Goal: Information Seeking & Learning: Learn about a topic

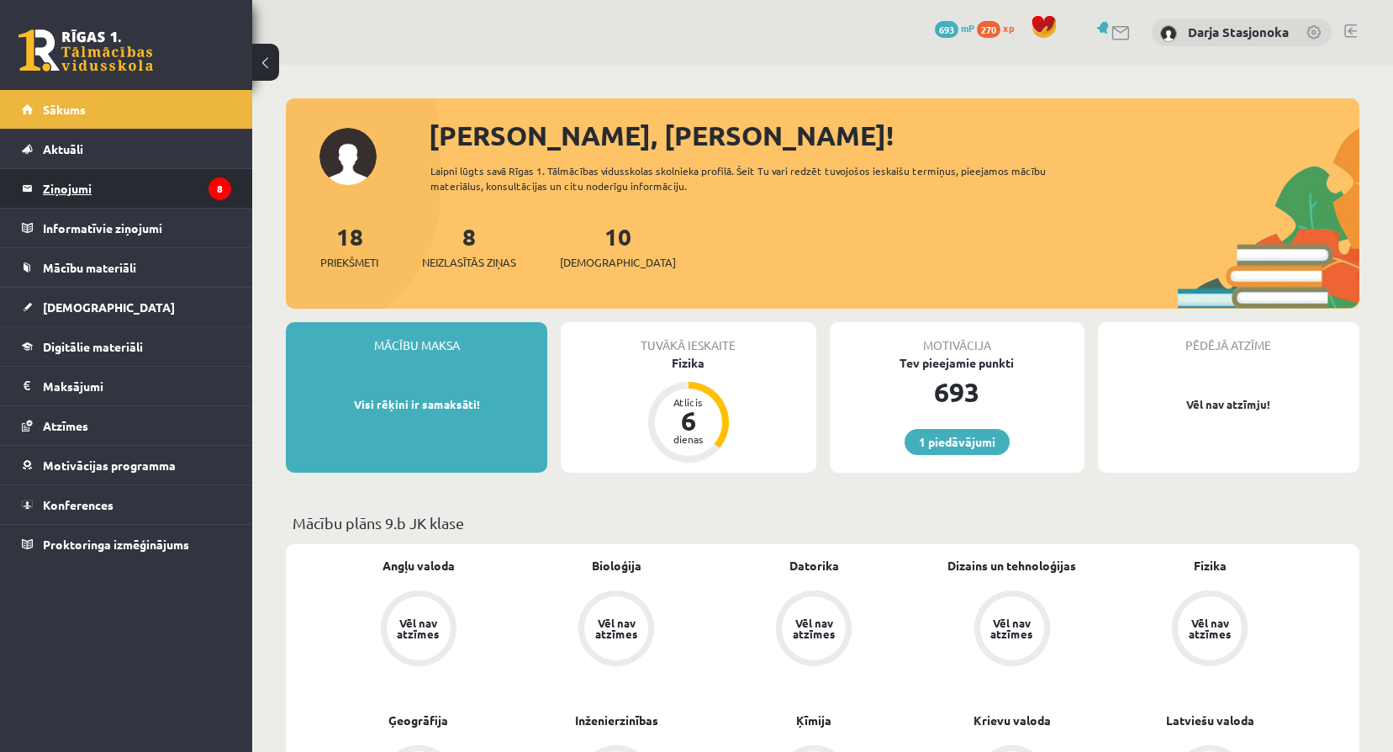
click at [100, 187] on legend "Ziņojumi 8" at bounding box center [137, 188] width 188 height 39
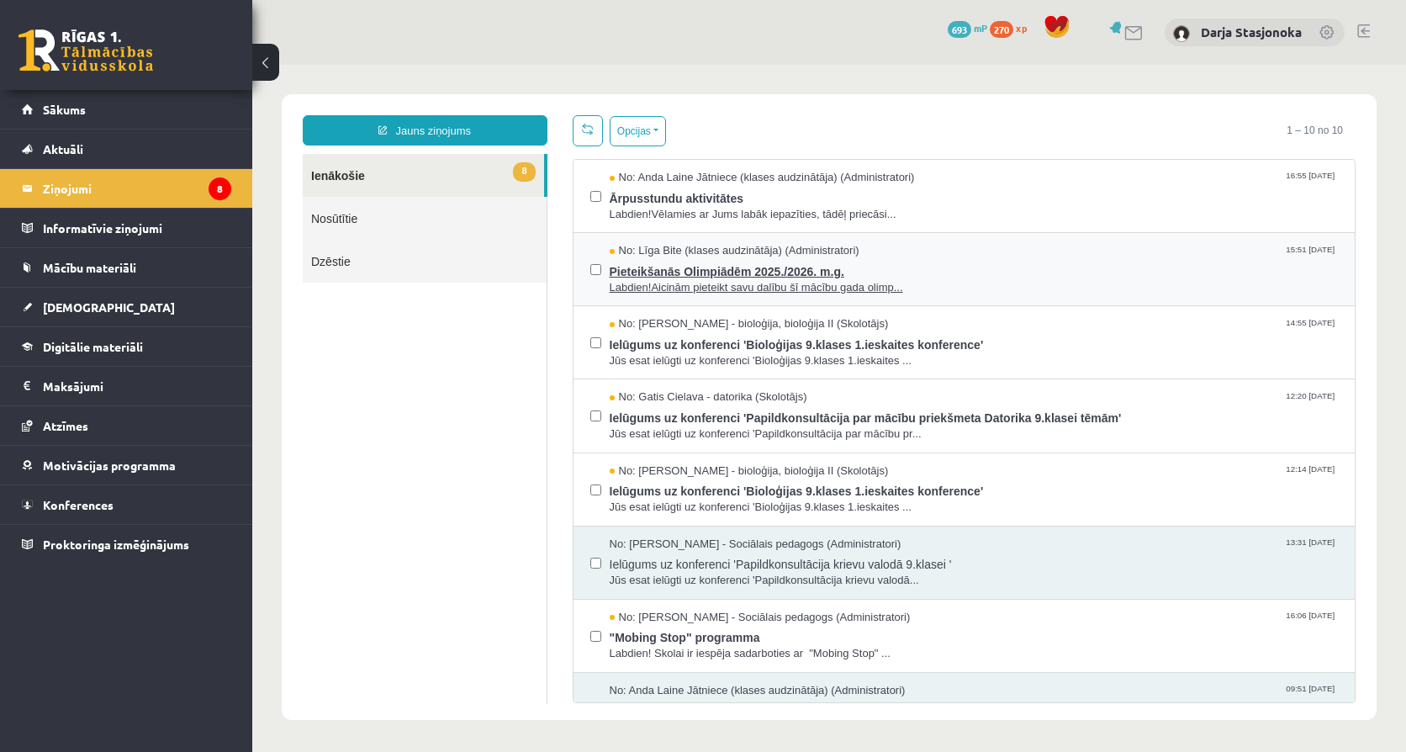
click at [820, 293] on span "Labdien!Aicinām pieteikt savu dalību šī mācību gada olimp..." at bounding box center [973, 288] width 729 height 16
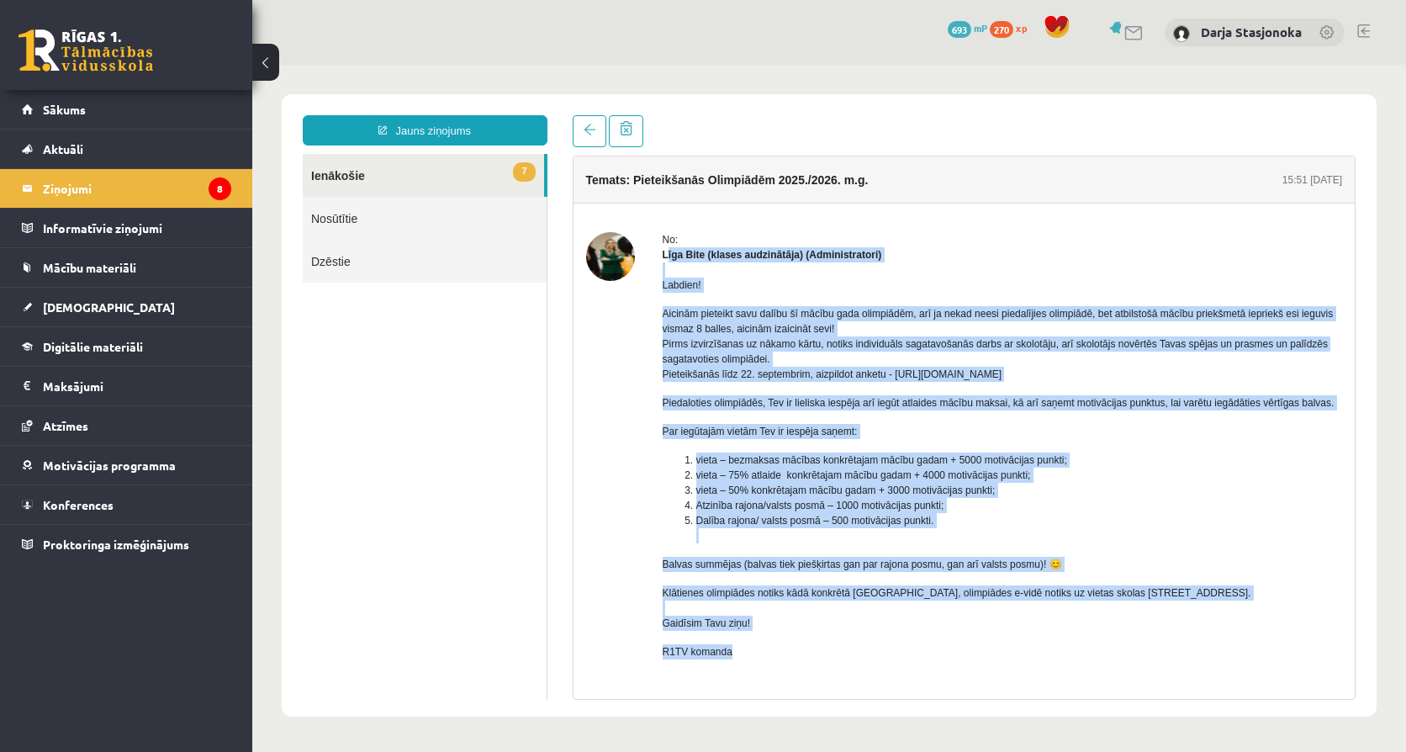
drag, startPoint x: 667, startPoint y: 256, endPoint x: 826, endPoint y: 646, distance: 421.2
click at [826, 646] on div "No: Līga Bite (klases audzinātāja) (Administratori) Labdien! Aicinām pieteikt s…" at bounding box center [1002, 481] width 680 height 499
copy div "īga Bite (klases audzinātāja) (Administratori) Labdien! Aicinām pieteikt savu d…"
click at [1047, 276] on div "Labdien! Aicinām pieteikt savu dalību šī mācību gada olimpiādēm, arī ja nekad n…" at bounding box center [1002, 474] width 680 height 425
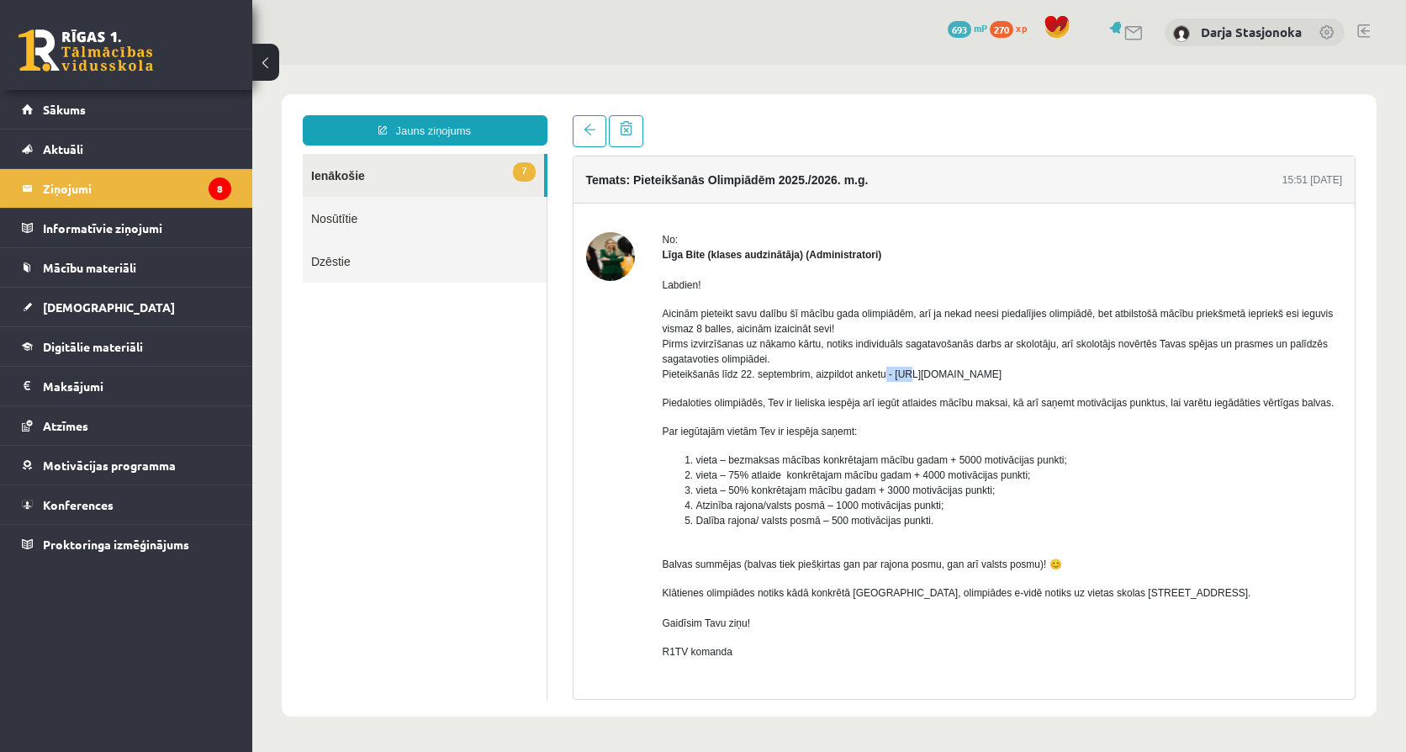
drag, startPoint x: 883, startPoint y: 377, endPoint x: 905, endPoint y: 368, distance: 23.4
click at [905, 368] on p "Aicinām pieteikt savu dalību šī mācību gada olimpiādēm, arī ja nekad neesi pied…" at bounding box center [1002, 344] width 680 height 76
click at [904, 368] on p "Aicinām pieteikt savu dalību šī mācību gada olimpiādēm, arī ja nekad neesi pied…" at bounding box center [1002, 344] width 680 height 76
drag, startPoint x: 892, startPoint y: 373, endPoint x: 1121, endPoint y: 378, distance: 229.6
click at [1121, 378] on p "Aicinām pieteikt savu dalību šī mācību gada olimpiādēm, arī ja nekad neesi pied…" at bounding box center [1002, 344] width 680 height 76
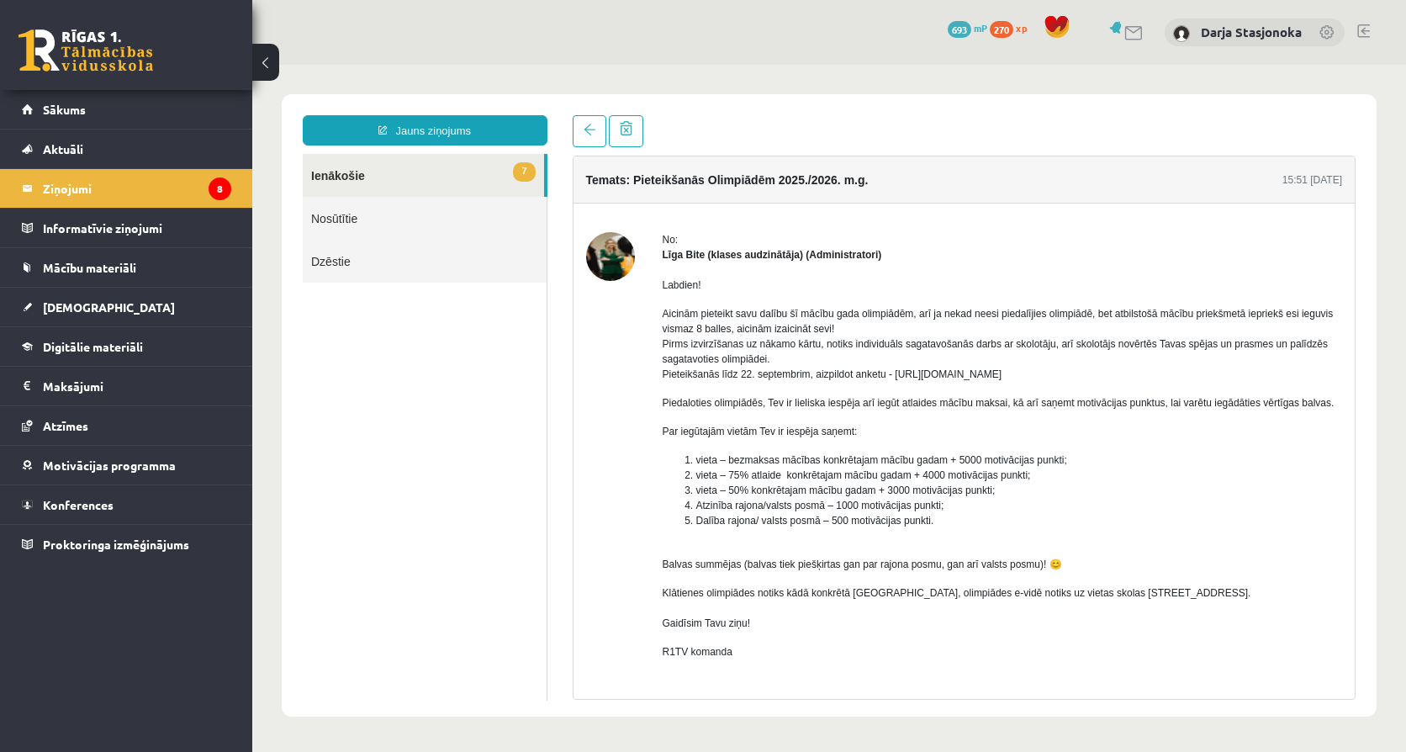
copy p "https://forms.gle/uvbsV5jHMTRw2rFV9"
click at [580, 119] on link at bounding box center [590, 131] width 34 height 32
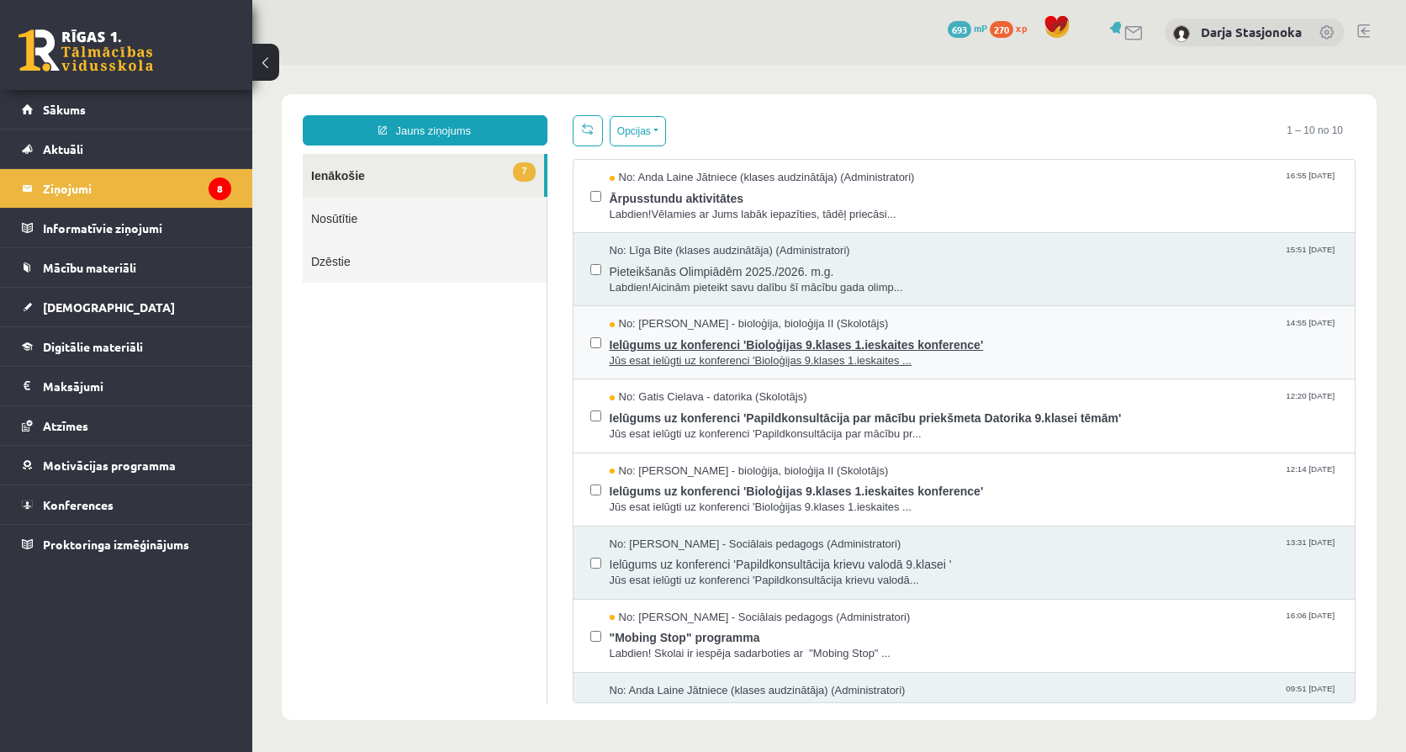
click at [716, 332] on span "Ielūgums uz konferenci 'Bioloģijas 9.klases 1.ieskaites konference'" at bounding box center [973, 342] width 729 height 21
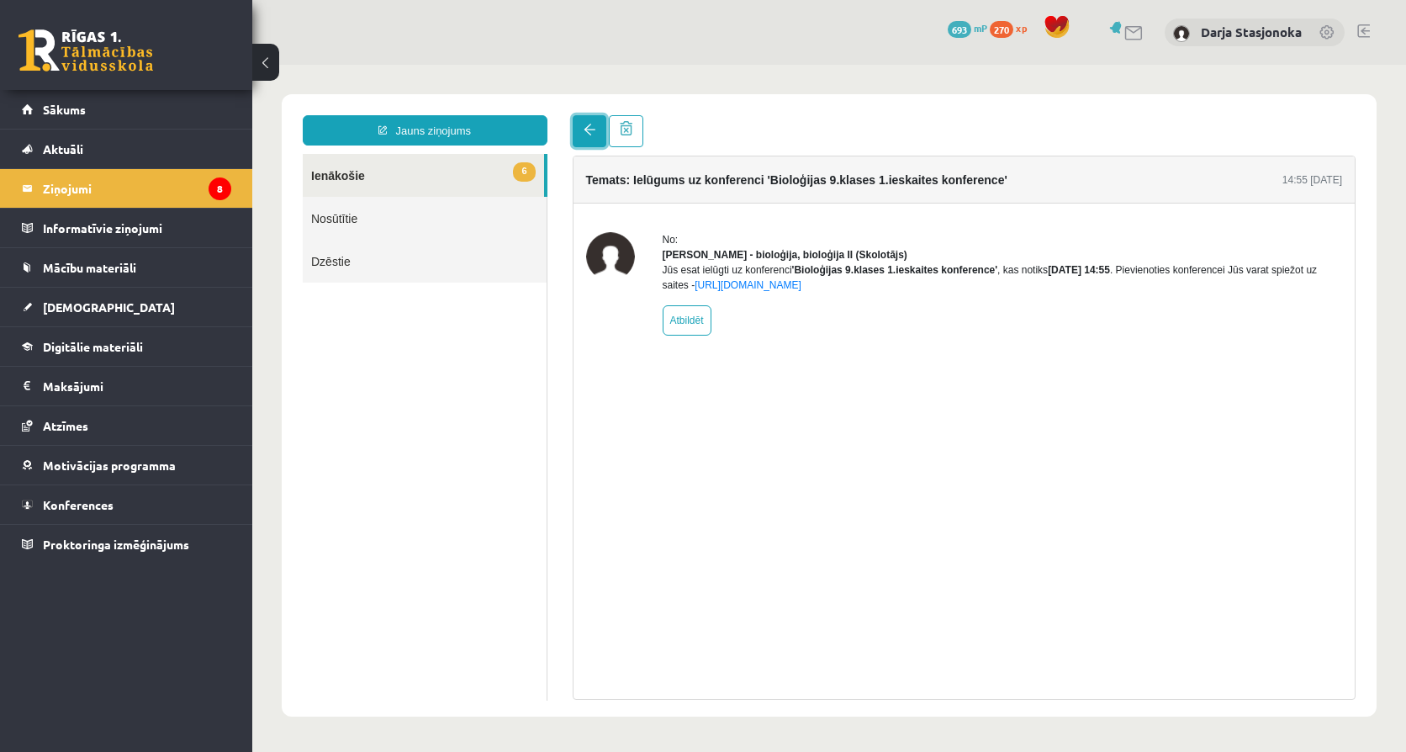
click at [580, 142] on link at bounding box center [590, 131] width 34 height 32
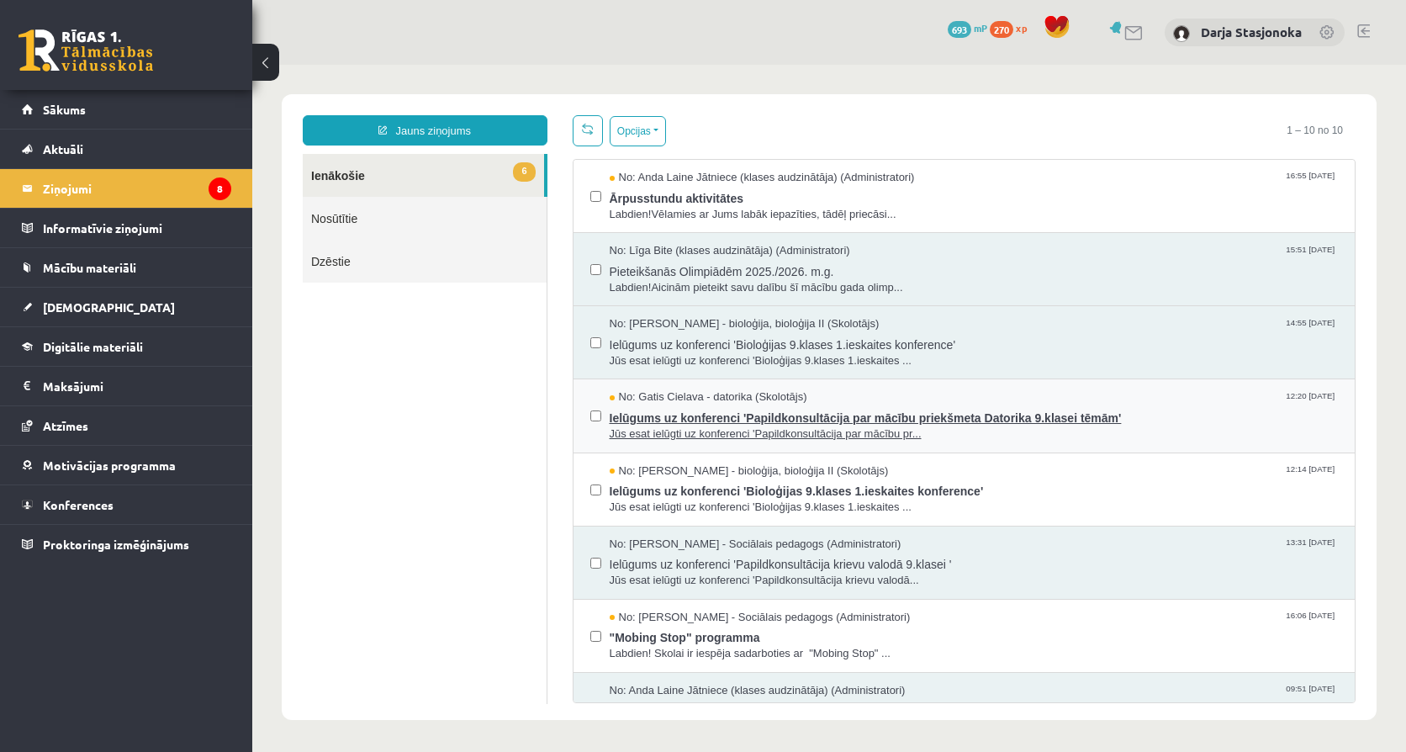
click at [674, 409] on span "Ielūgums uz konferenci 'Papildkonsultācija par mācību priekšmeta Datorika 9.kla…" at bounding box center [973, 415] width 729 height 21
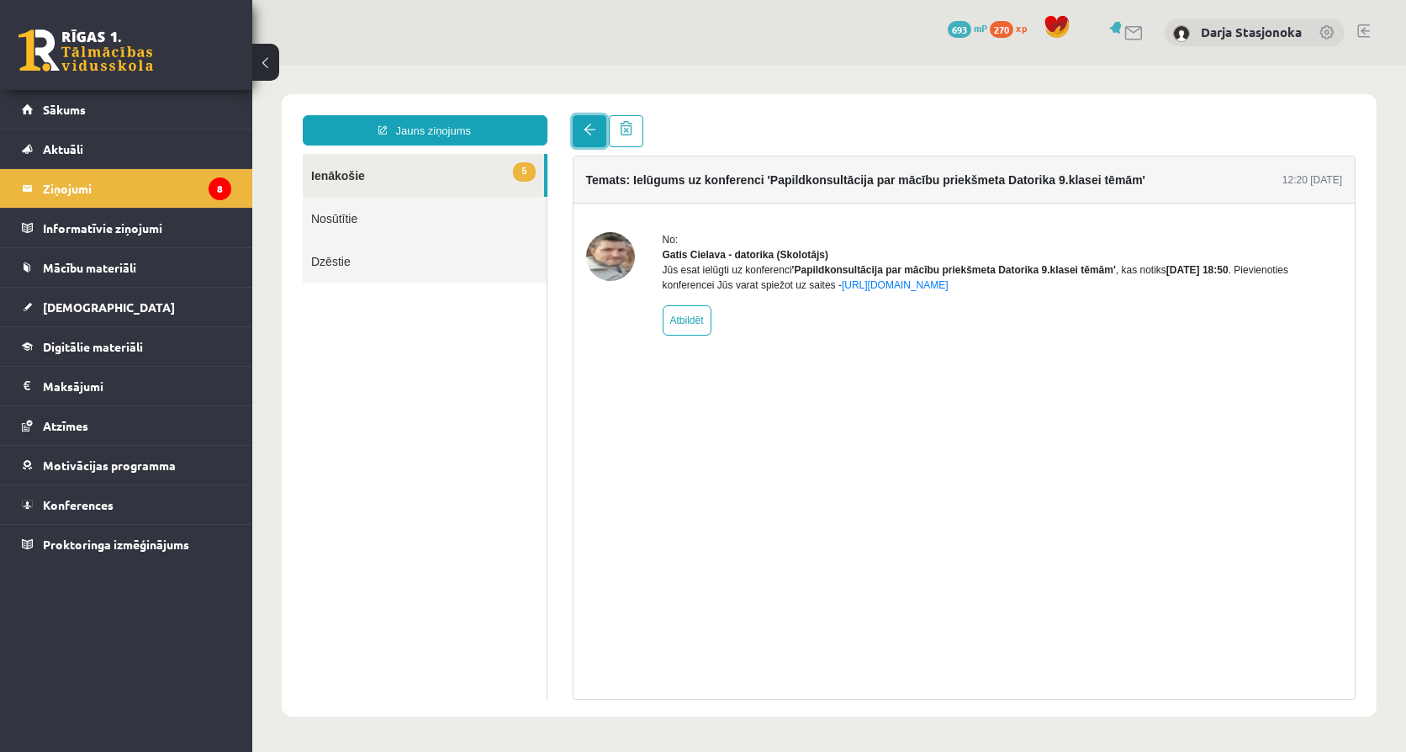
click at [592, 145] on link at bounding box center [590, 131] width 34 height 32
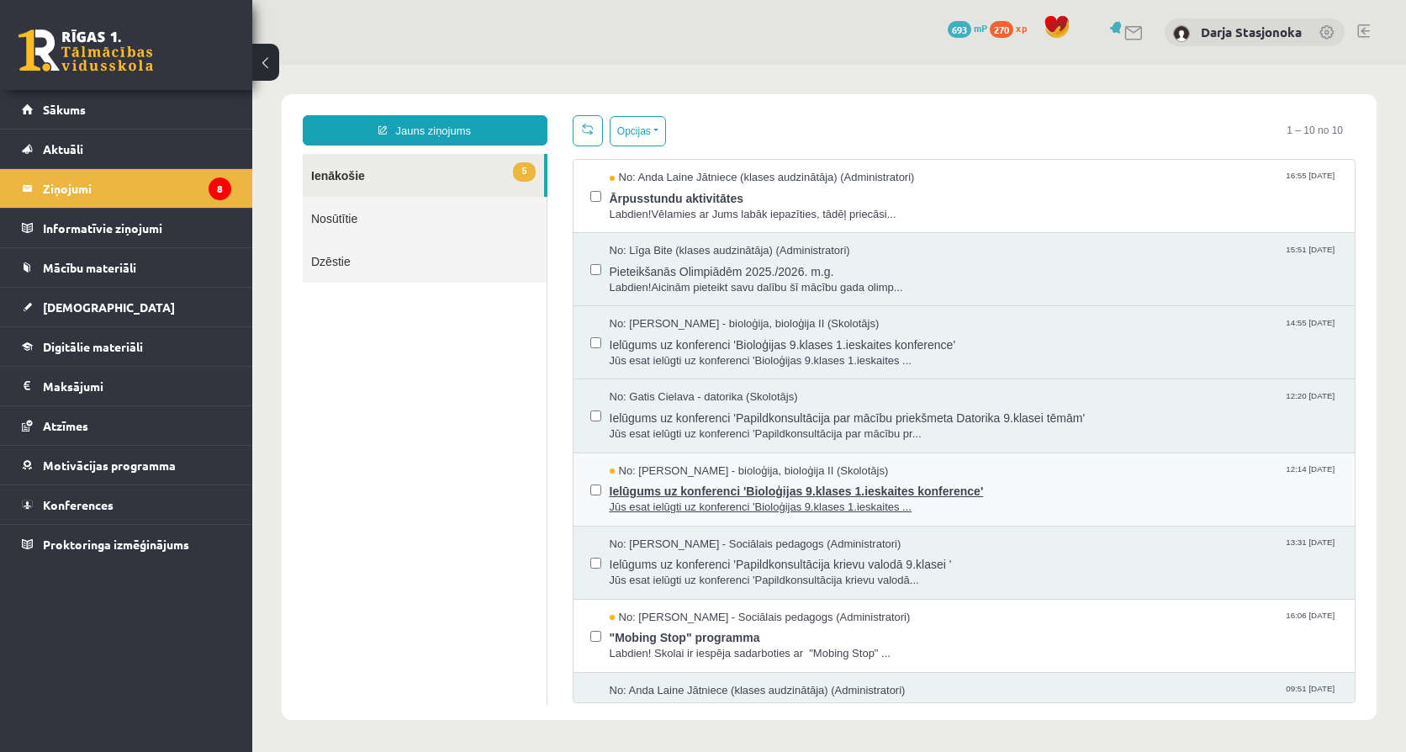
click at [671, 488] on span "Ielūgums uz konferenci 'Bioloģijas 9.klases 1.ieskaites konference'" at bounding box center [973, 488] width 729 height 21
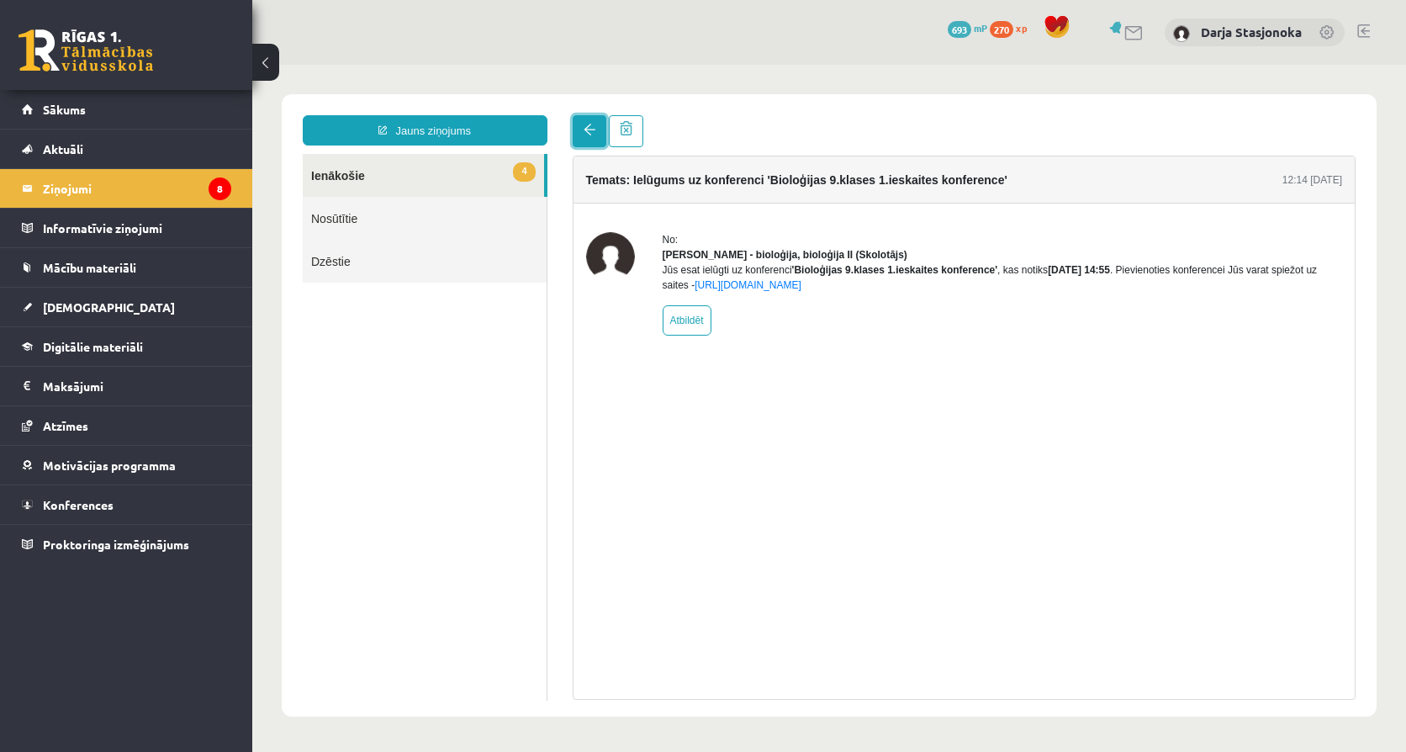
click at [577, 136] on link at bounding box center [590, 131] width 34 height 32
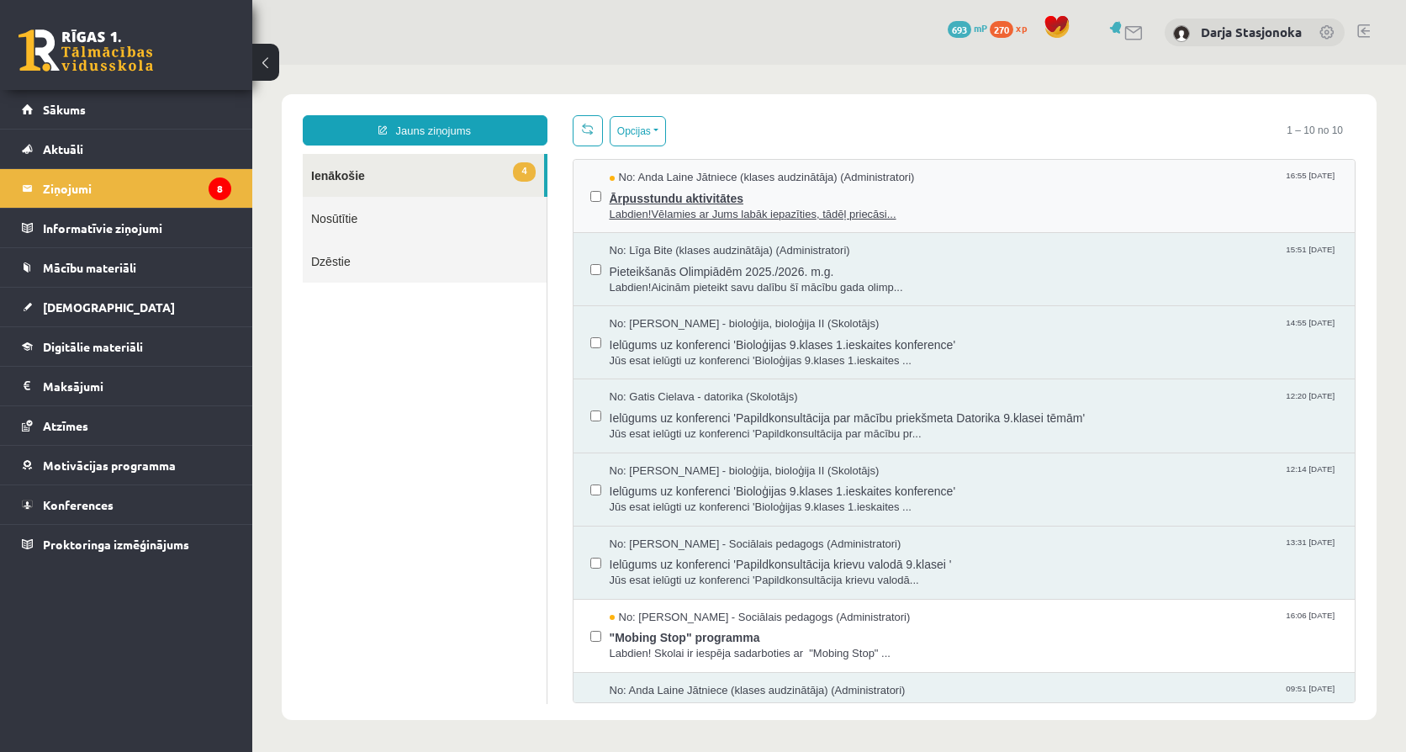
click at [637, 207] on span "Labdien!Vēlamies ar Jums labāk iepazīties, tādēļ priecāsi..." at bounding box center [973, 215] width 729 height 16
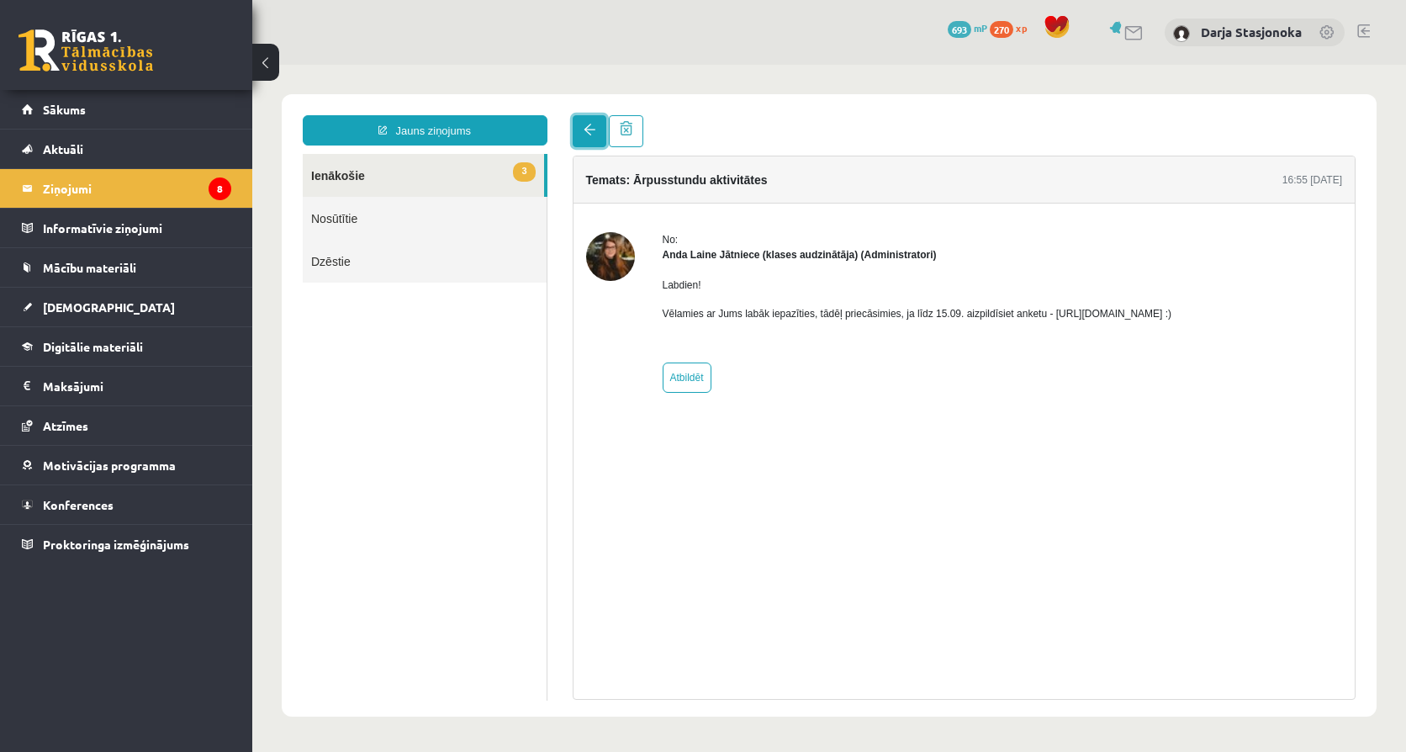
click at [573, 133] on link at bounding box center [590, 131] width 34 height 32
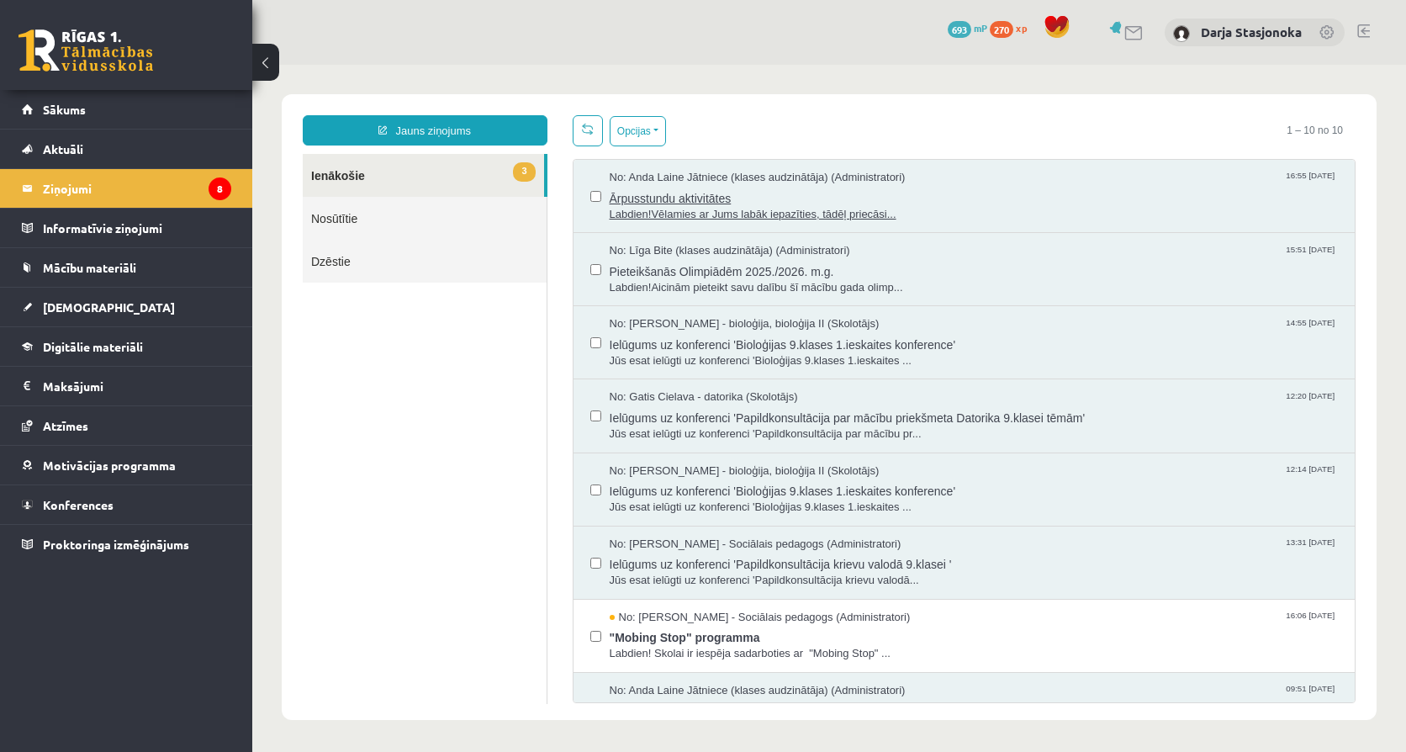
click at [699, 207] on span "Labdien!Vēlamies ar Jums labāk iepazīties, tādēļ priecāsi..." at bounding box center [973, 215] width 729 height 16
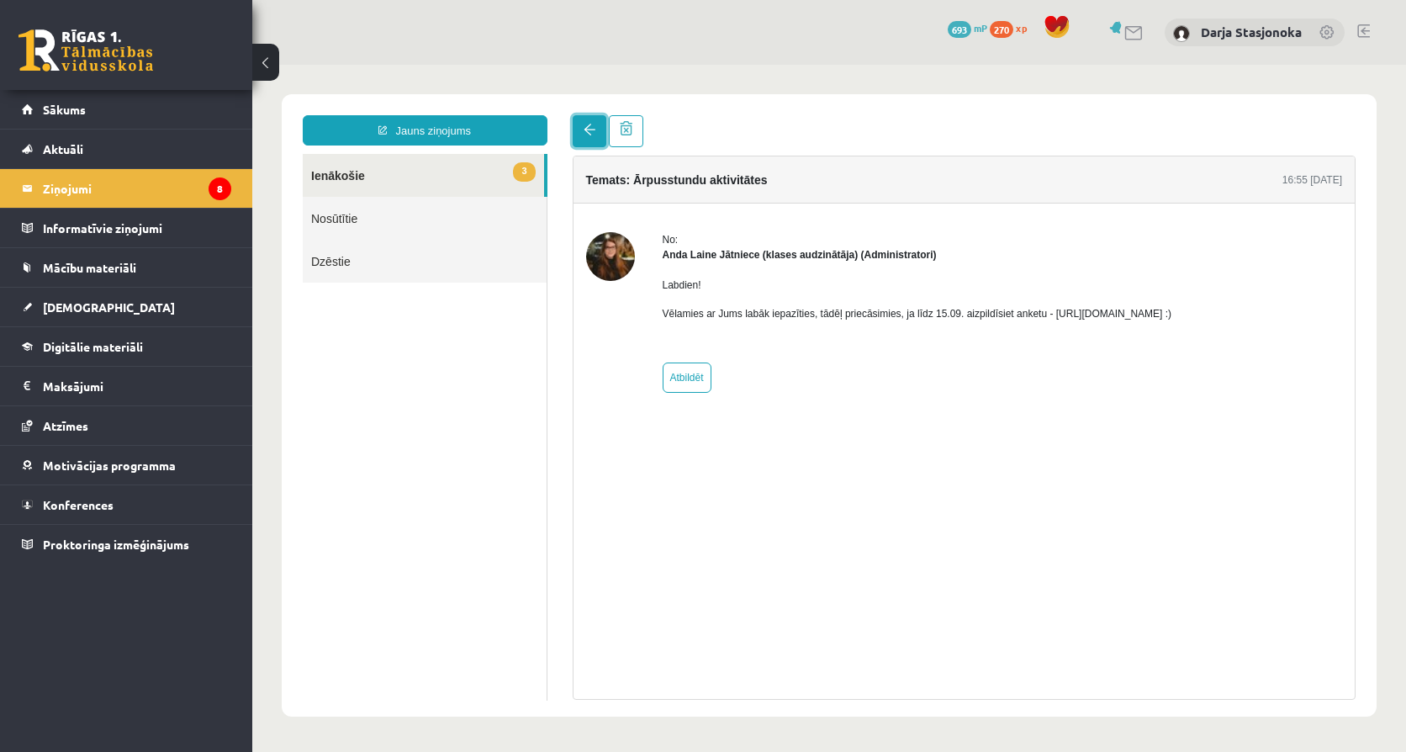
click at [592, 133] on span at bounding box center [589, 130] width 12 height 12
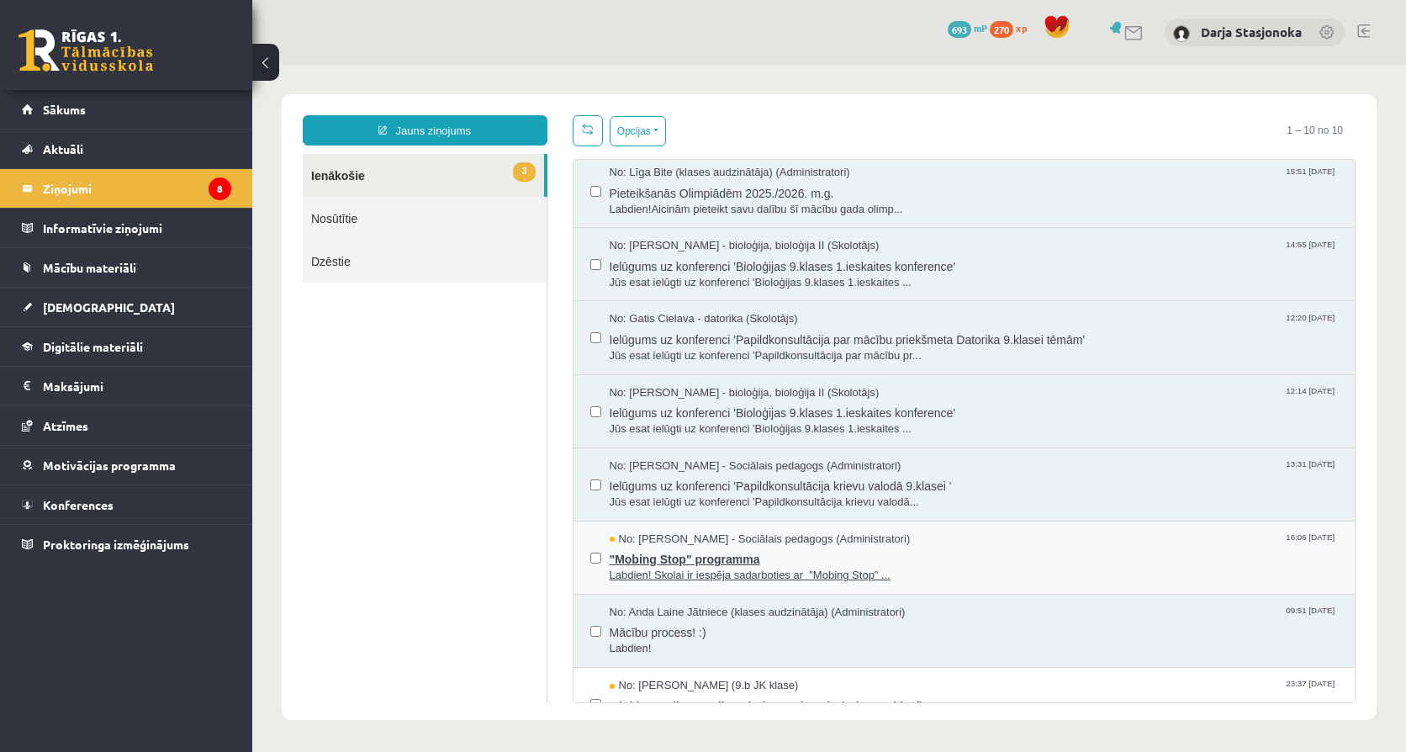
scroll to position [84, 0]
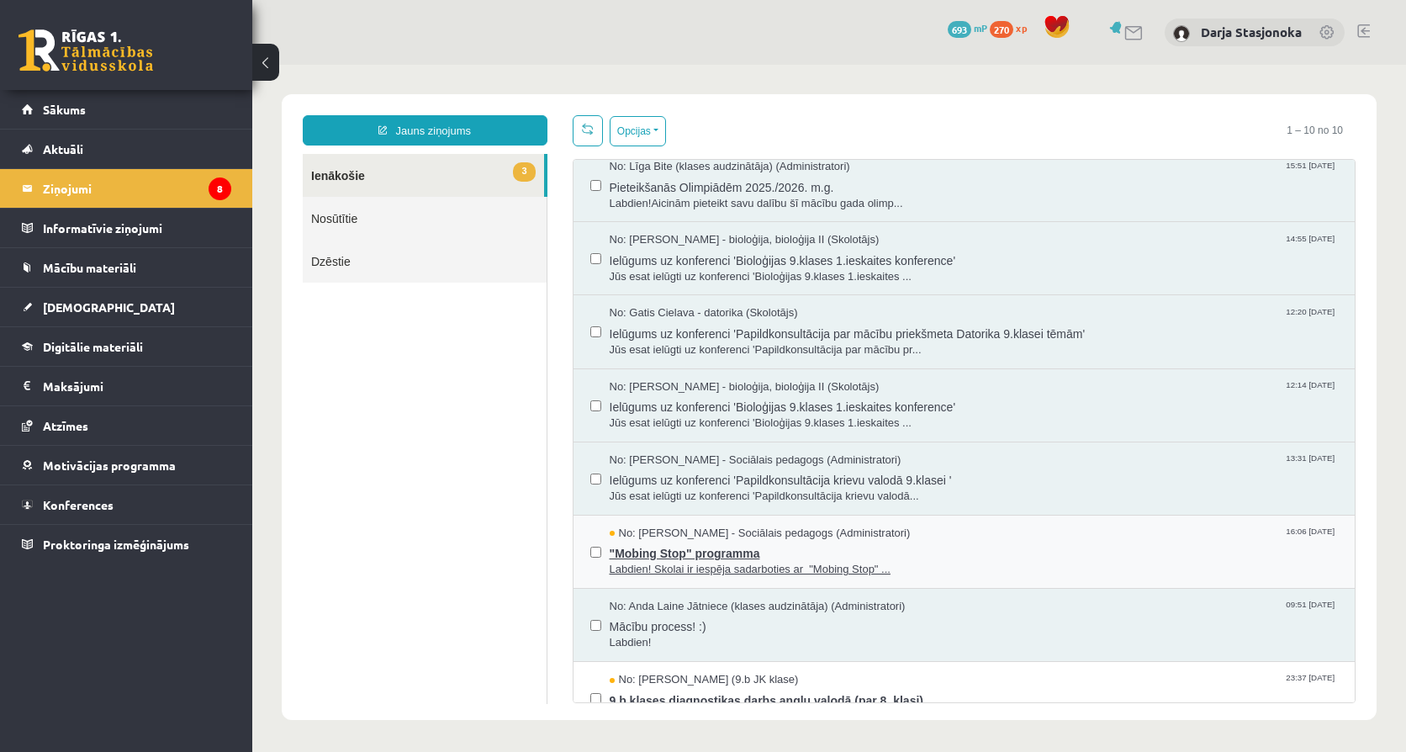
click at [746, 562] on span "Labdien! Skolai ir iespēja sadarboties ar "Mobing Stop" ..." at bounding box center [973, 570] width 729 height 16
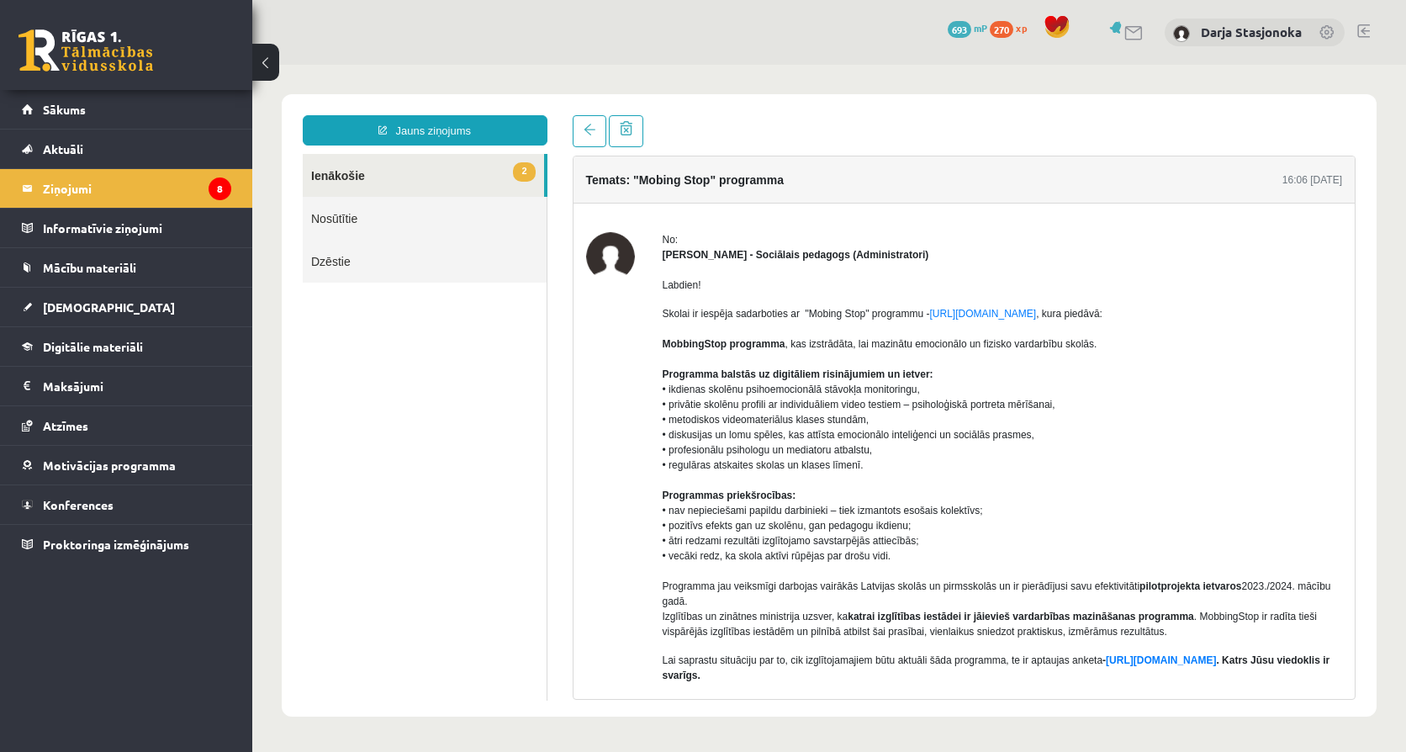
scroll to position [0, 0]
click at [595, 137] on link at bounding box center [590, 131] width 34 height 32
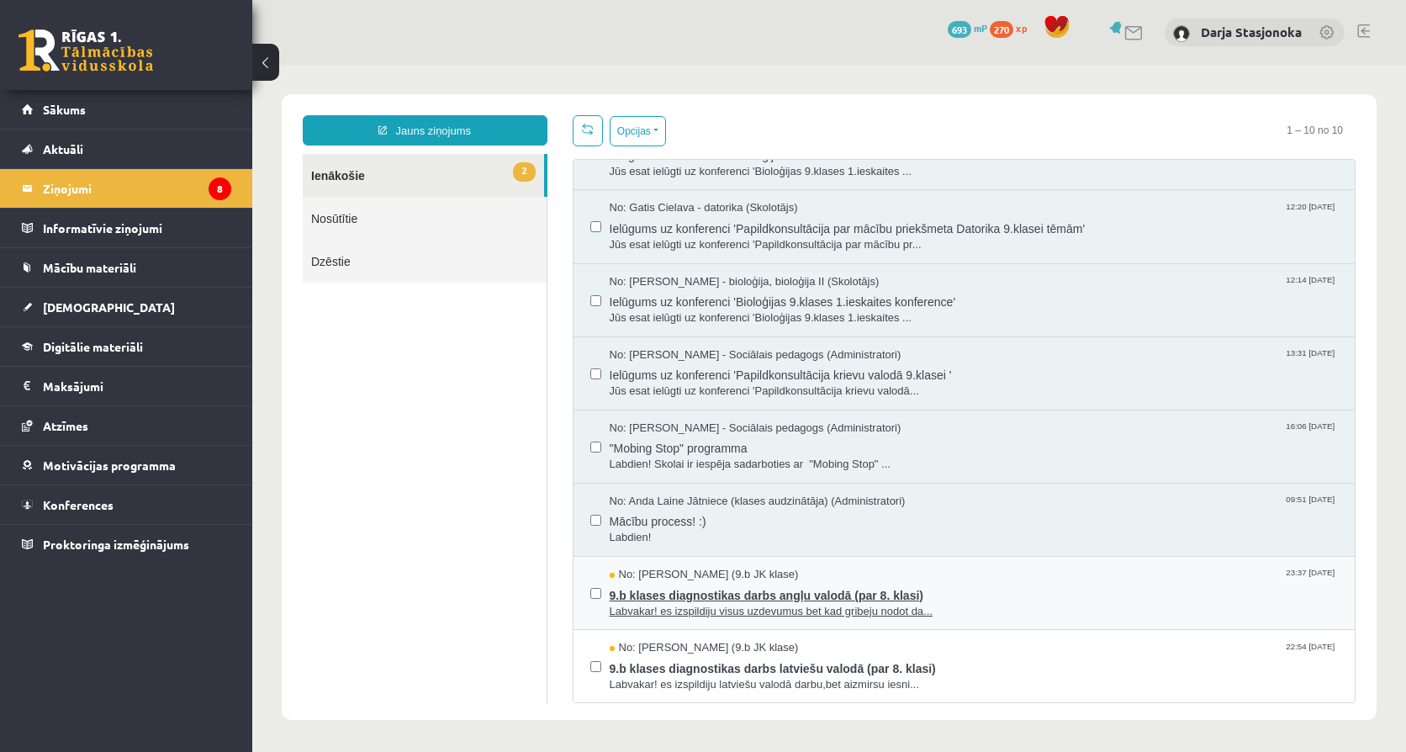
click at [713, 599] on span "9.b klases diagnostikas darbs angļu valodā (par 8. klasi)" at bounding box center [973, 593] width 729 height 21
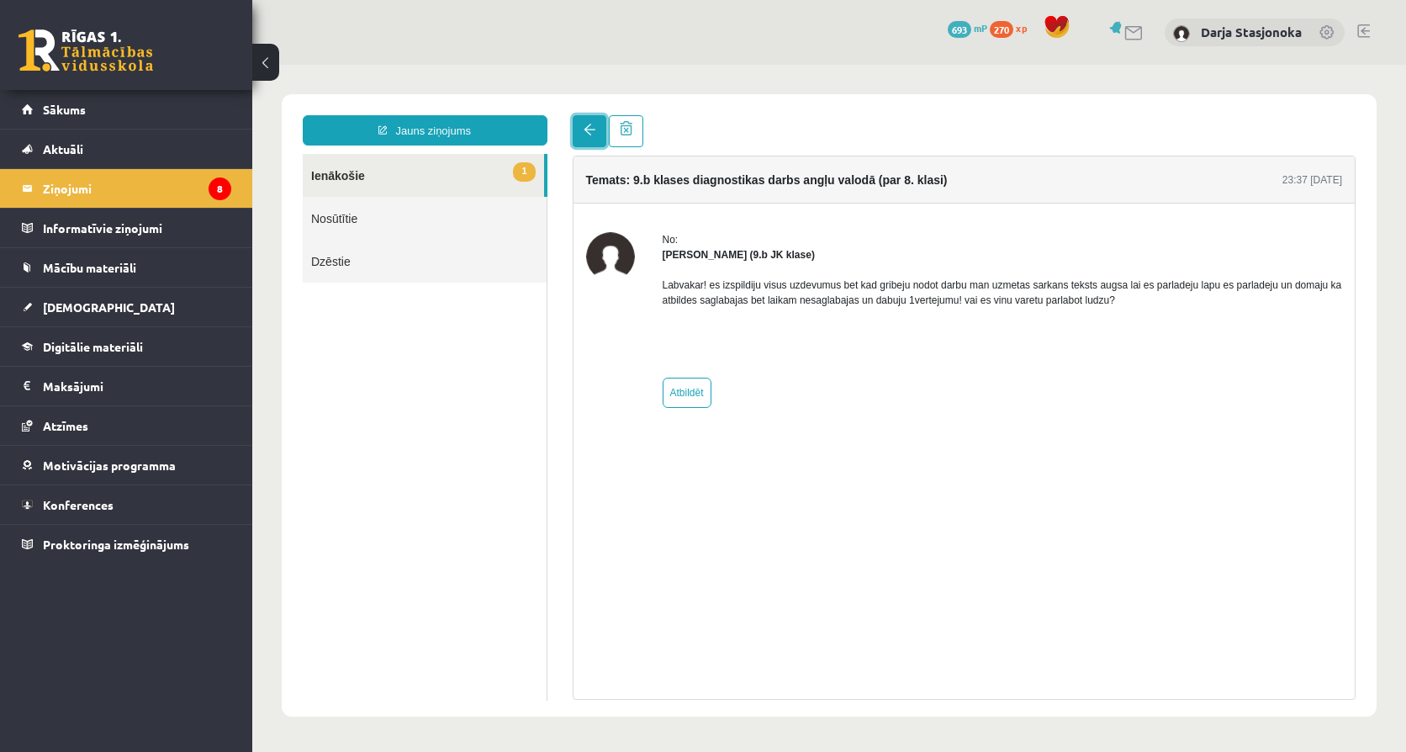
click at [594, 122] on link at bounding box center [590, 131] width 34 height 32
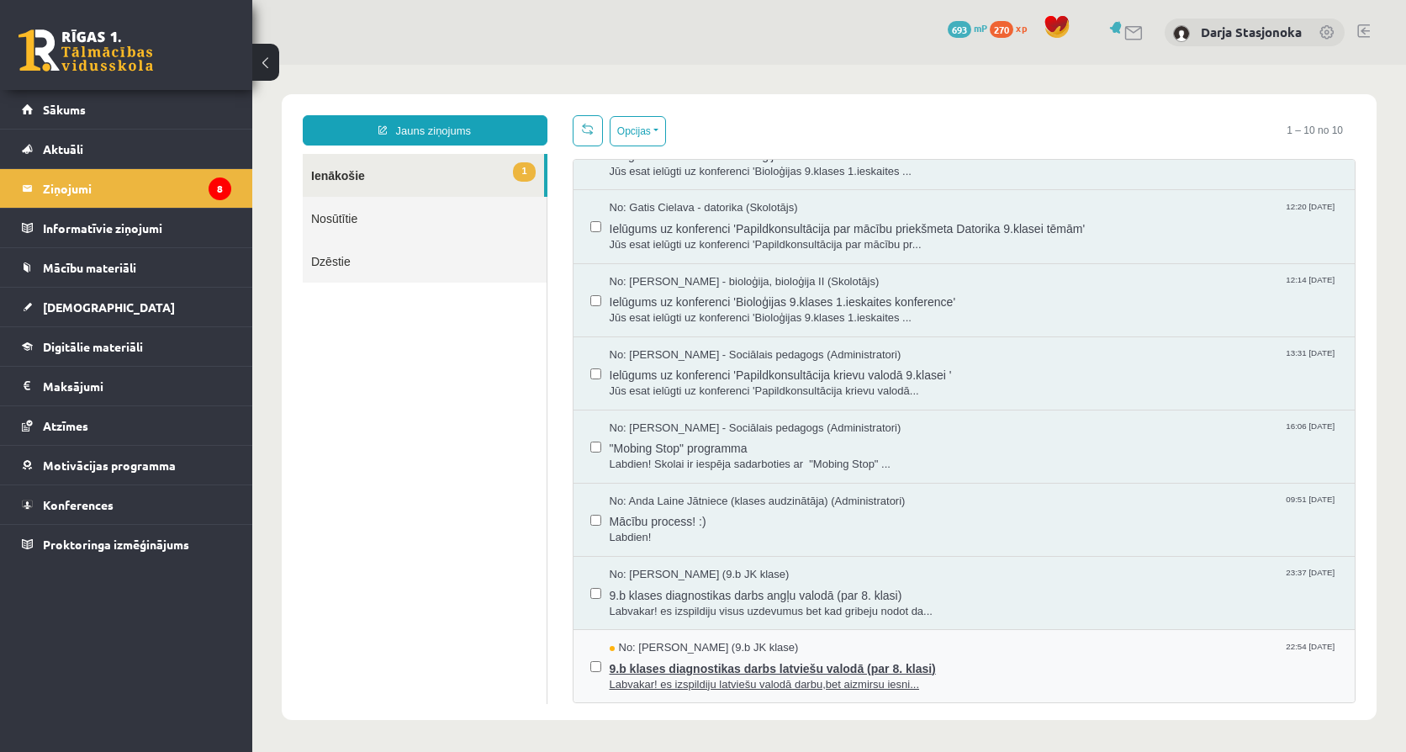
click at [686, 661] on span "9.b klases diagnostikas darbs latviešu valodā (par 8. klasi)" at bounding box center [973, 666] width 729 height 21
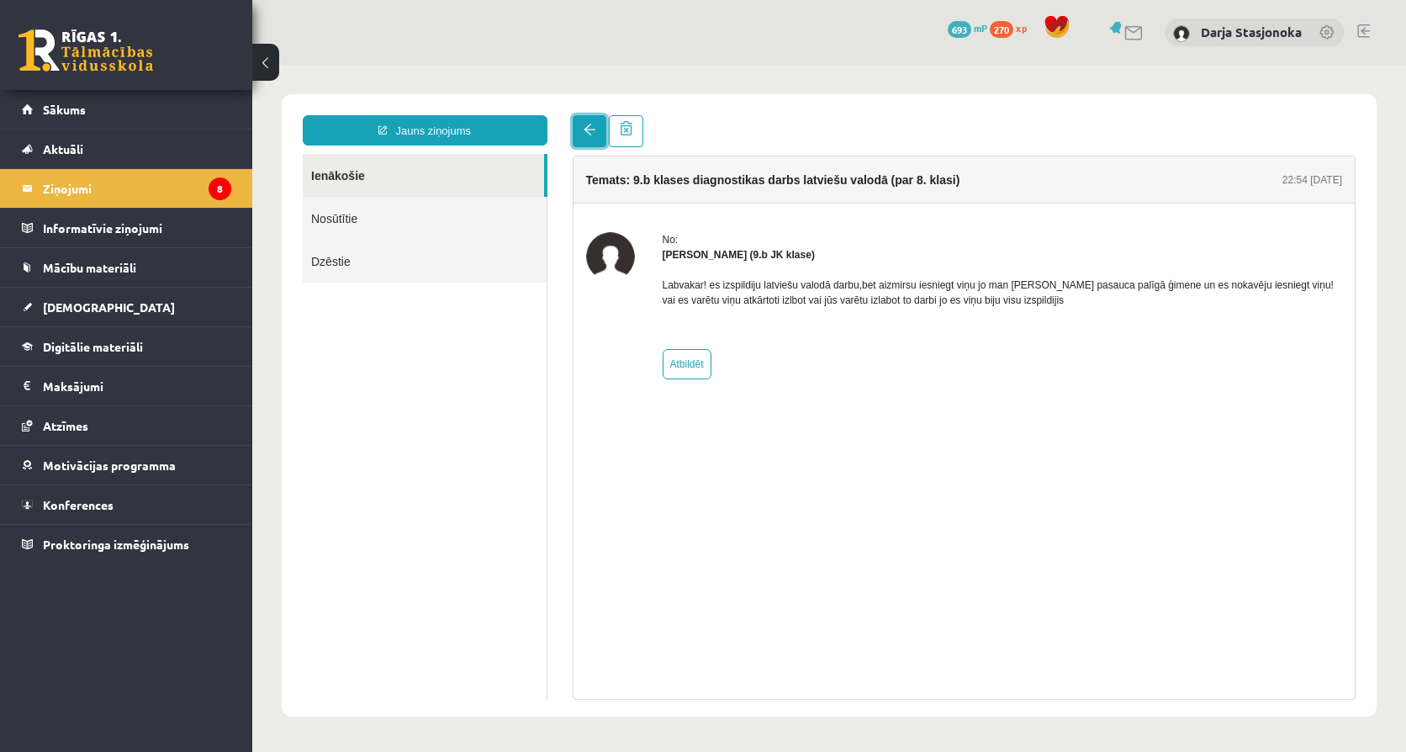
click at [576, 139] on link at bounding box center [590, 131] width 34 height 32
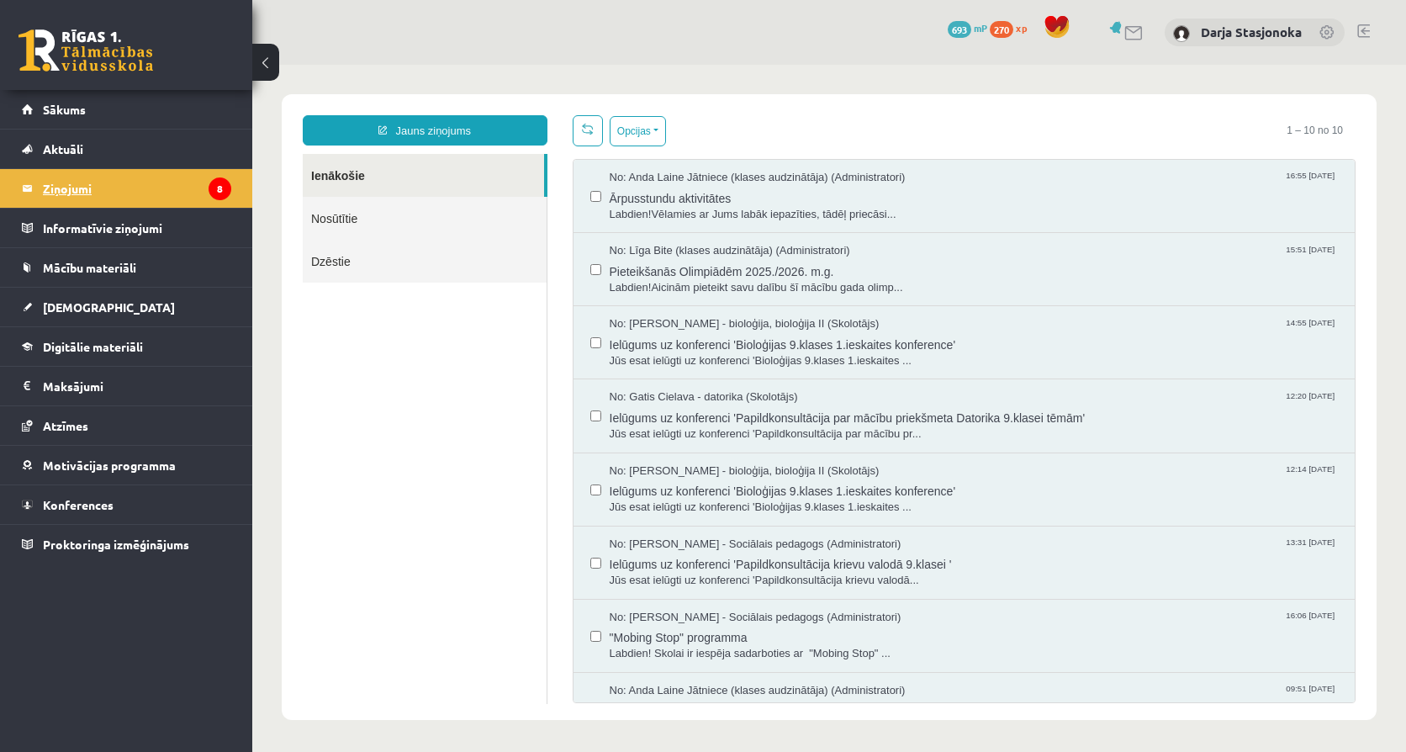
click at [166, 186] on legend "Ziņojumi 8" at bounding box center [137, 188] width 188 height 39
click at [429, 218] on link "Nosūtītie" at bounding box center [425, 218] width 244 height 43
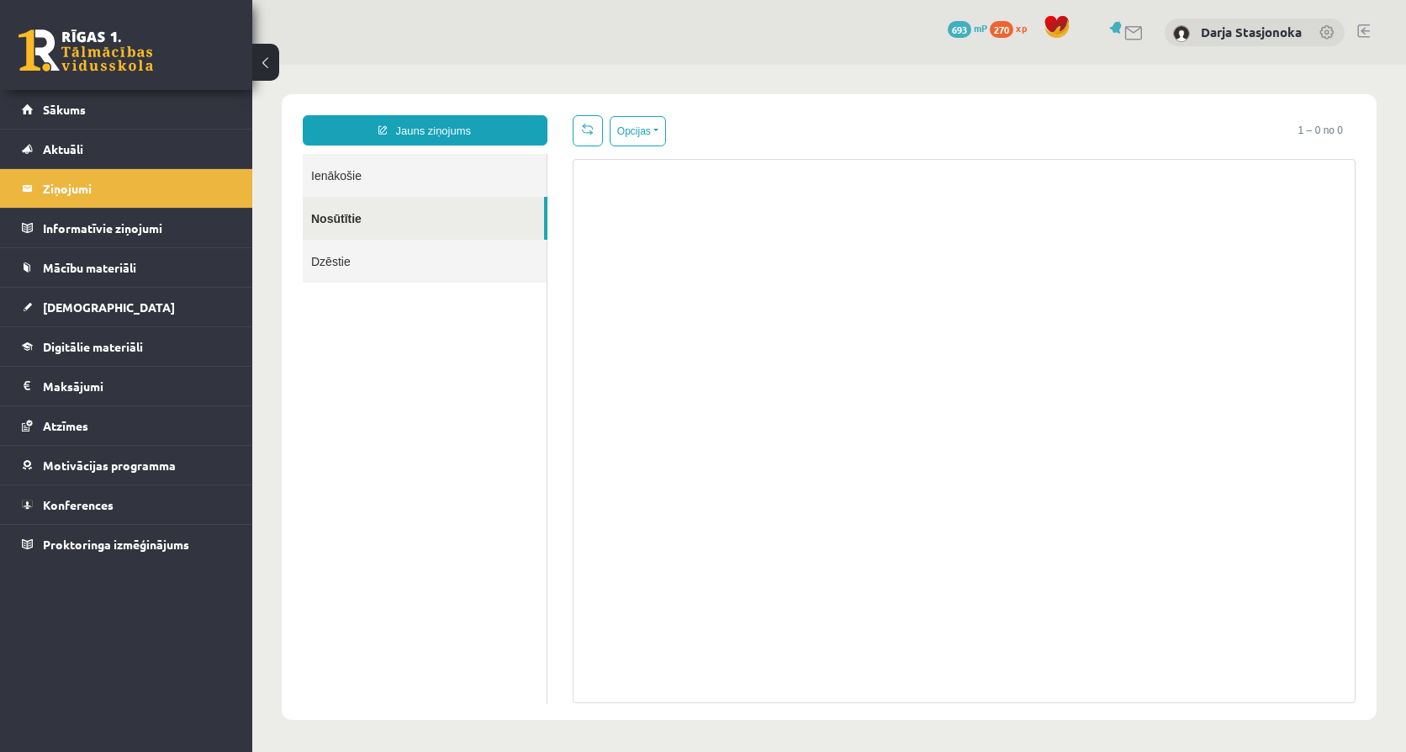
click at [410, 259] on link "Dzēstie" at bounding box center [425, 261] width 244 height 43
click at [322, 171] on link "Ienākošie" at bounding box center [425, 175] width 244 height 43
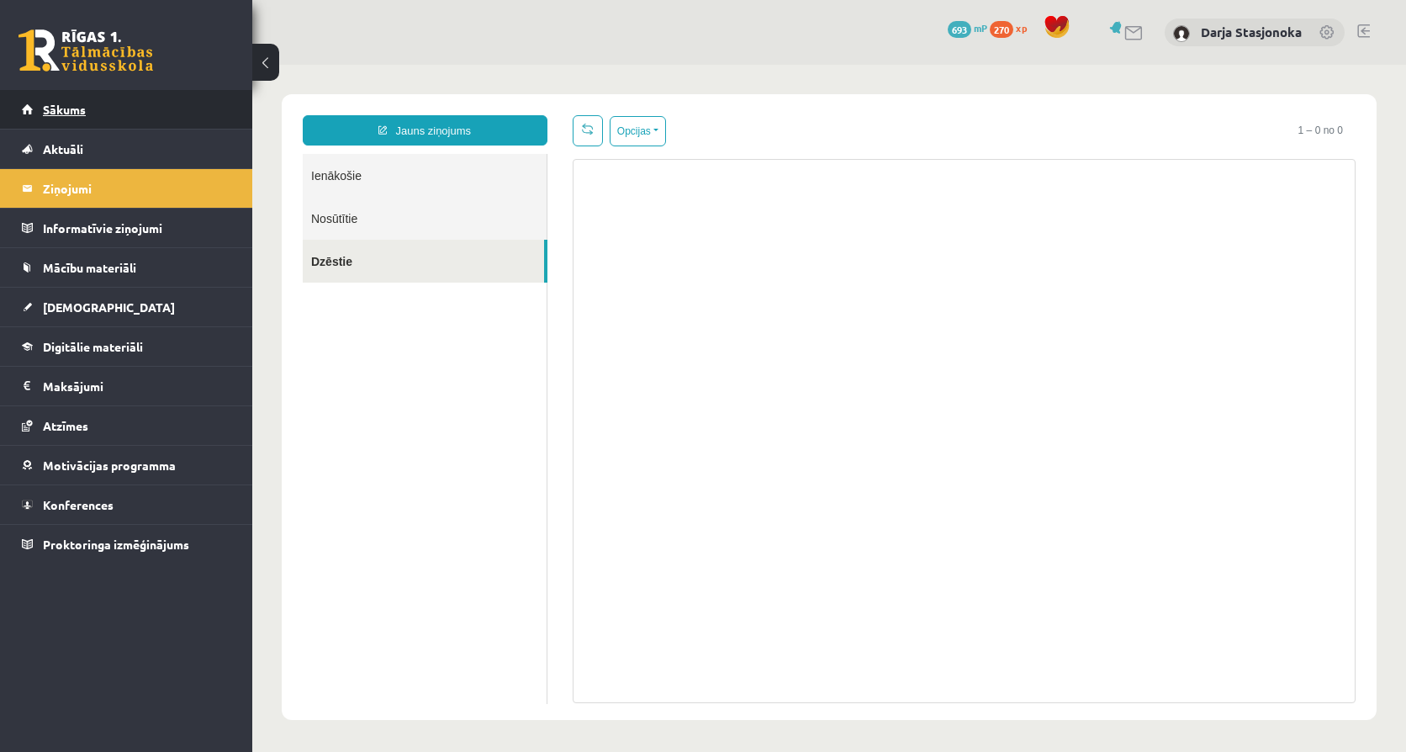
click at [141, 101] on link "Sākums" at bounding box center [126, 109] width 209 height 39
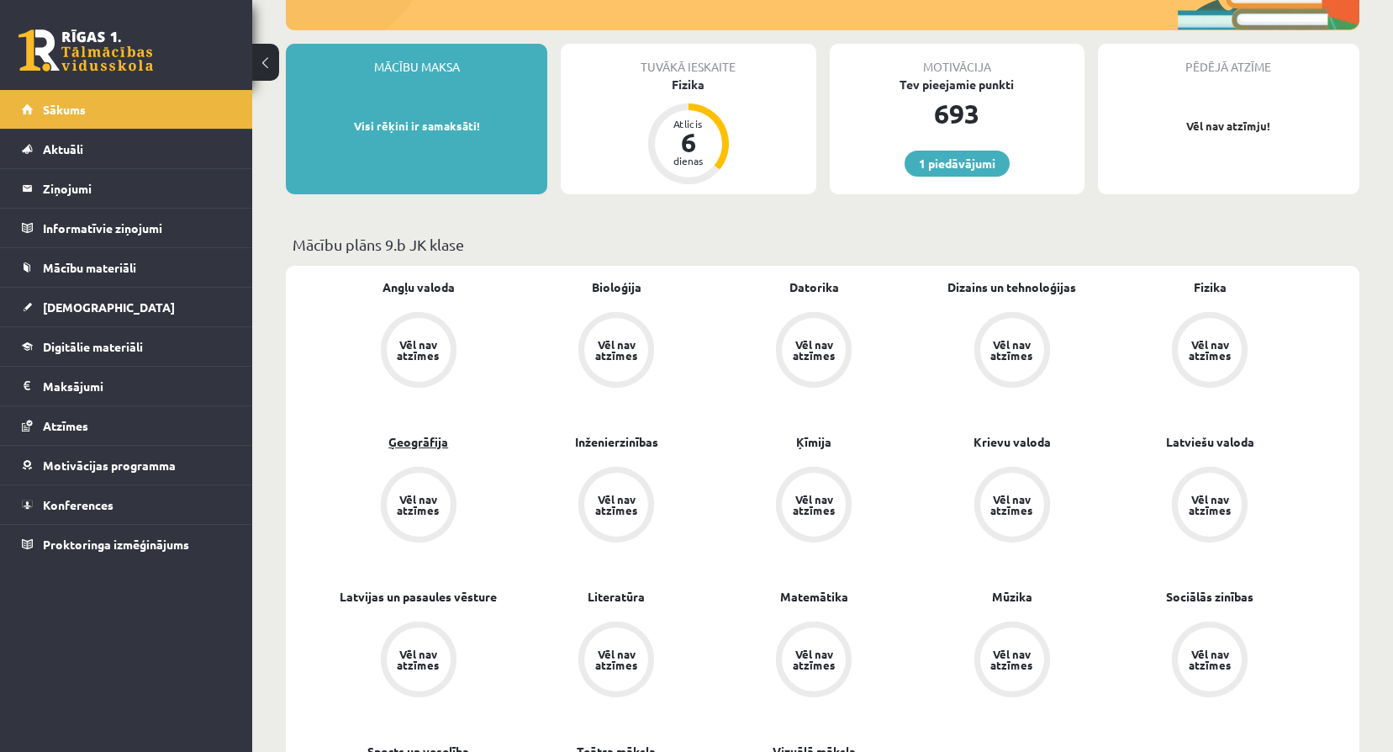
scroll to position [280, 0]
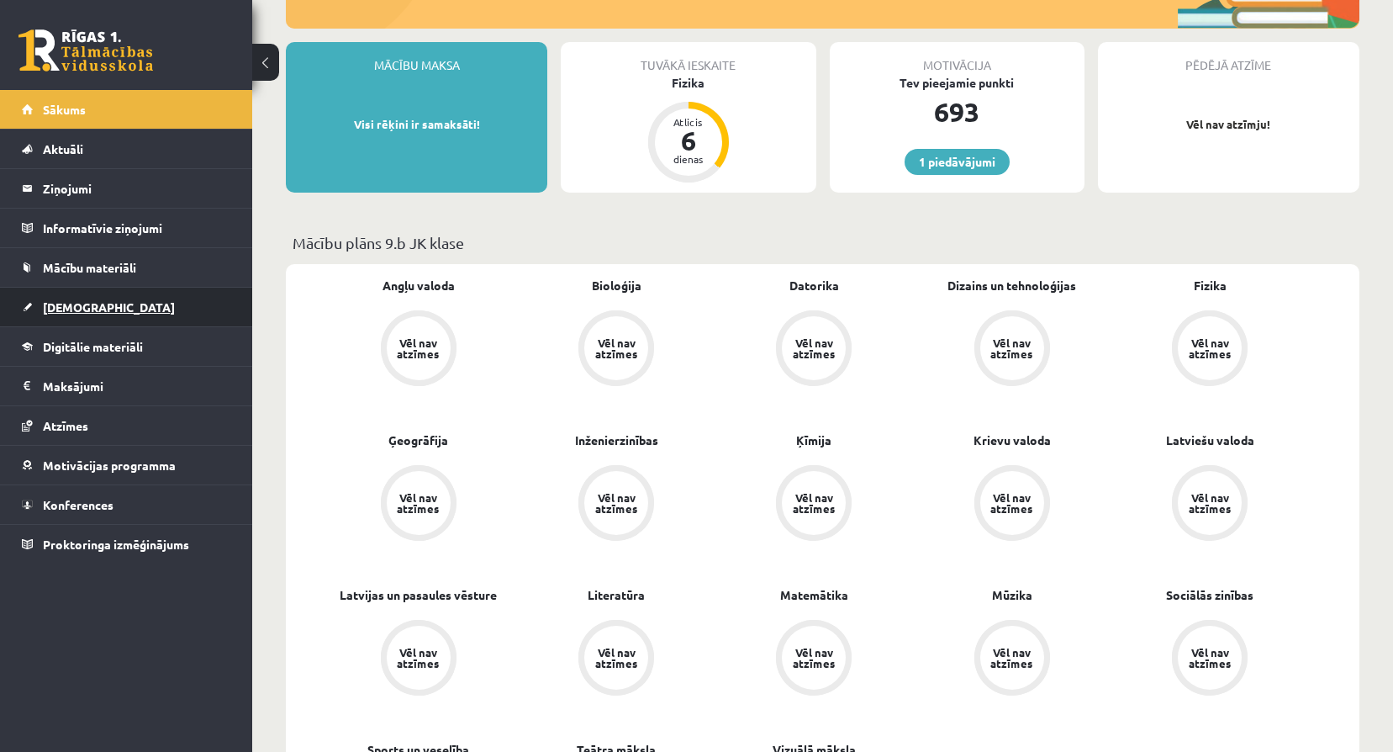
click at [102, 306] on link "[DEMOGRAPHIC_DATA]" at bounding box center [126, 307] width 209 height 39
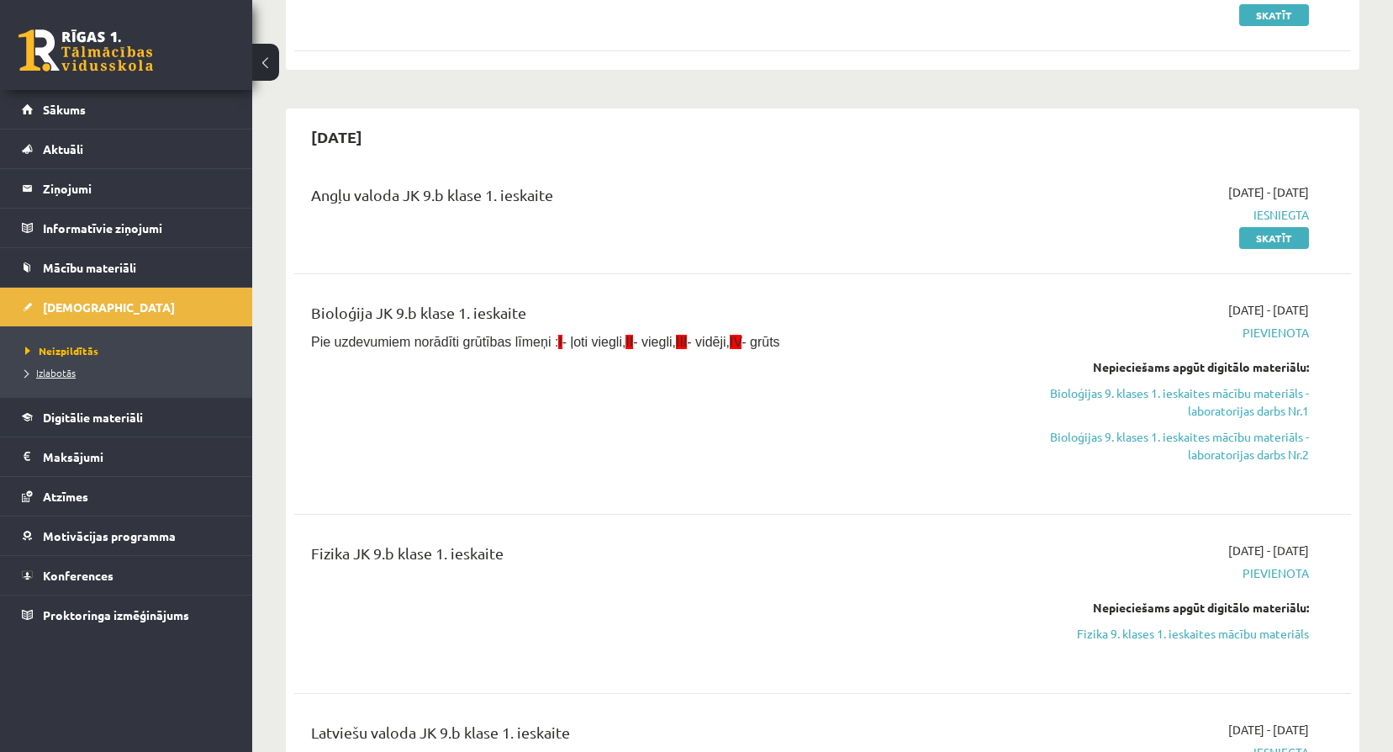
click at [62, 374] on span "Izlabotās" at bounding box center [50, 372] width 50 height 13
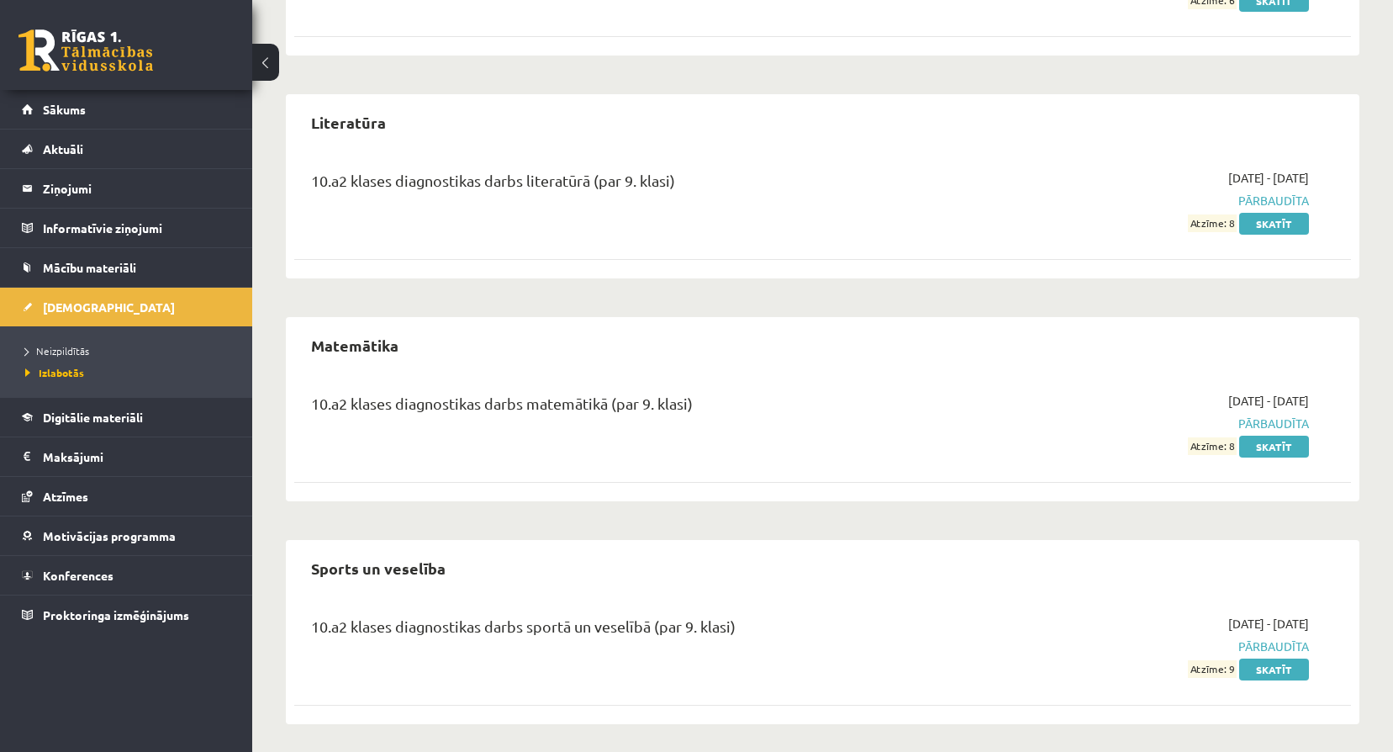
scroll to position [2566, 0]
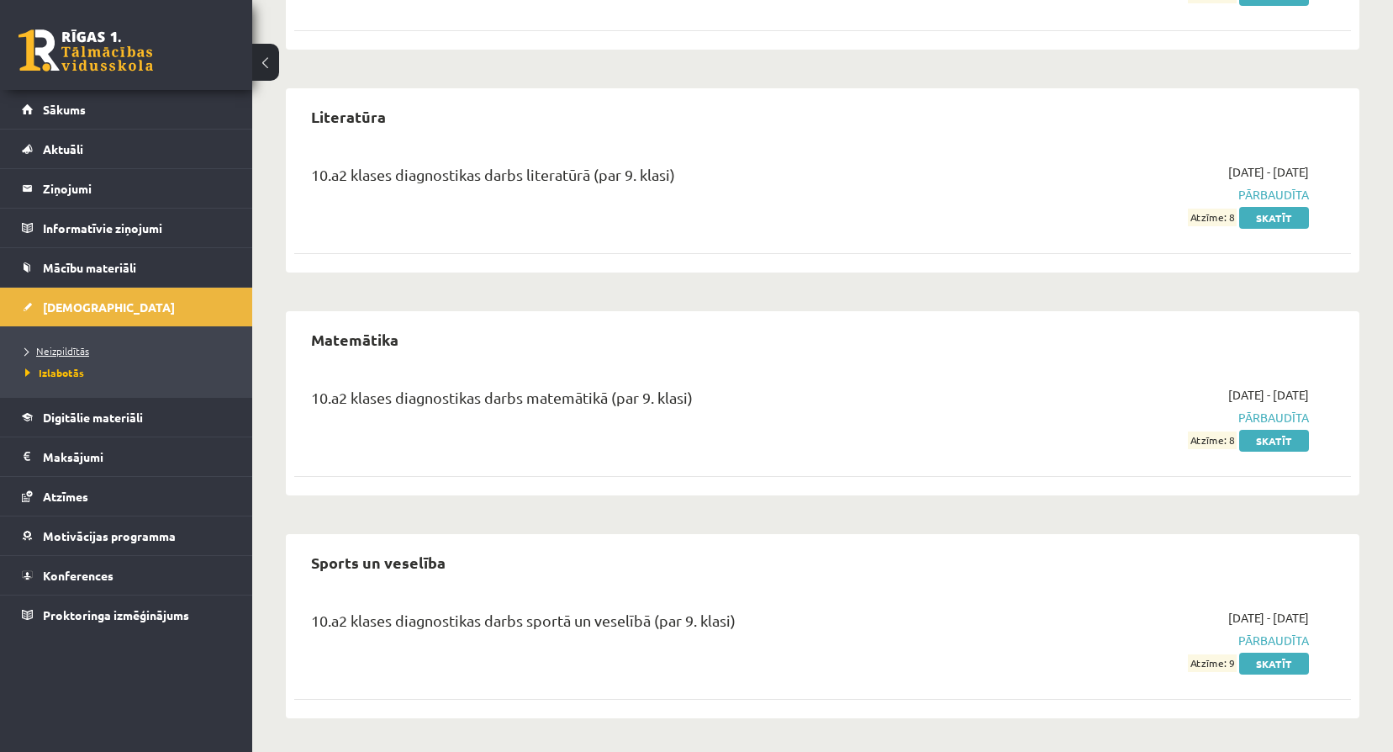
click at [74, 354] on span "Neizpildītās" at bounding box center [57, 350] width 64 height 13
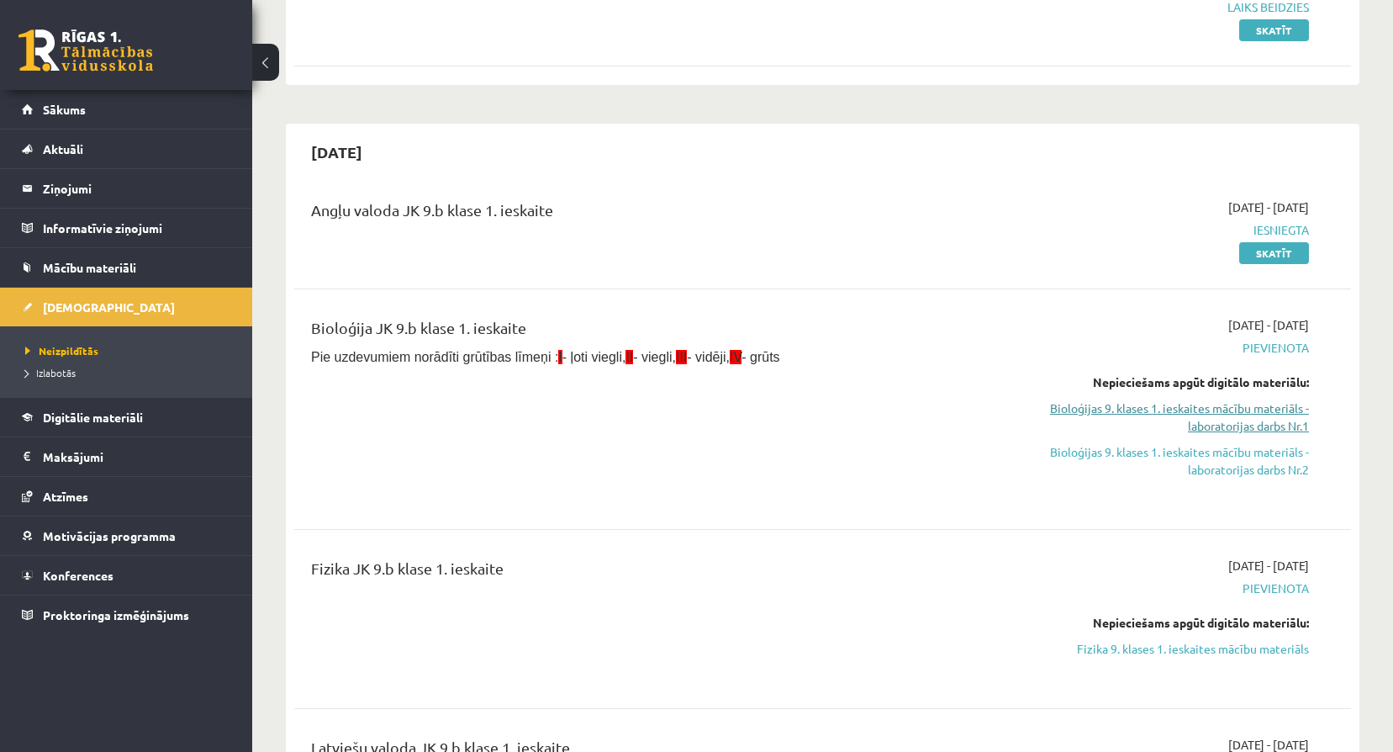
scroll to position [280, 0]
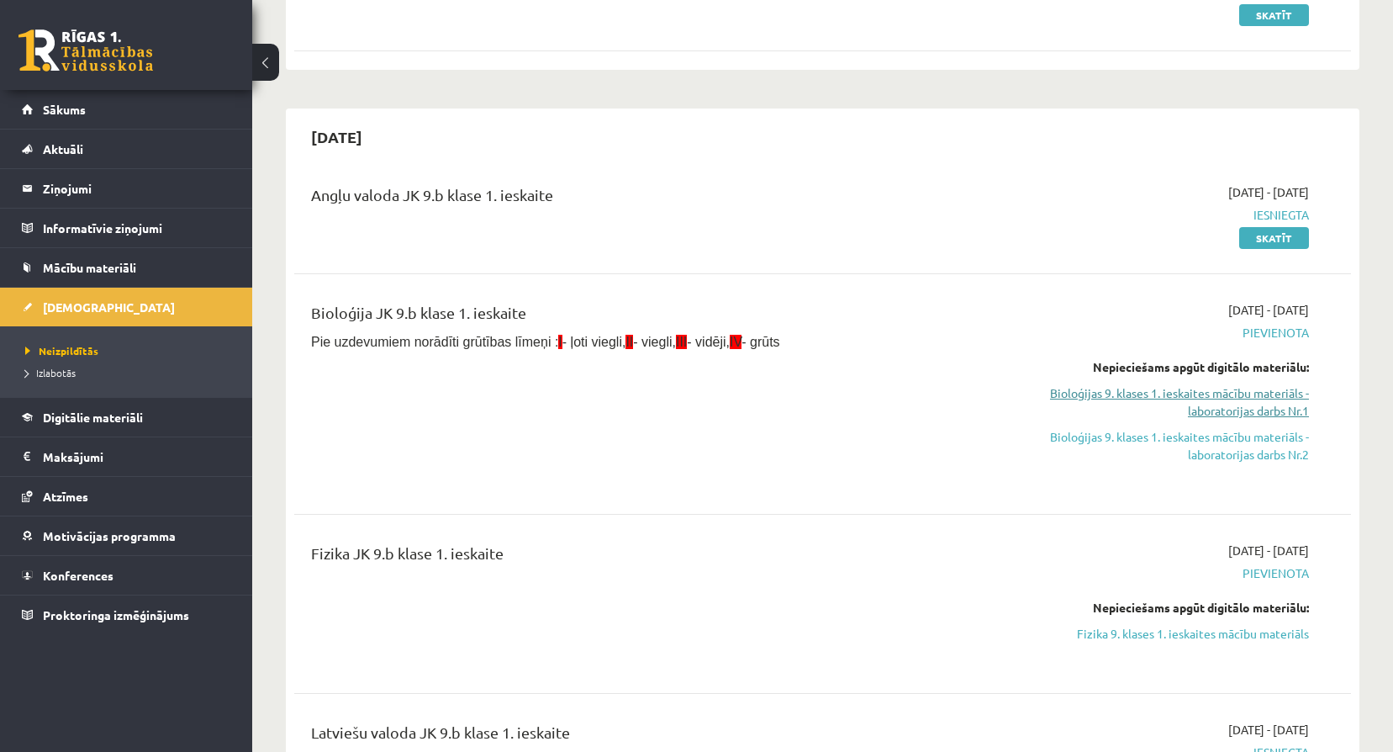
click at [1182, 393] on link "Bioloģijas 9. klases 1. ieskaites mācību materiāls - laboratorijas darbs Nr.1" at bounding box center [1151, 401] width 316 height 35
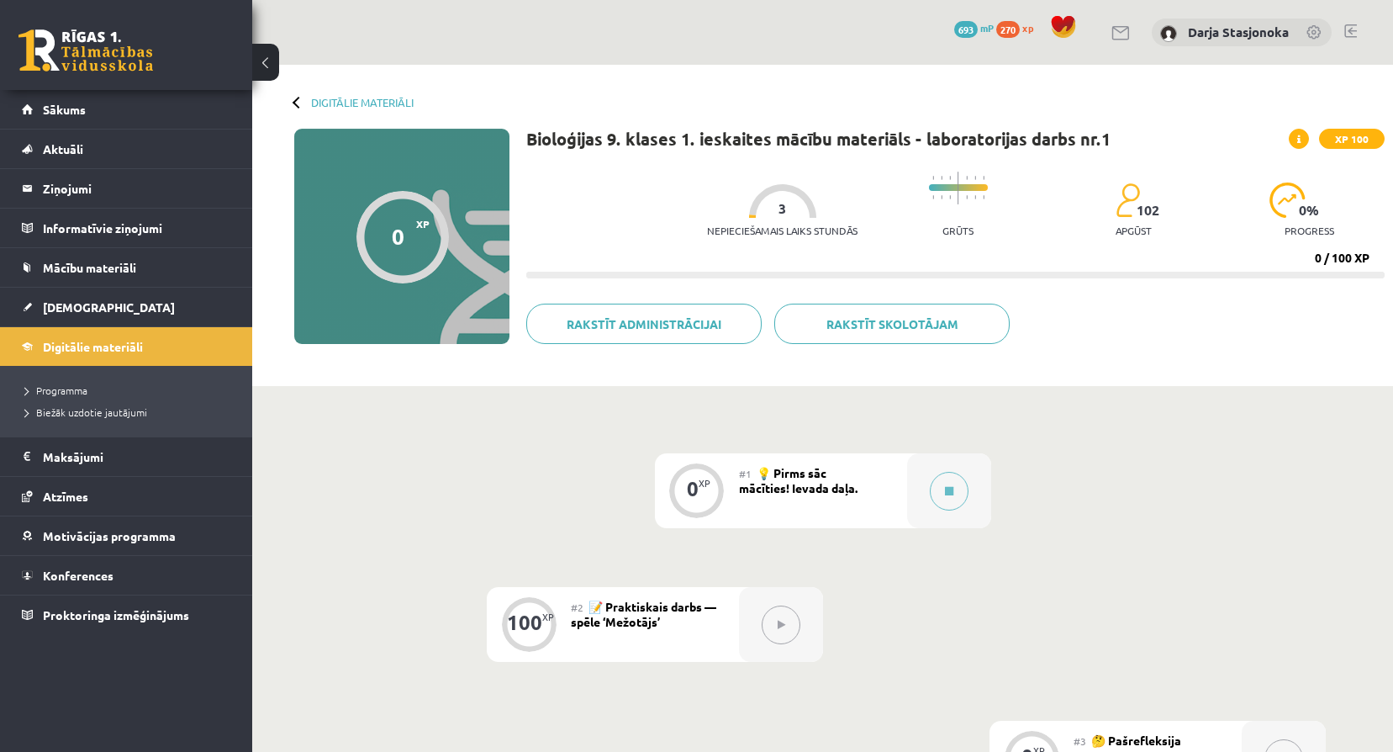
click at [1015, 32] on span "270" at bounding box center [1008, 29] width 24 height 17
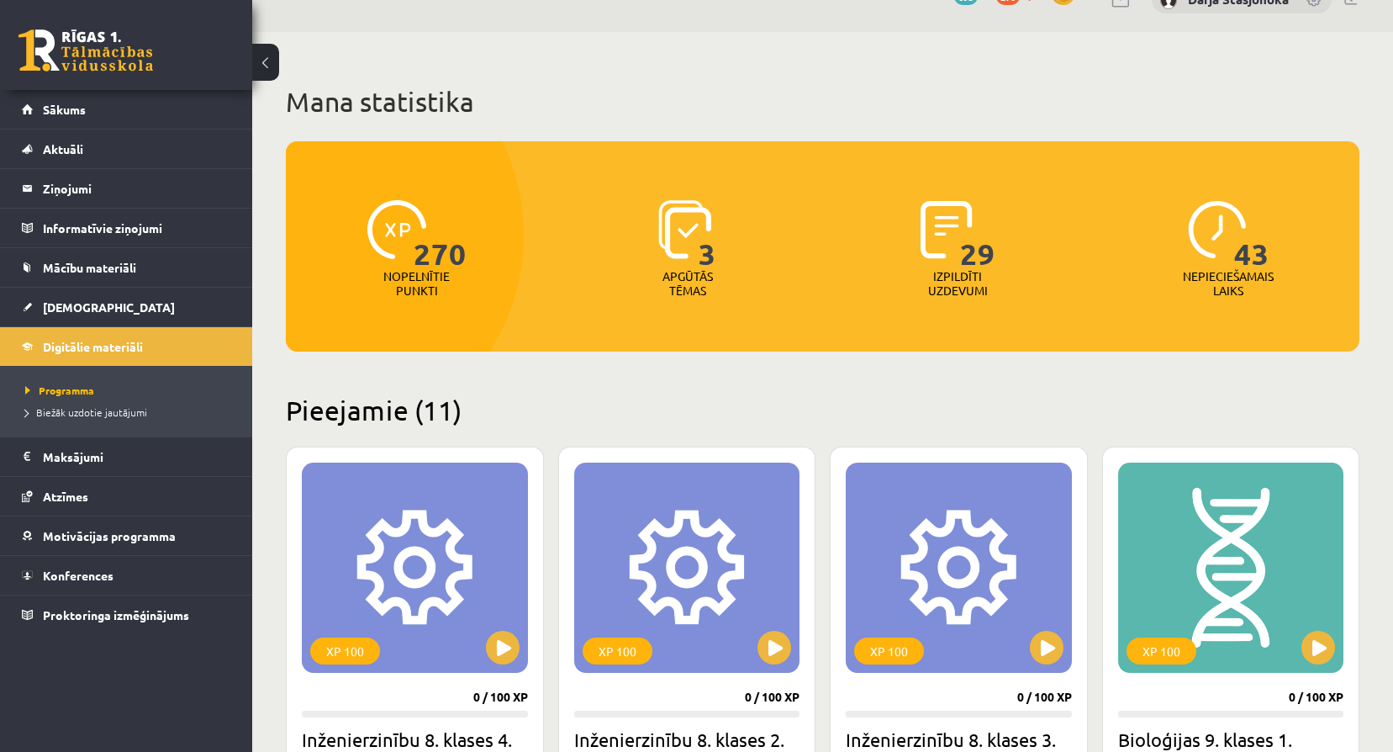
scroll to position [18, 0]
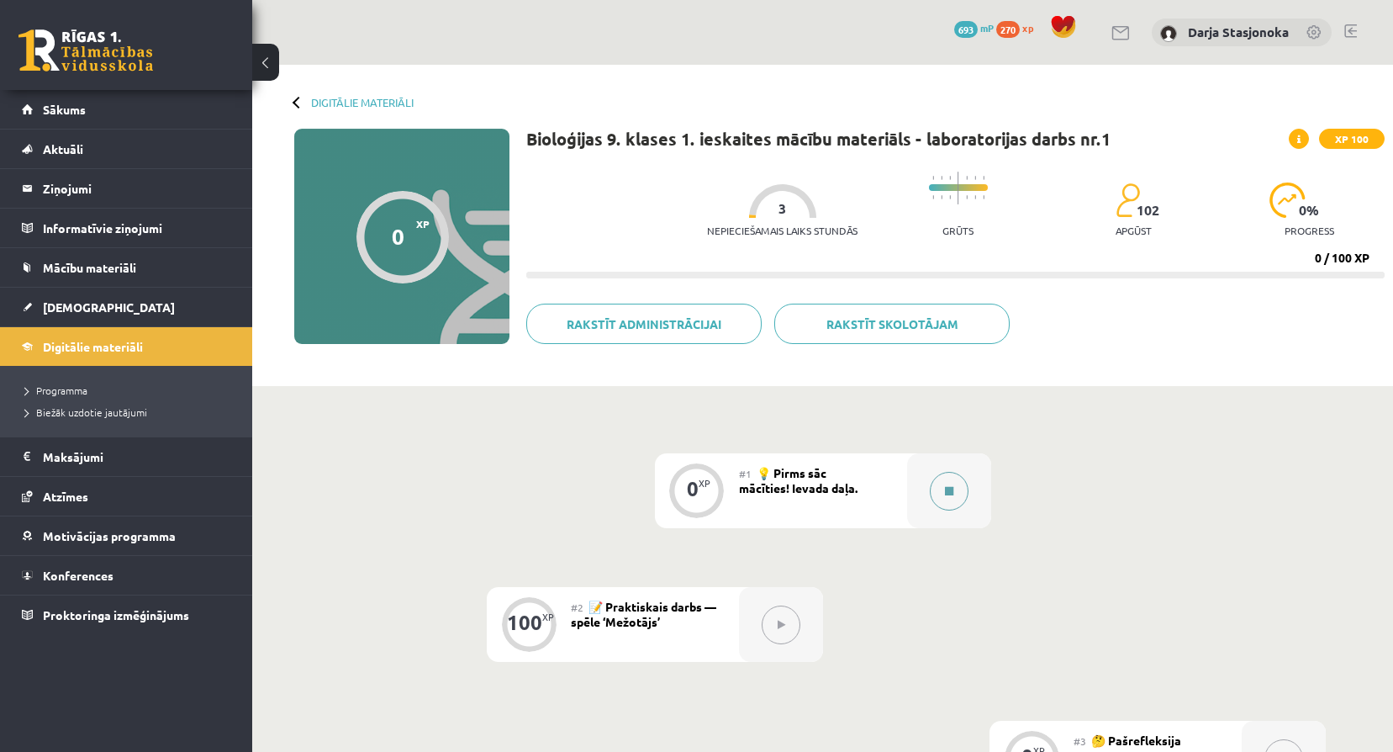
click at [970, 476] on div at bounding box center [949, 490] width 84 height 75
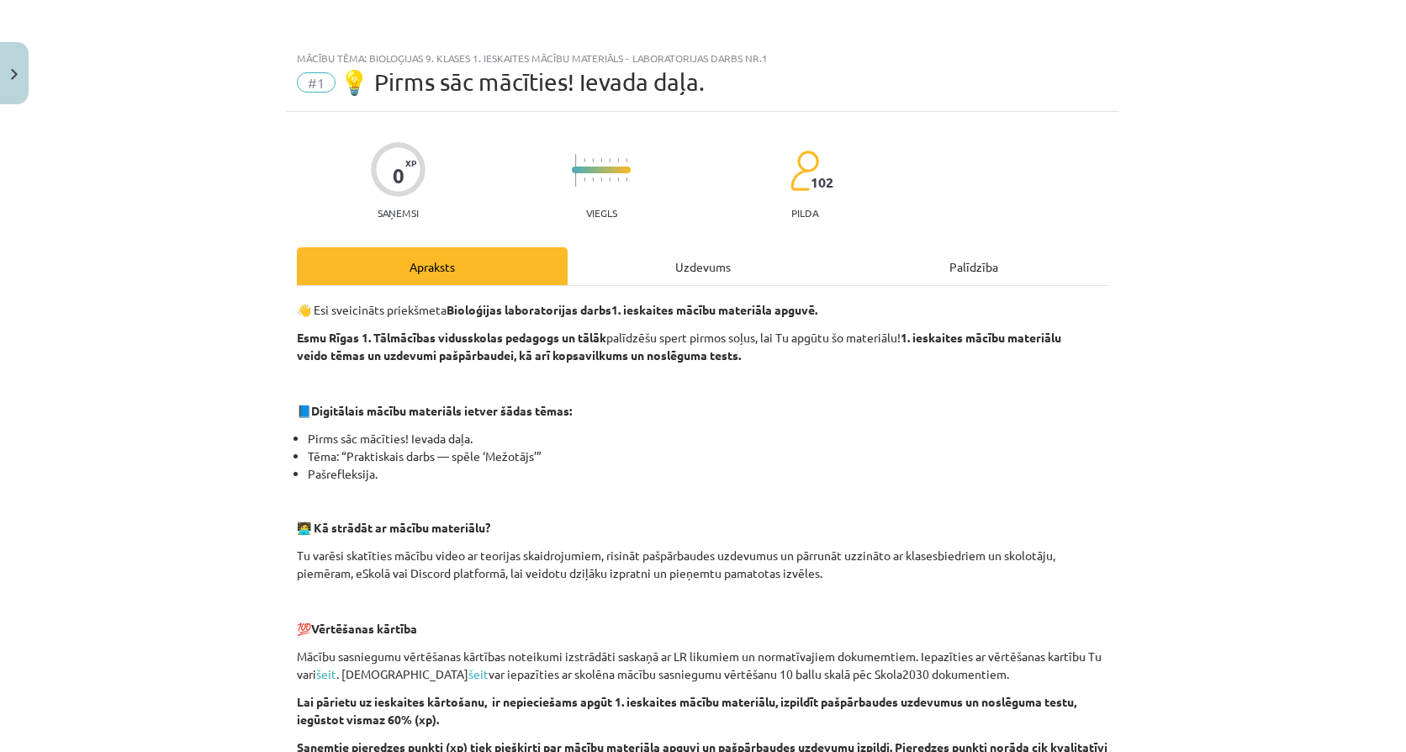
click at [704, 298] on div "👋 Esi sveicināts priekšmeta Bioloģijas laboratorijas darbs 1. ieskaites mācību …" at bounding box center [703, 653] width 812 height 735
click at [699, 265] on div "Uzdevums" at bounding box center [702, 266] width 271 height 38
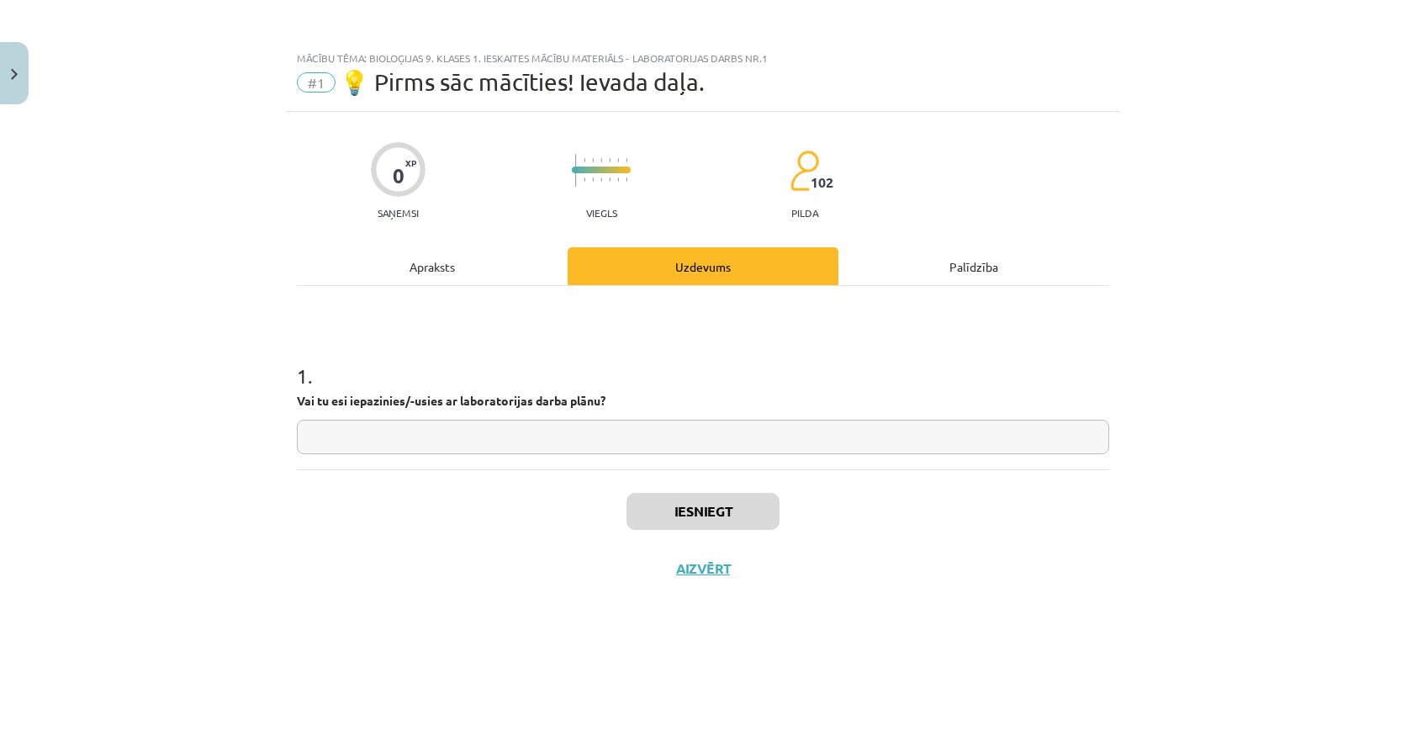
click at [488, 270] on div "Apraksts" at bounding box center [432, 266] width 271 height 38
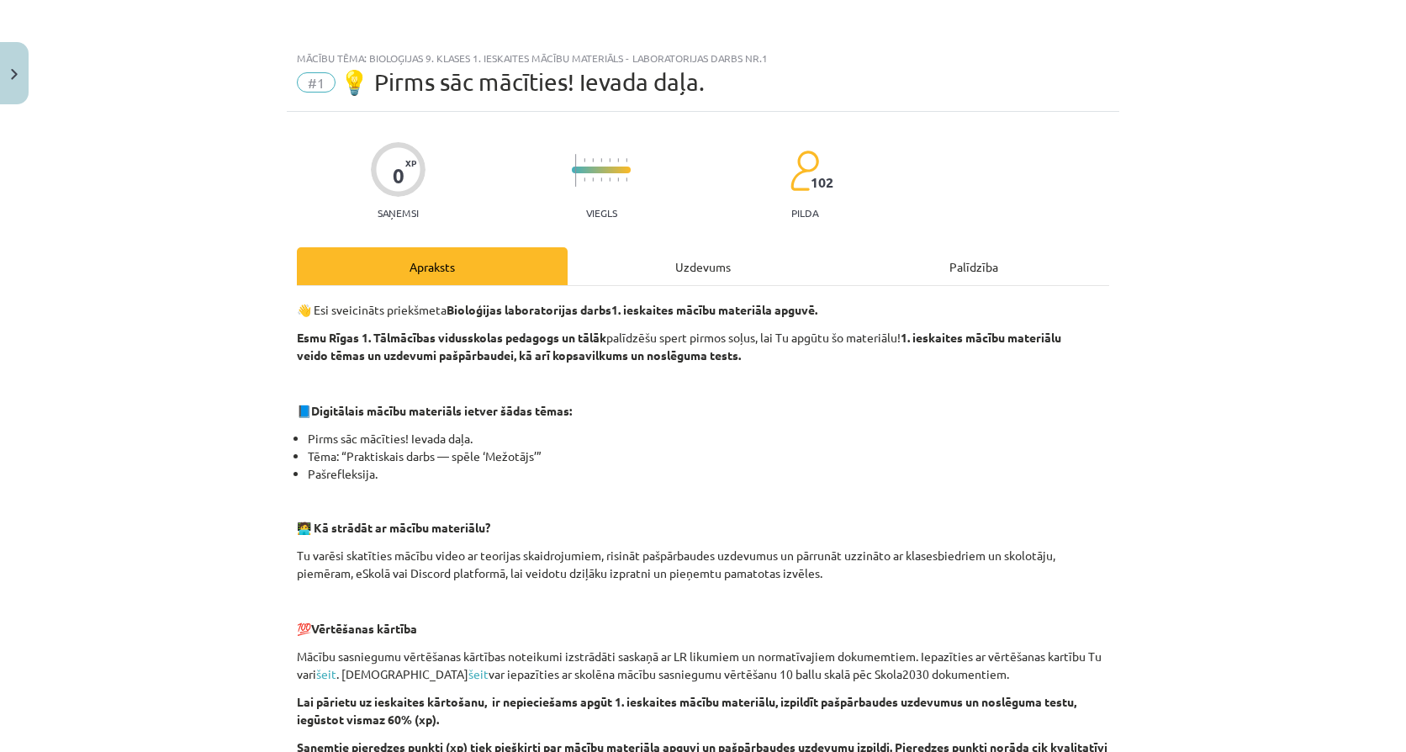
click at [669, 264] on div "Uzdevums" at bounding box center [702, 266] width 271 height 38
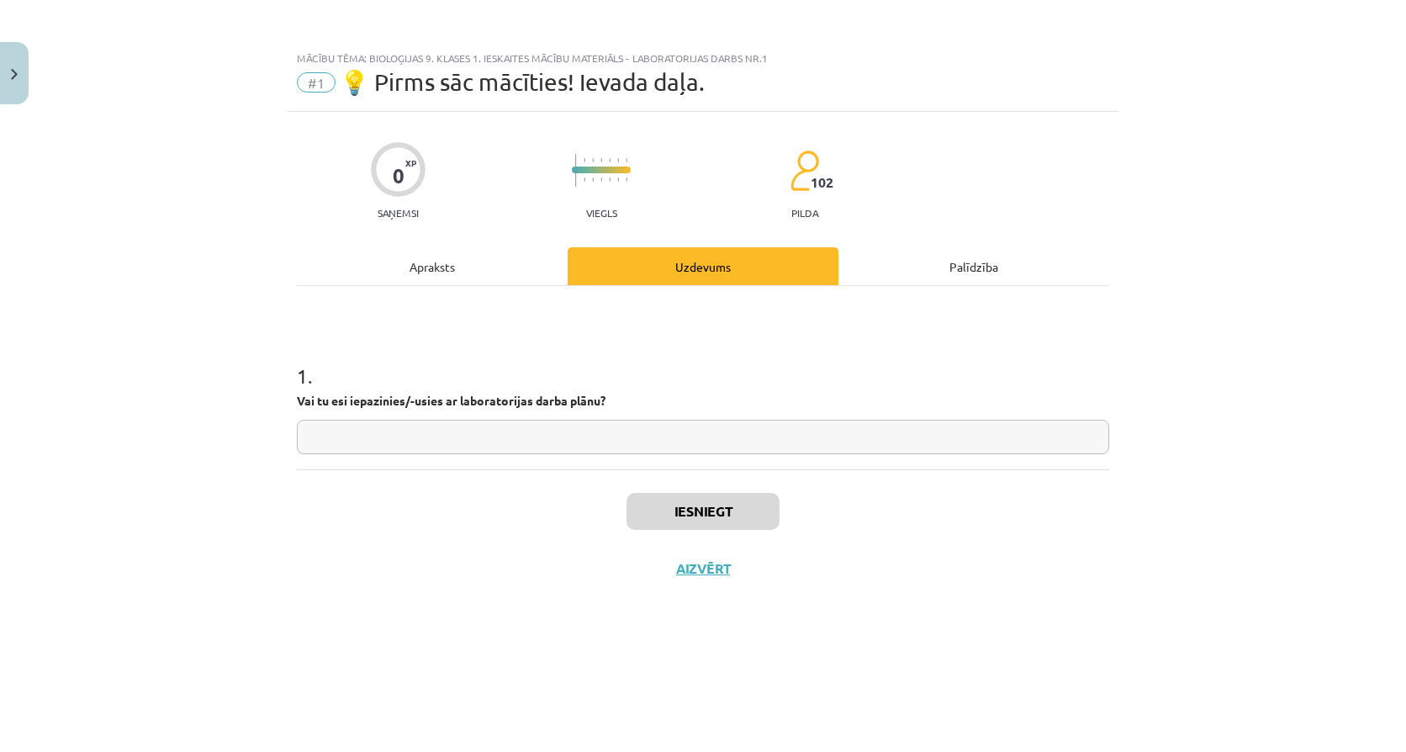
click at [434, 448] on input "text" at bounding box center [703, 437] width 812 height 34
type input "**"
click at [735, 494] on button "Iesniegt" at bounding box center [702, 511] width 153 height 37
click at [520, 275] on div "Apraksts" at bounding box center [432, 266] width 271 height 38
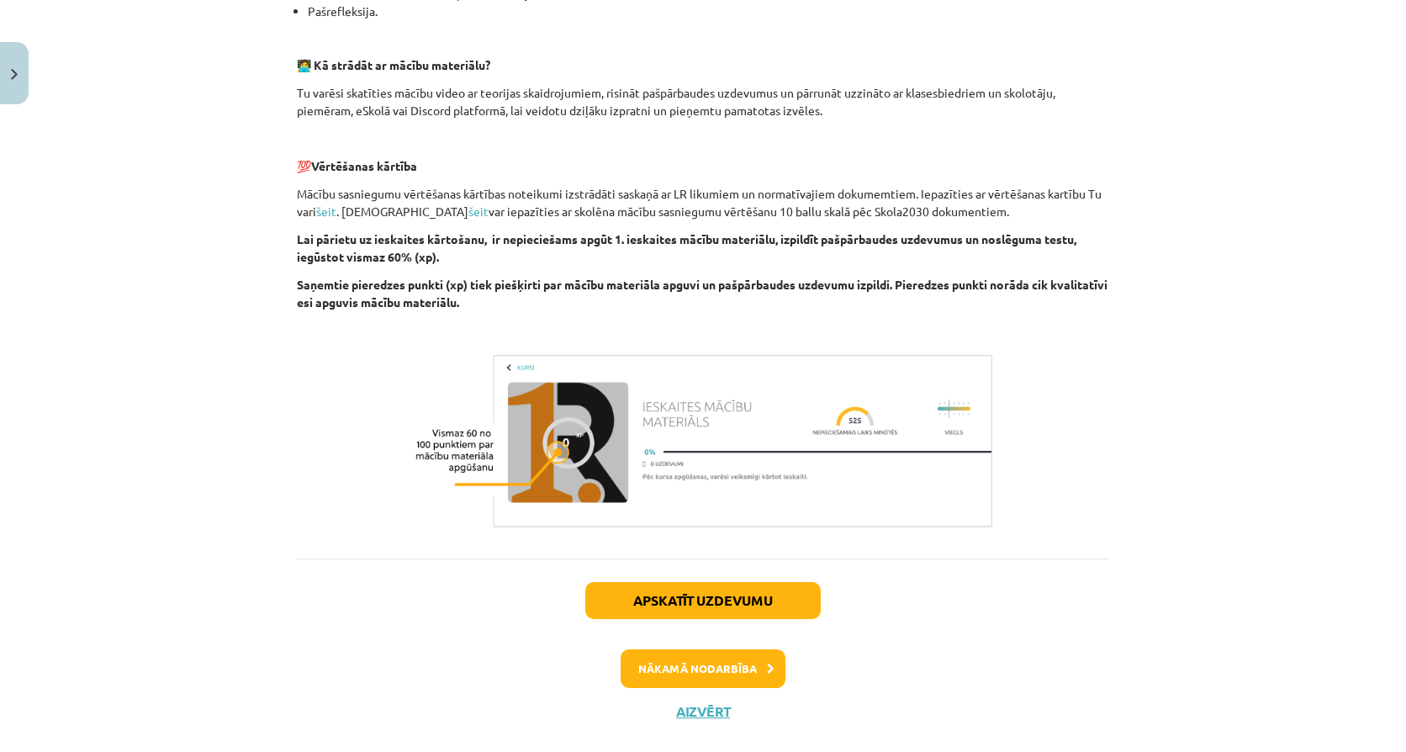
scroll to position [465, 0]
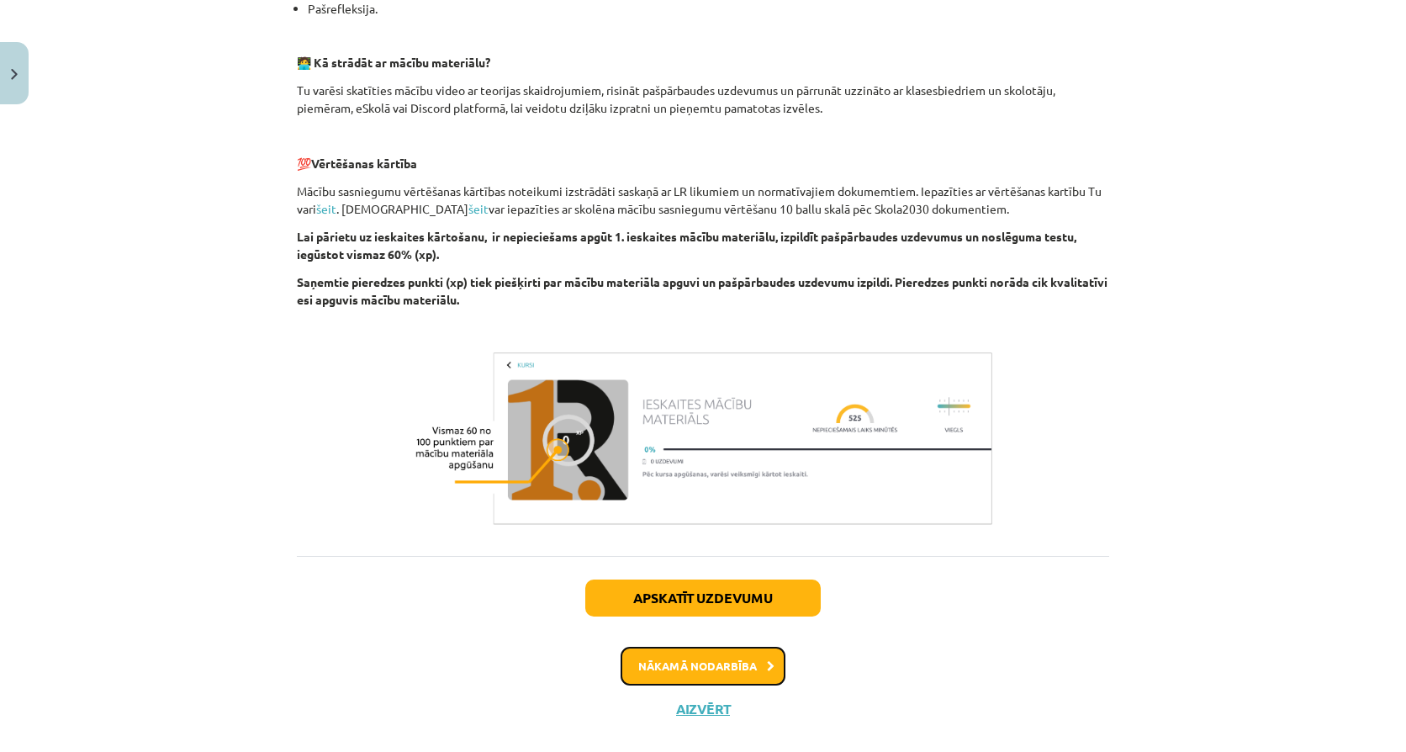
click at [685, 663] on button "Nākamā nodarbība" at bounding box center [702, 665] width 165 height 39
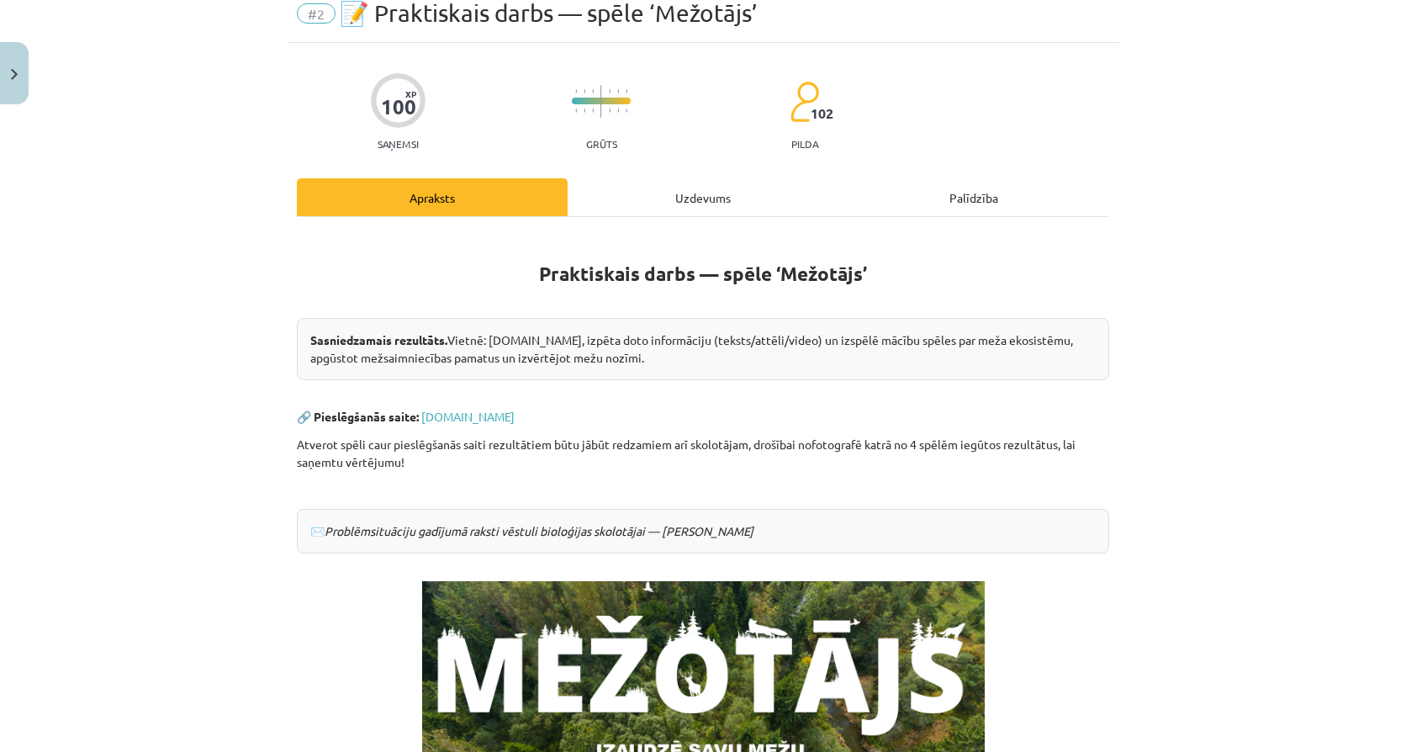
scroll to position [42, 0]
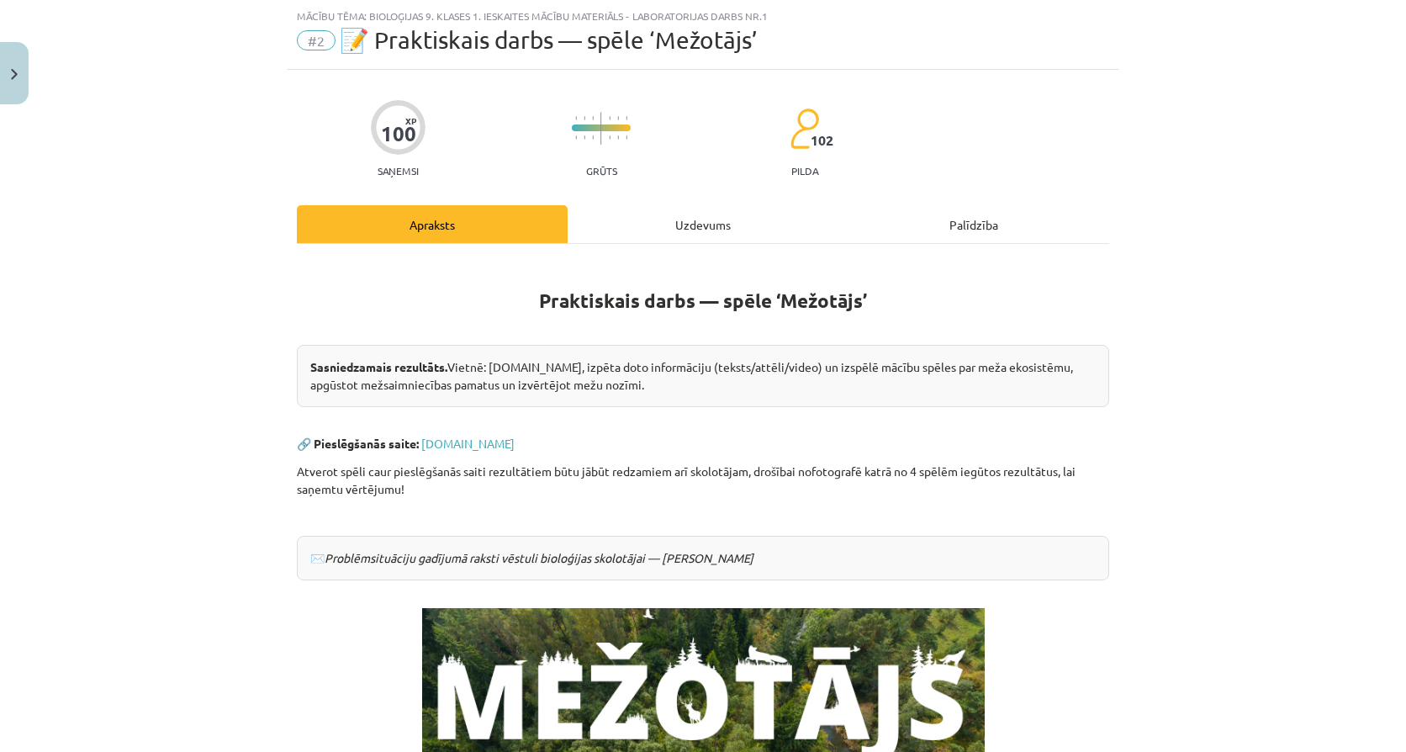
click at [697, 221] on div "Uzdevums" at bounding box center [702, 224] width 271 height 38
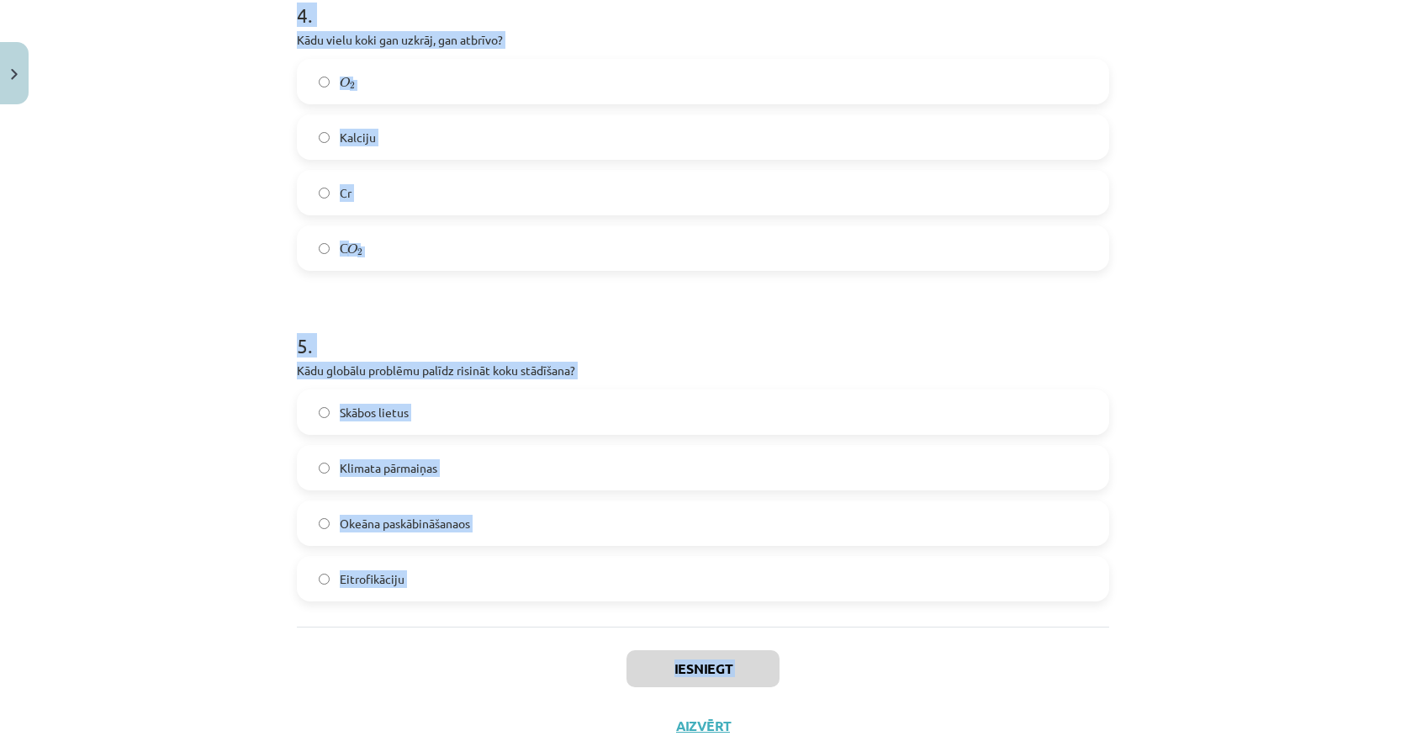
scroll to position [1340, 0]
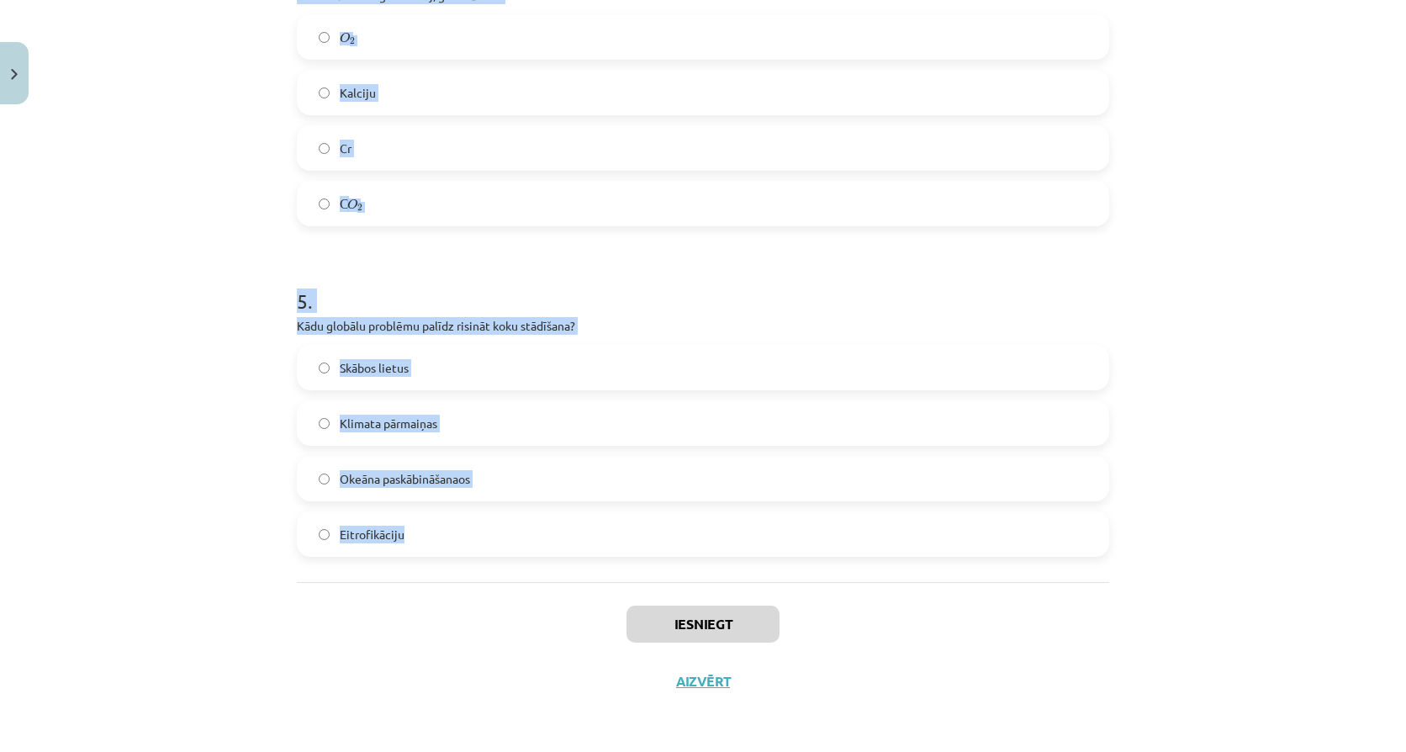
drag, startPoint x: 291, startPoint y: 162, endPoint x: 403, endPoint y: 542, distance: 396.1
copy form "Latvijas teritorijā pēdējo 100 gadu laikā mežu platība ir: Nemainīga Palielināj…"
click at [205, 273] on div "Mācību tēma: Bioloģijas 9. klases 1. ieskaites mācību materiāls - laboratorijas…" at bounding box center [703, 376] width 1406 height 752
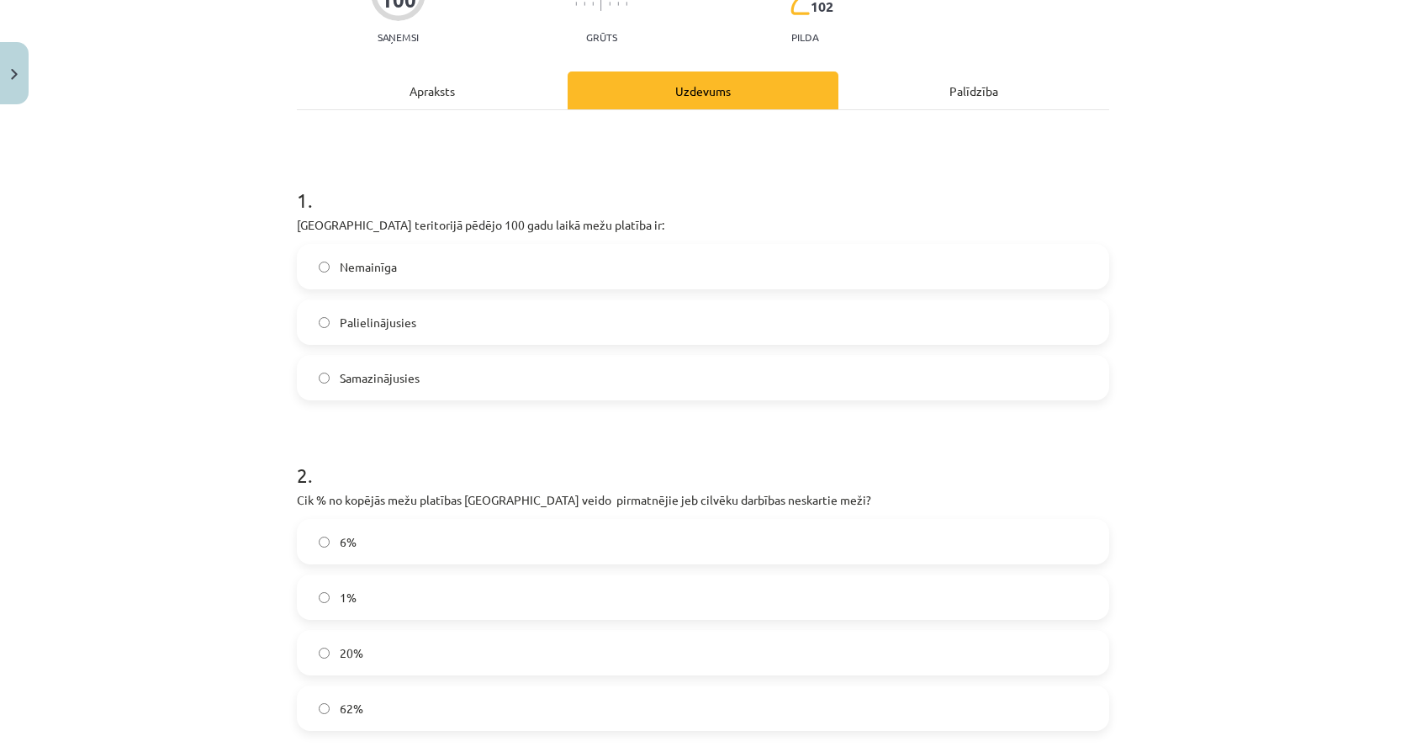
scroll to position [163, 0]
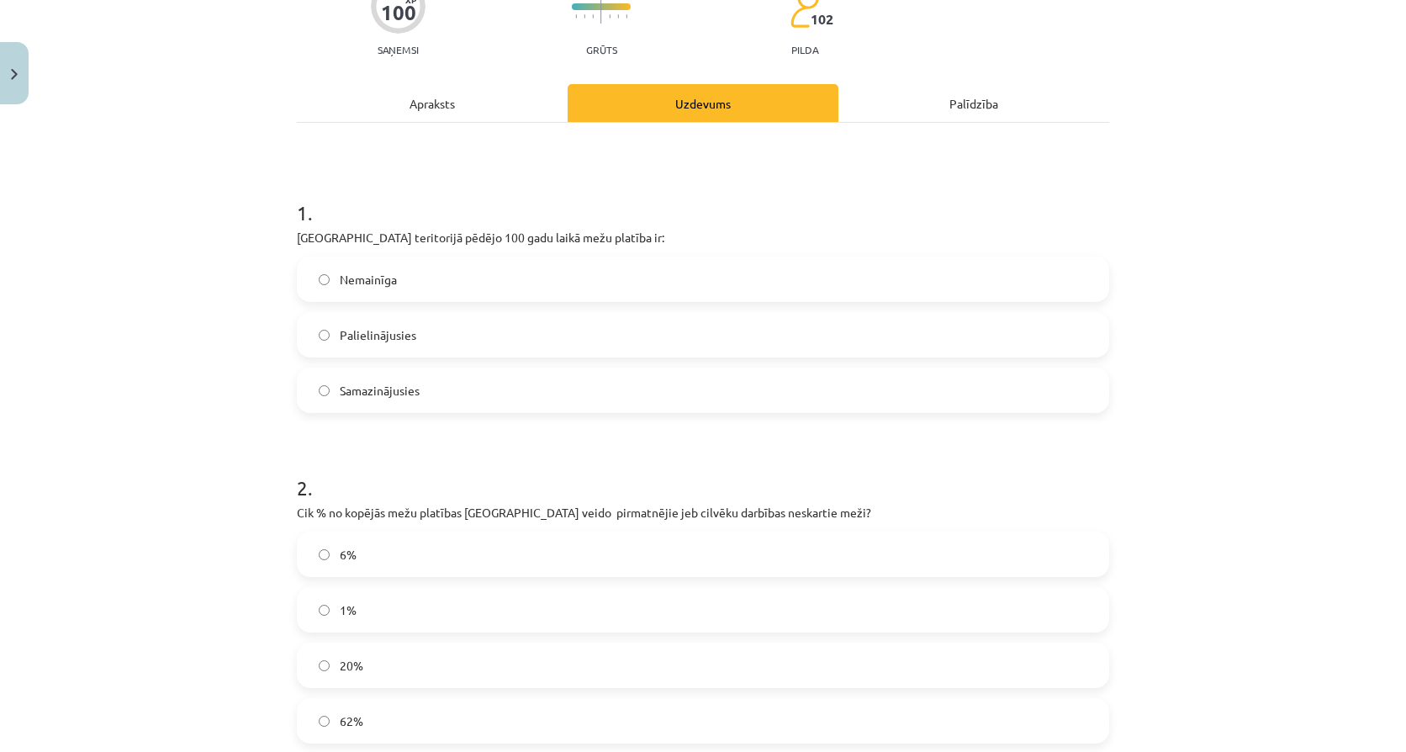
click at [412, 336] on label "Palielinājusies" at bounding box center [702, 335] width 809 height 42
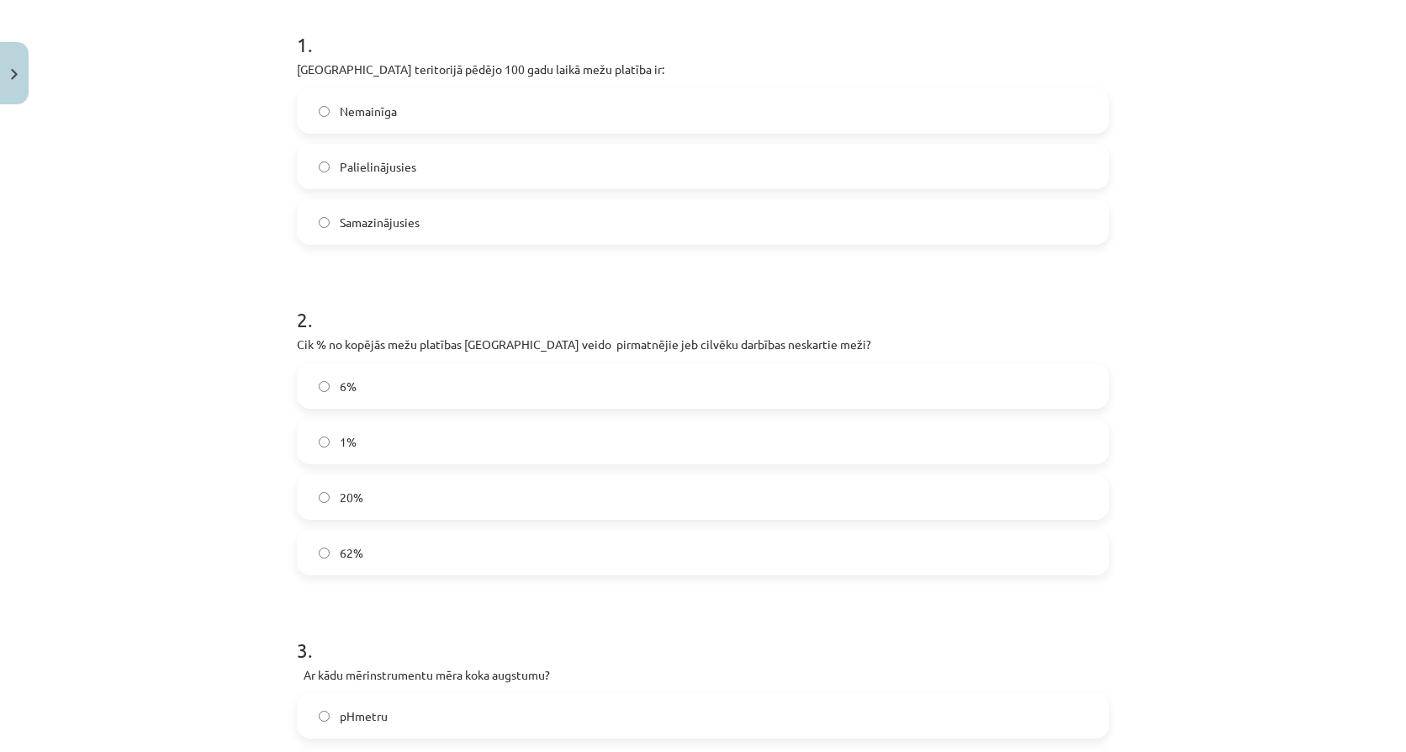
click at [401, 447] on label "1%" at bounding box center [702, 441] width 809 height 42
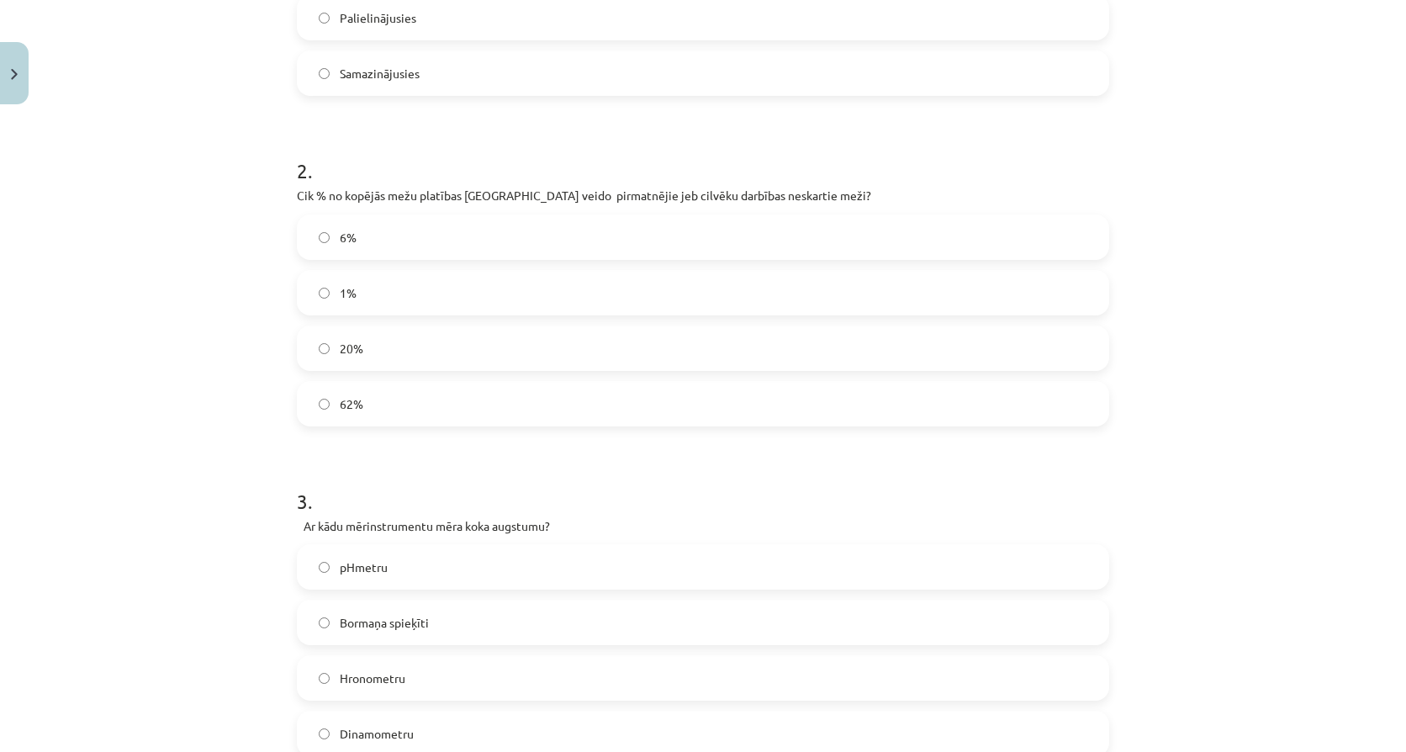
scroll to position [583, 0]
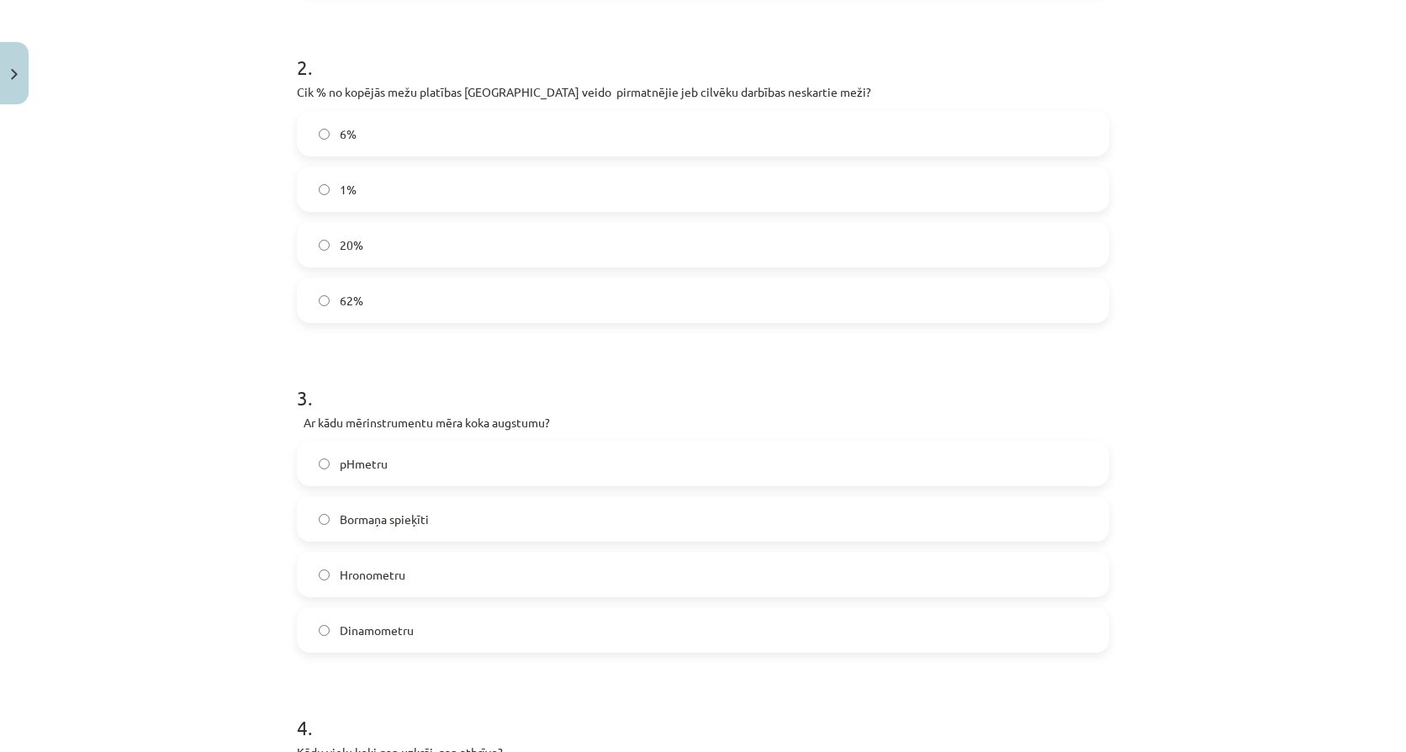
click at [425, 509] on label "Bormaņa spieķīti" at bounding box center [702, 519] width 809 height 42
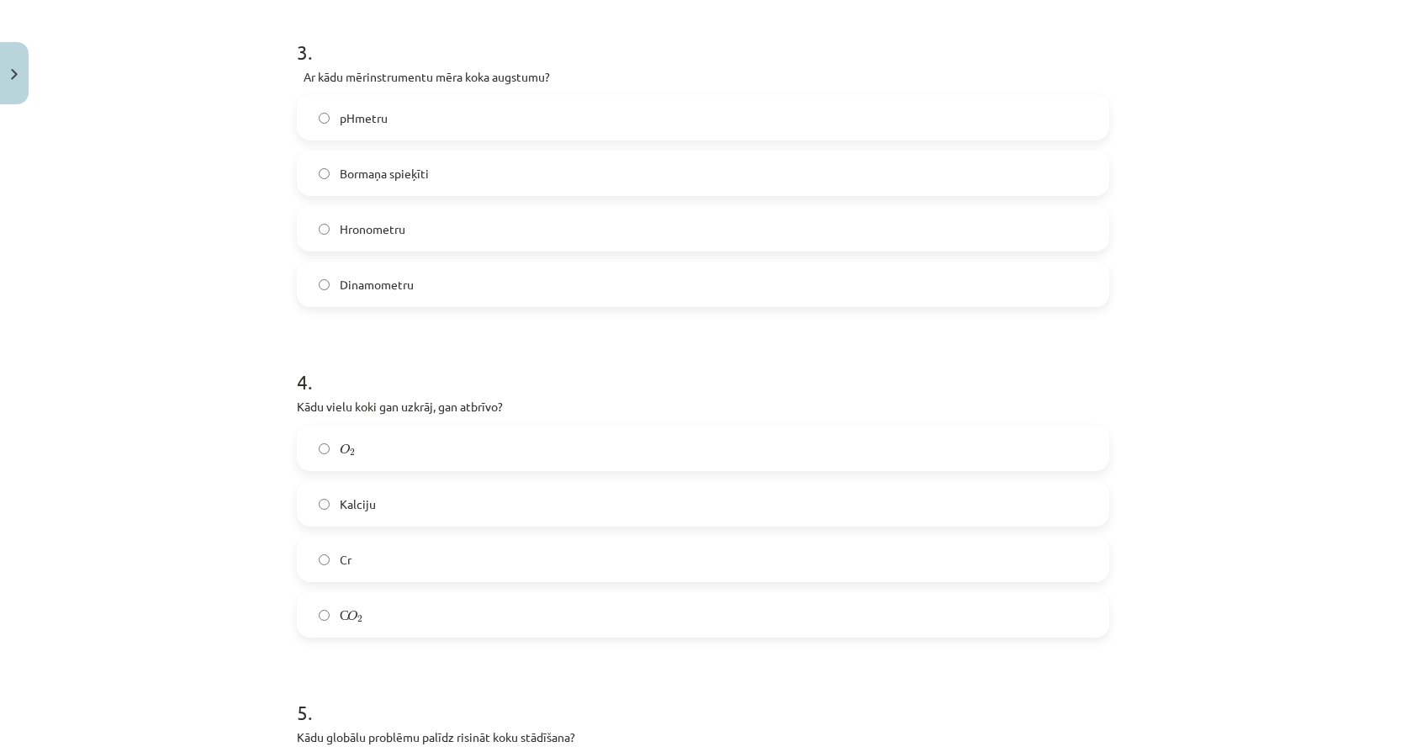
scroll to position [948, 0]
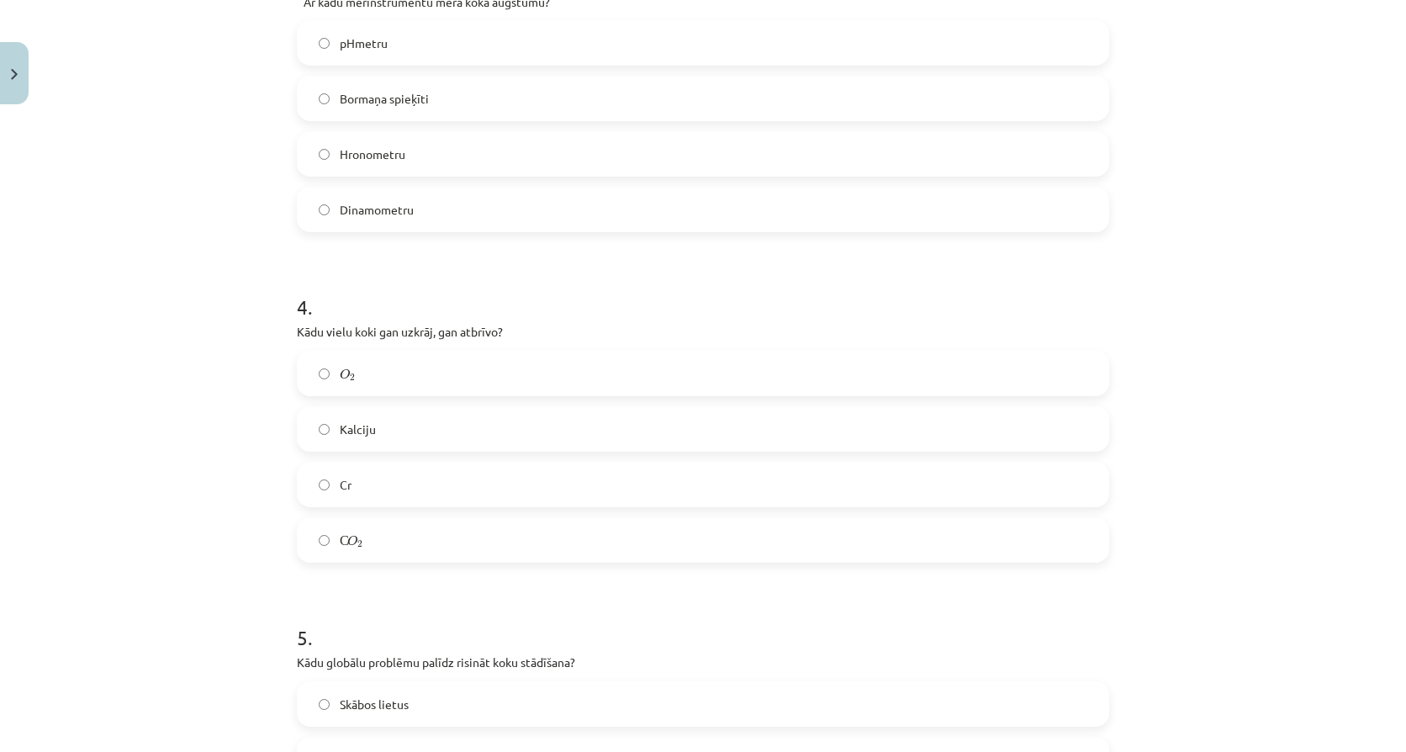
click at [350, 374] on span "2" at bounding box center [352, 378] width 5 height 8
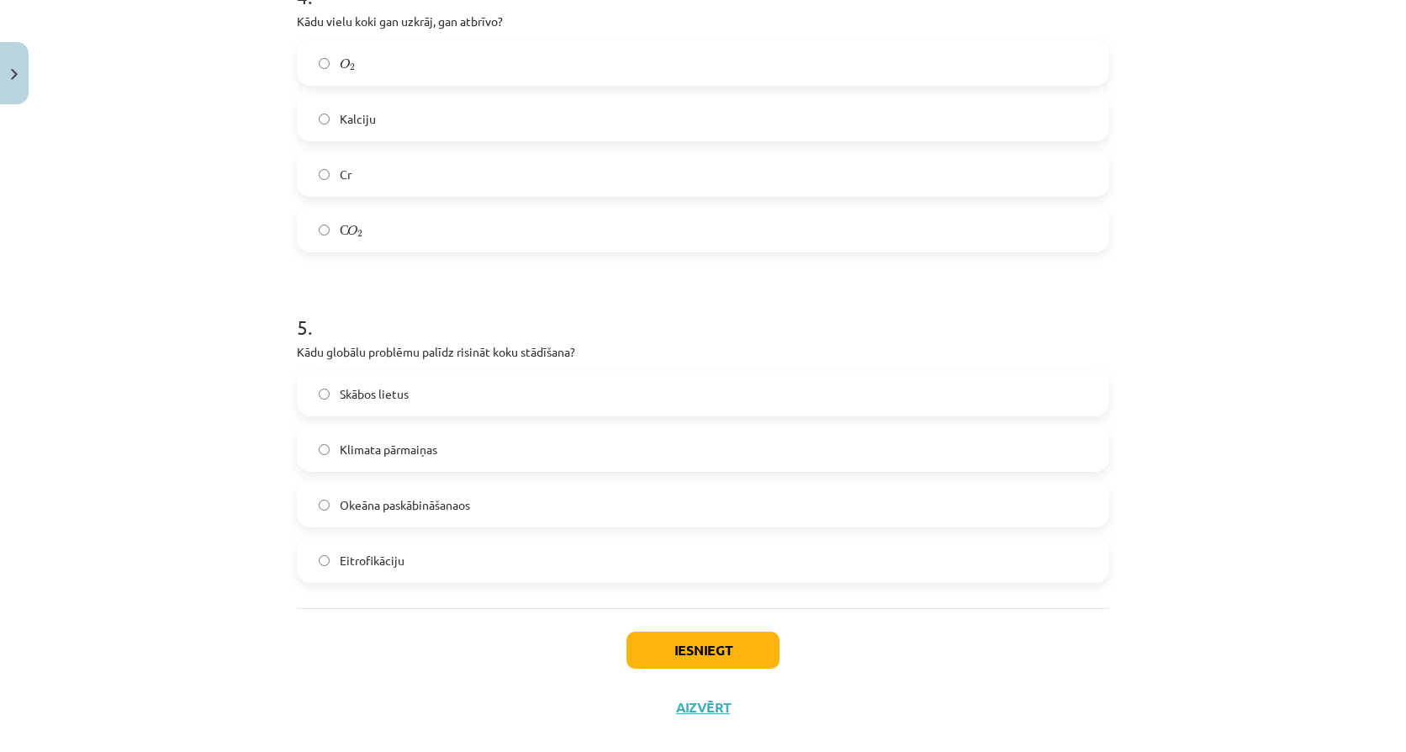
scroll to position [1340, 0]
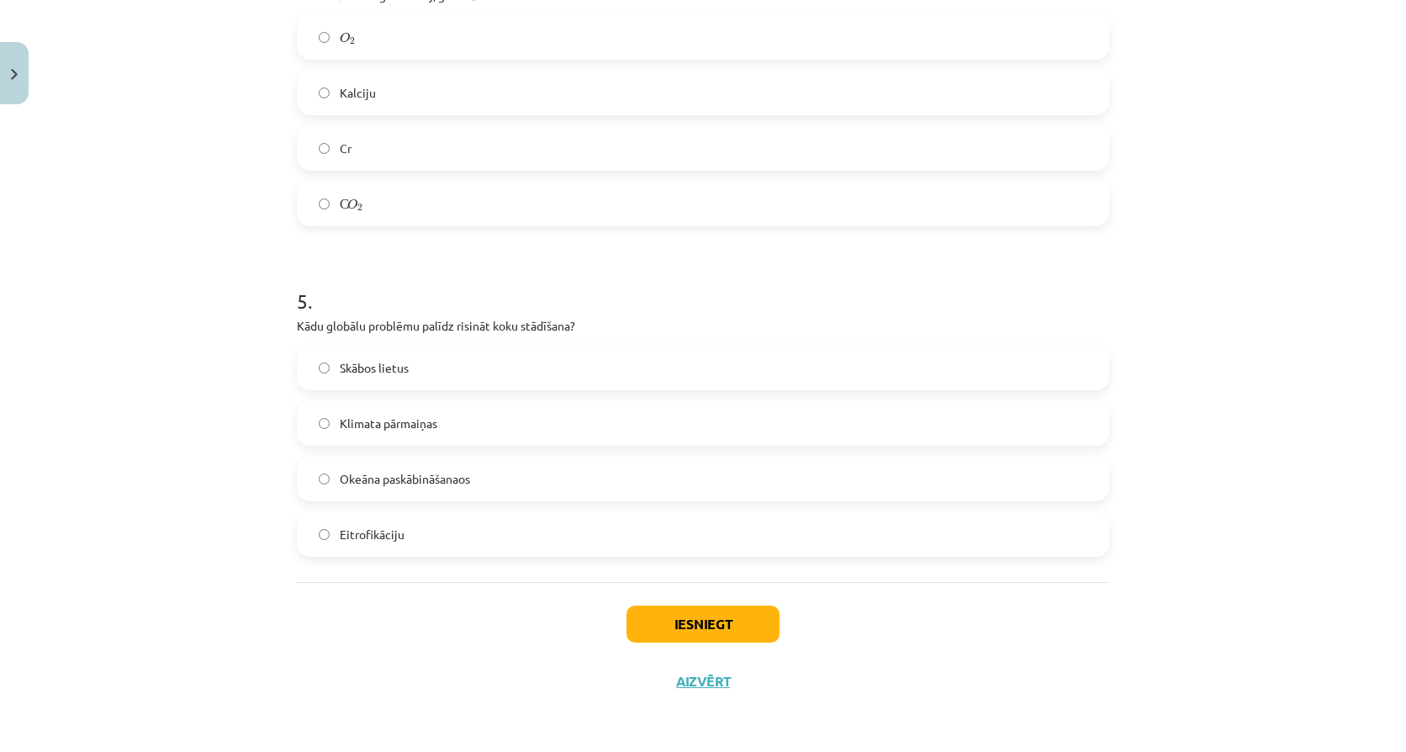
click at [441, 411] on label "Klimata pārmaiņas" at bounding box center [702, 423] width 809 height 42
click at [682, 624] on button "Iesniegt" at bounding box center [702, 623] width 153 height 37
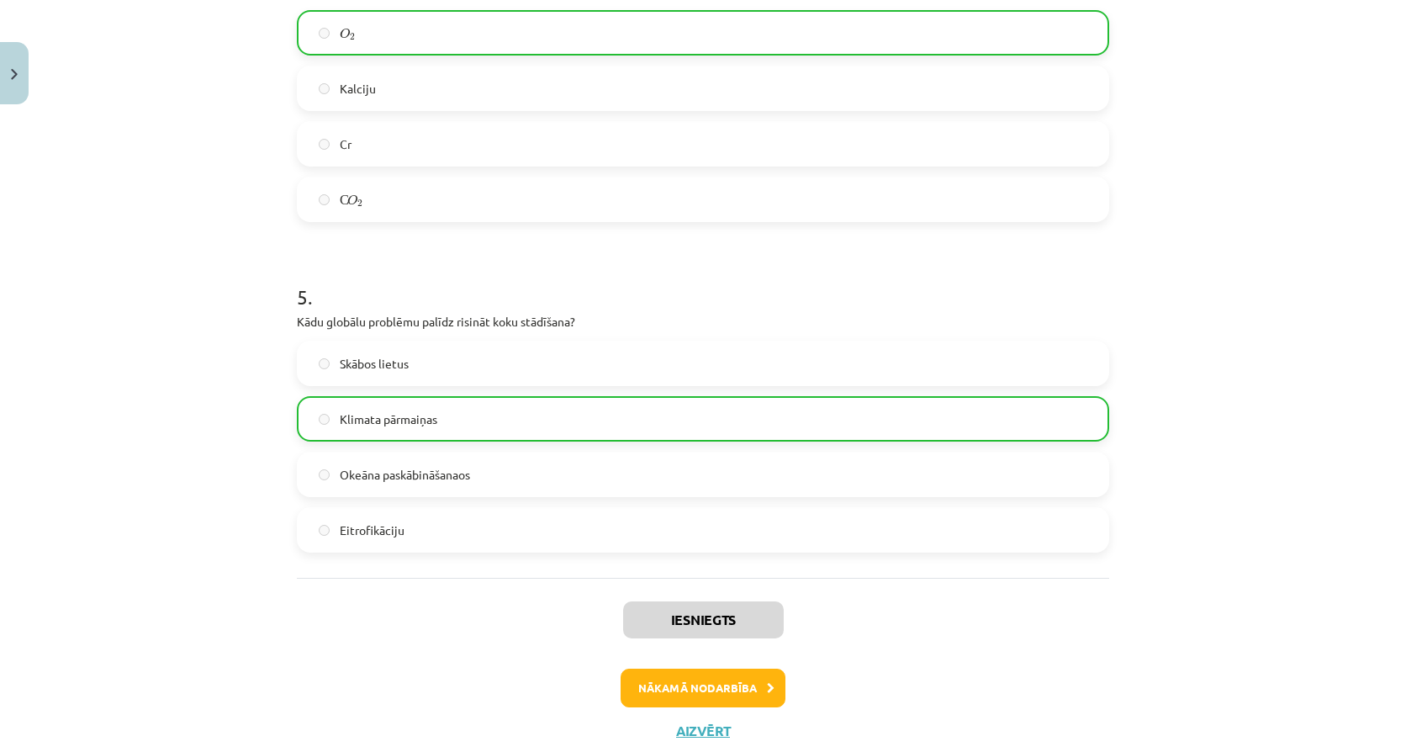
scroll to position [1345, 0]
click at [715, 697] on button "Nākamā nodarbība" at bounding box center [702, 687] width 165 height 39
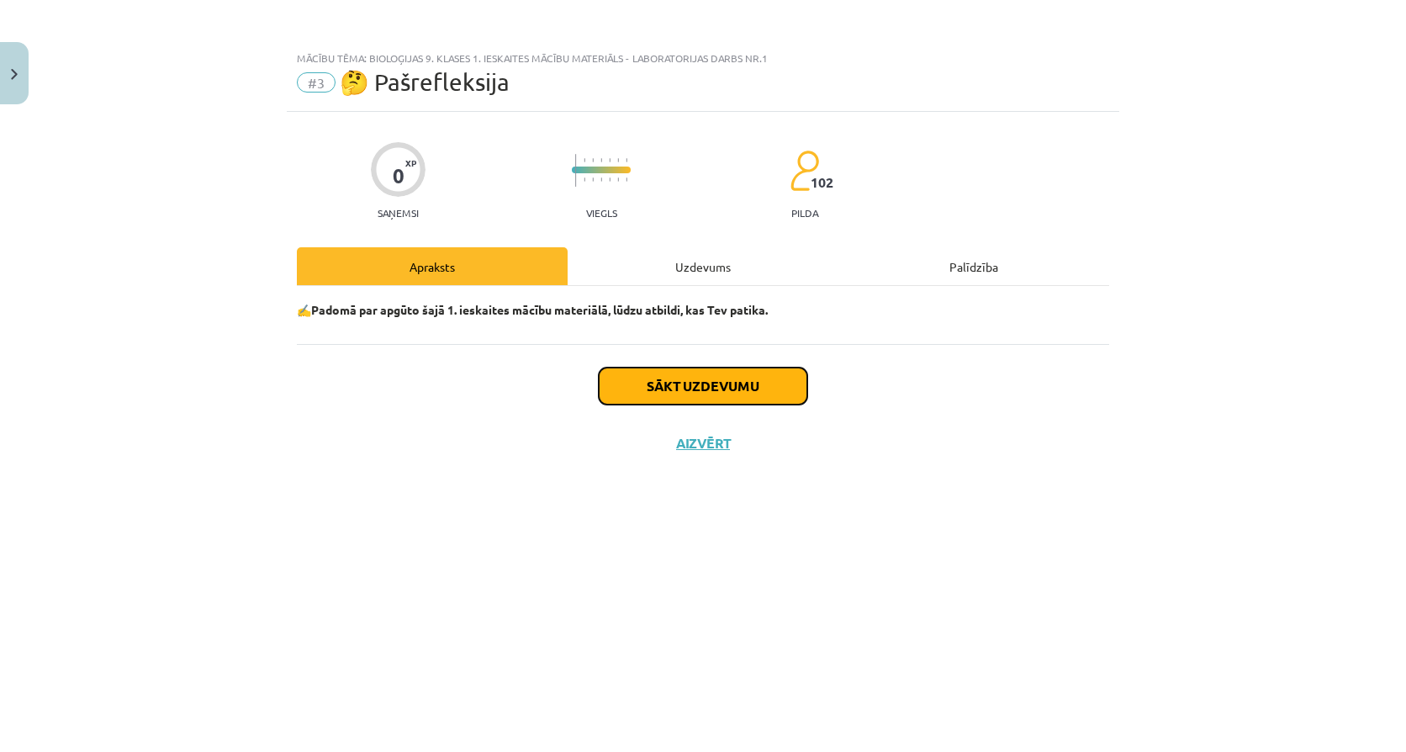
click at [772, 388] on button "Sākt uzdevumu" at bounding box center [703, 385] width 208 height 37
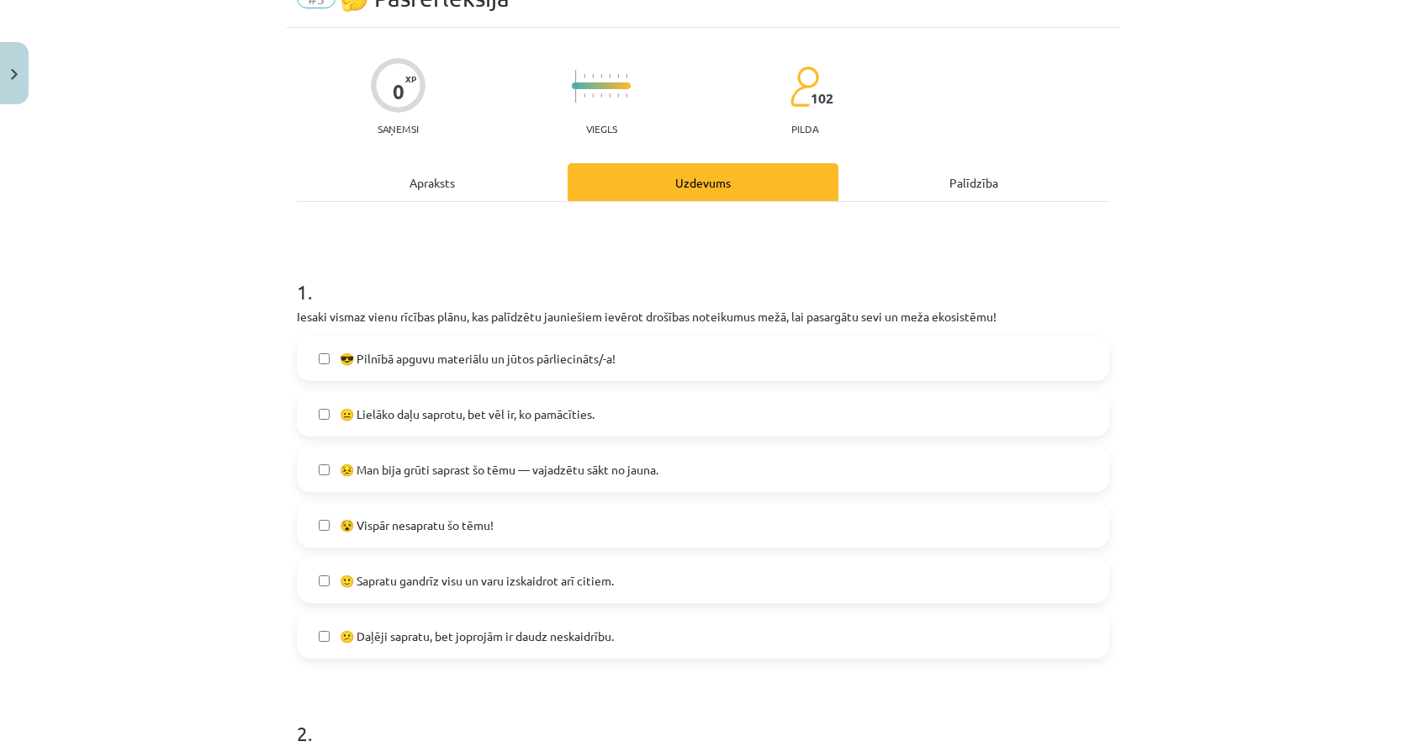
scroll to position [112, 0]
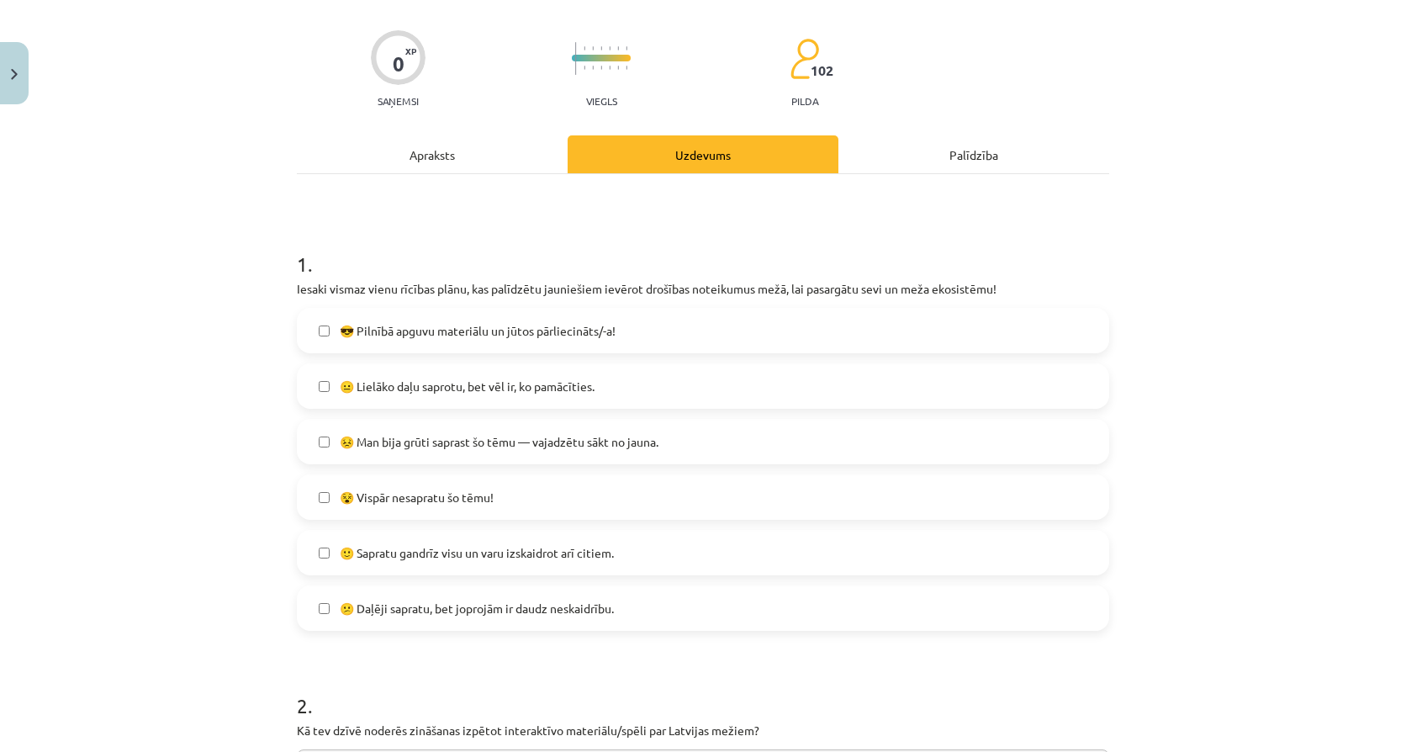
click at [499, 333] on span "😎 Pilnībā apguvu materiālu un jūtos pārliecināts/-a!" at bounding box center [478, 331] width 276 height 18
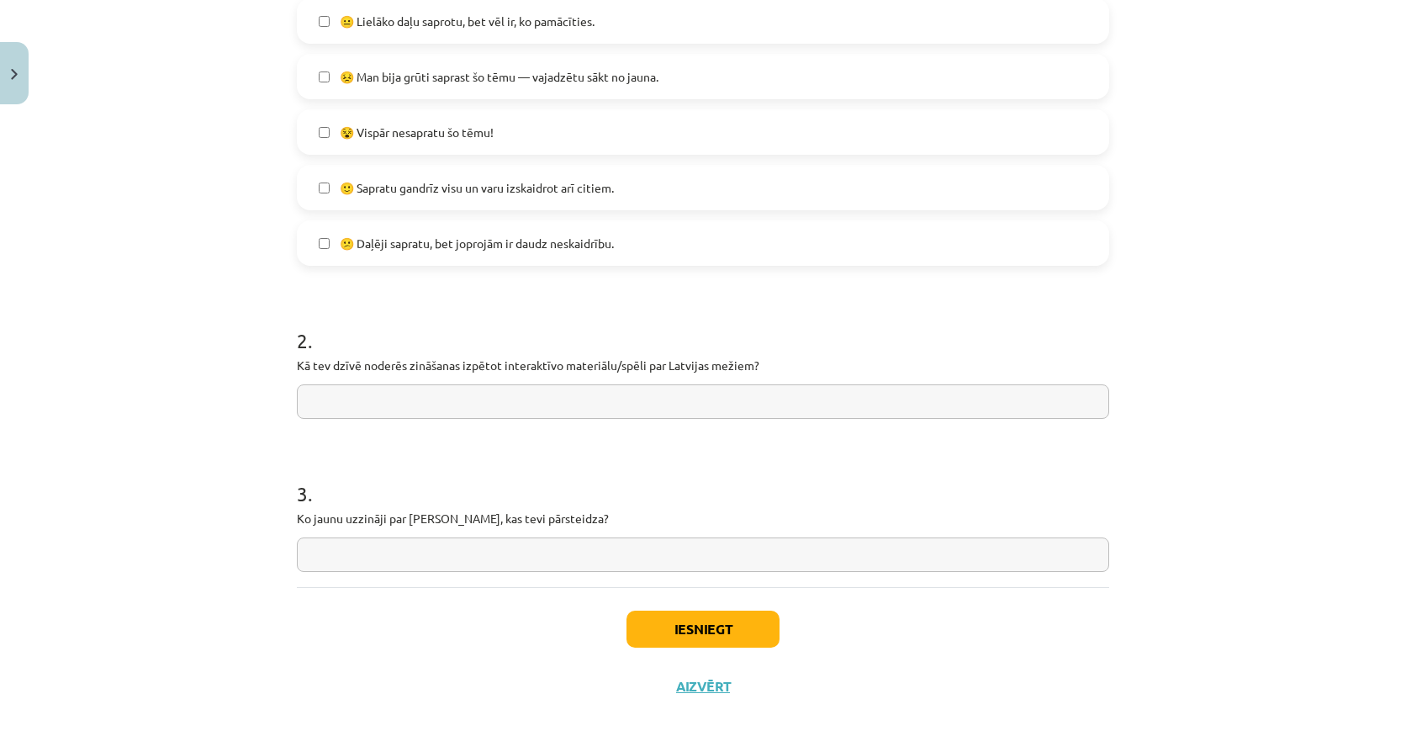
scroll to position [482, 0]
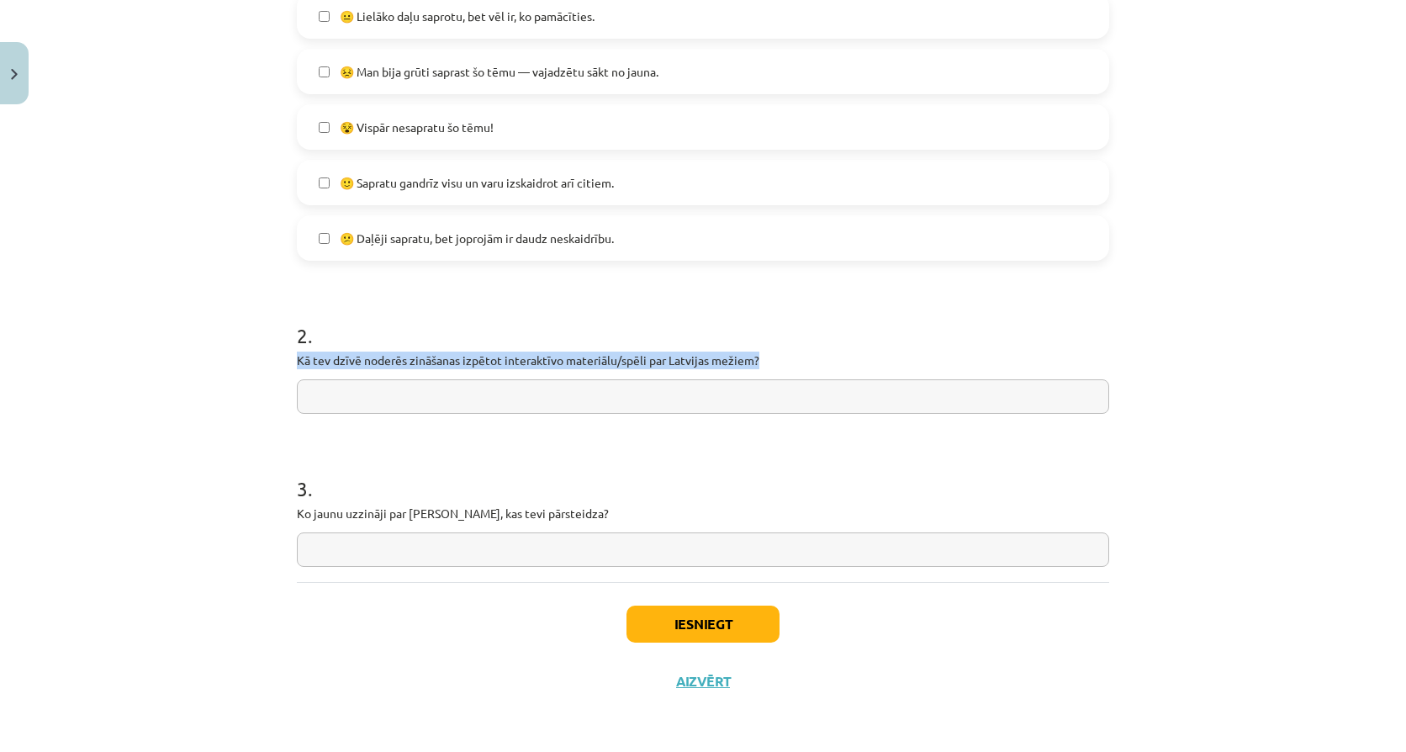
drag, startPoint x: 292, startPoint y: 359, endPoint x: 768, endPoint y: 355, distance: 476.7
click at [768, 355] on p "Kā tev dzīvē noderēs zināšanas izpētot interaktīvo materiālu/spēli par Latvijas…" at bounding box center [703, 360] width 812 height 18
copy p "Kā tev dzīvē noderēs zināšanas izpētot interaktīvo materiālu/spēli par Latvijas…"
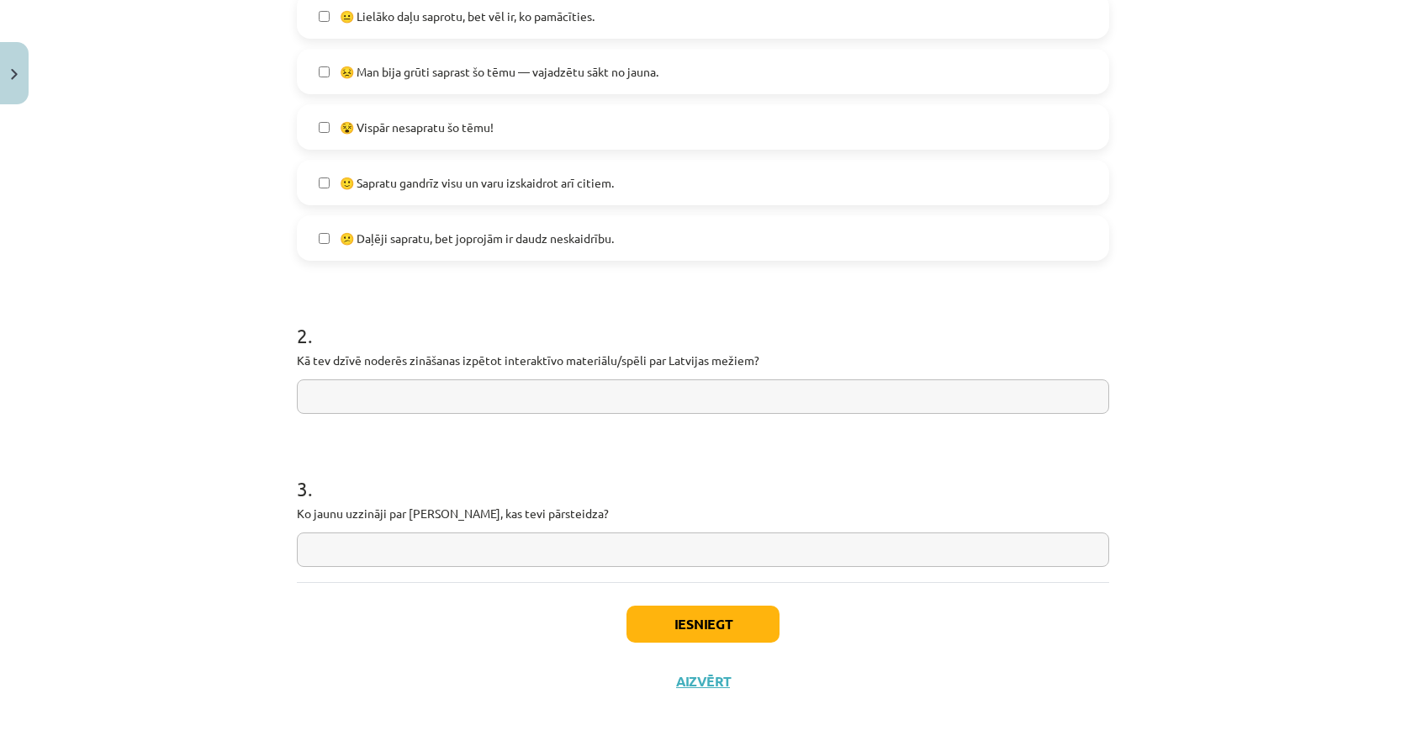
click at [422, 401] on input "text" at bounding box center [703, 396] width 812 height 34
paste input "**********"
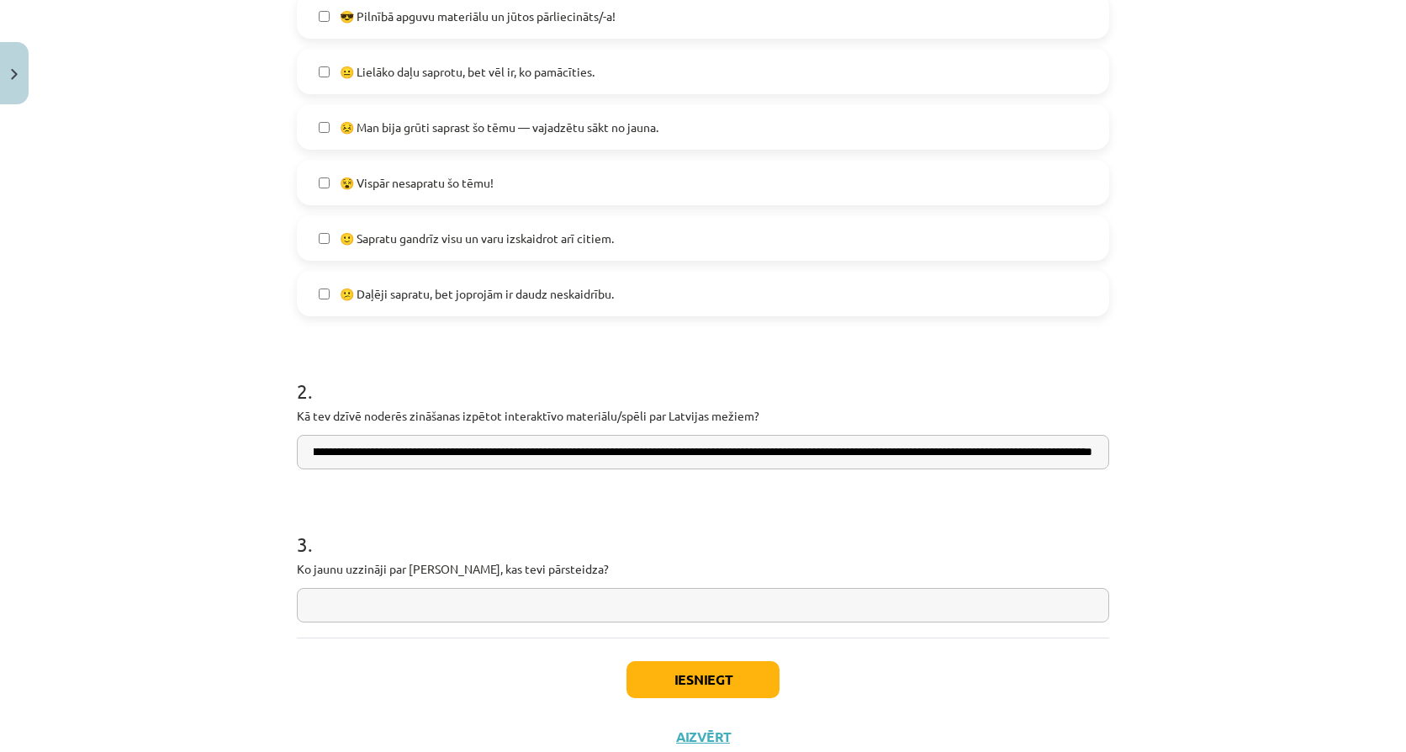
scroll to position [425, 0]
click at [451, 598] on input "text" at bounding box center [703, 605] width 812 height 34
drag, startPoint x: 399, startPoint y: 456, endPoint x: 601, endPoint y: 452, distance: 201.8
click at [611, 450] on input "**********" at bounding box center [703, 452] width 812 height 34
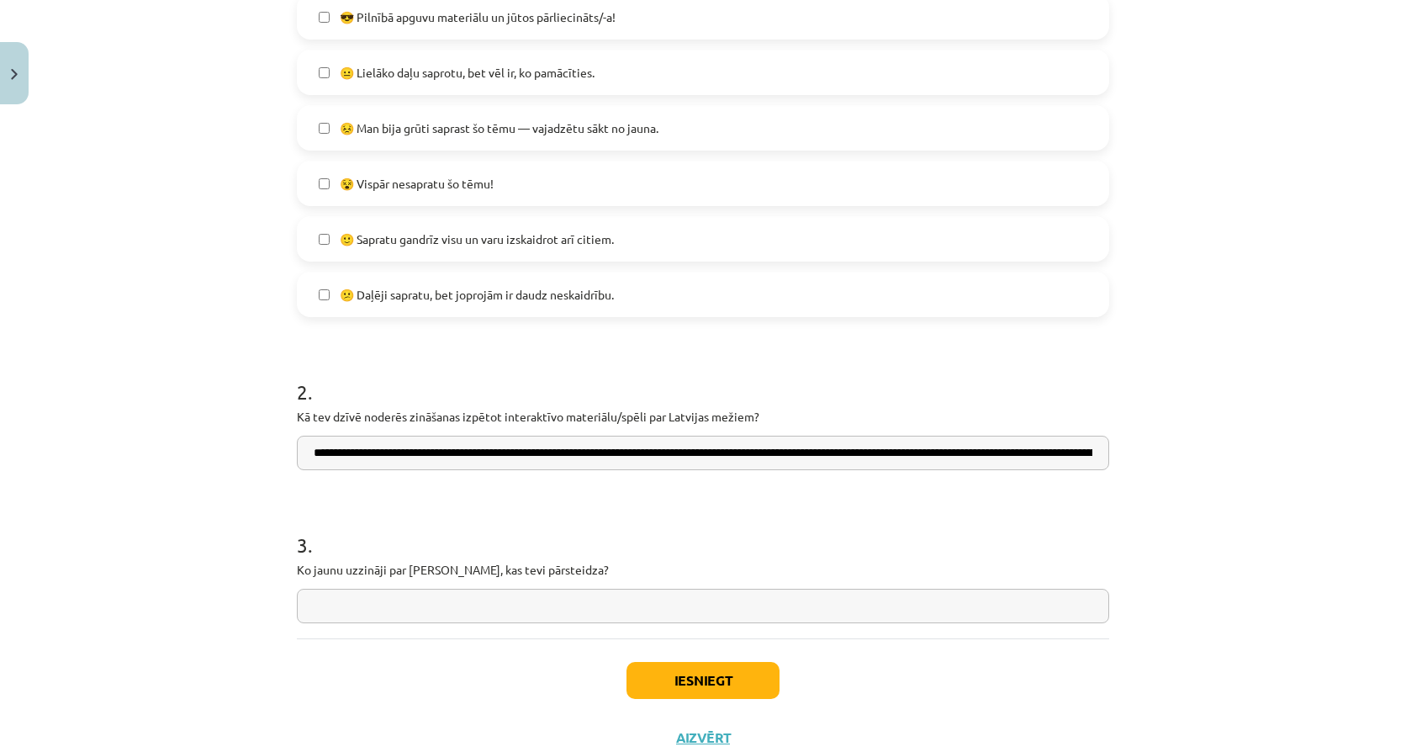
click at [551, 458] on input "**********" at bounding box center [703, 452] width 812 height 34
click at [823, 458] on input "**********" at bounding box center [703, 452] width 812 height 34
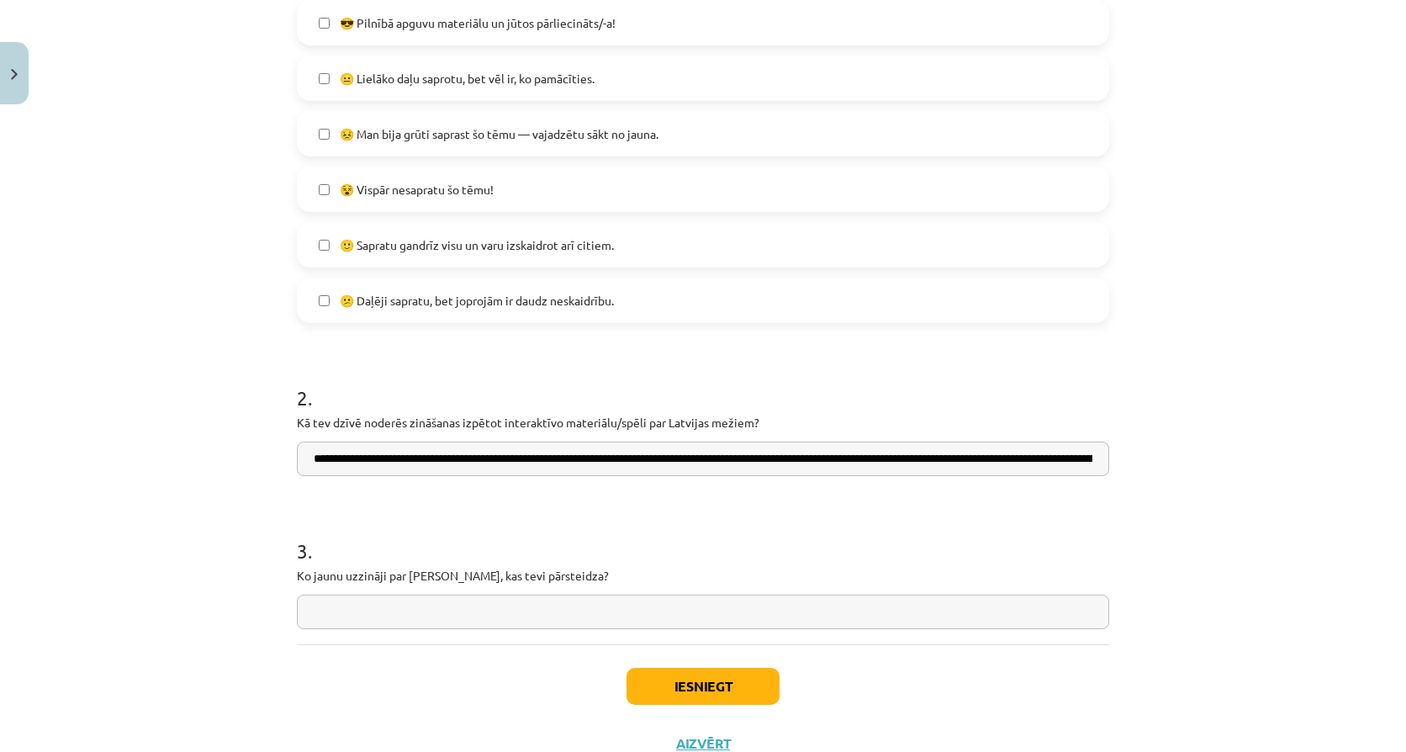
scroll to position [425, 0]
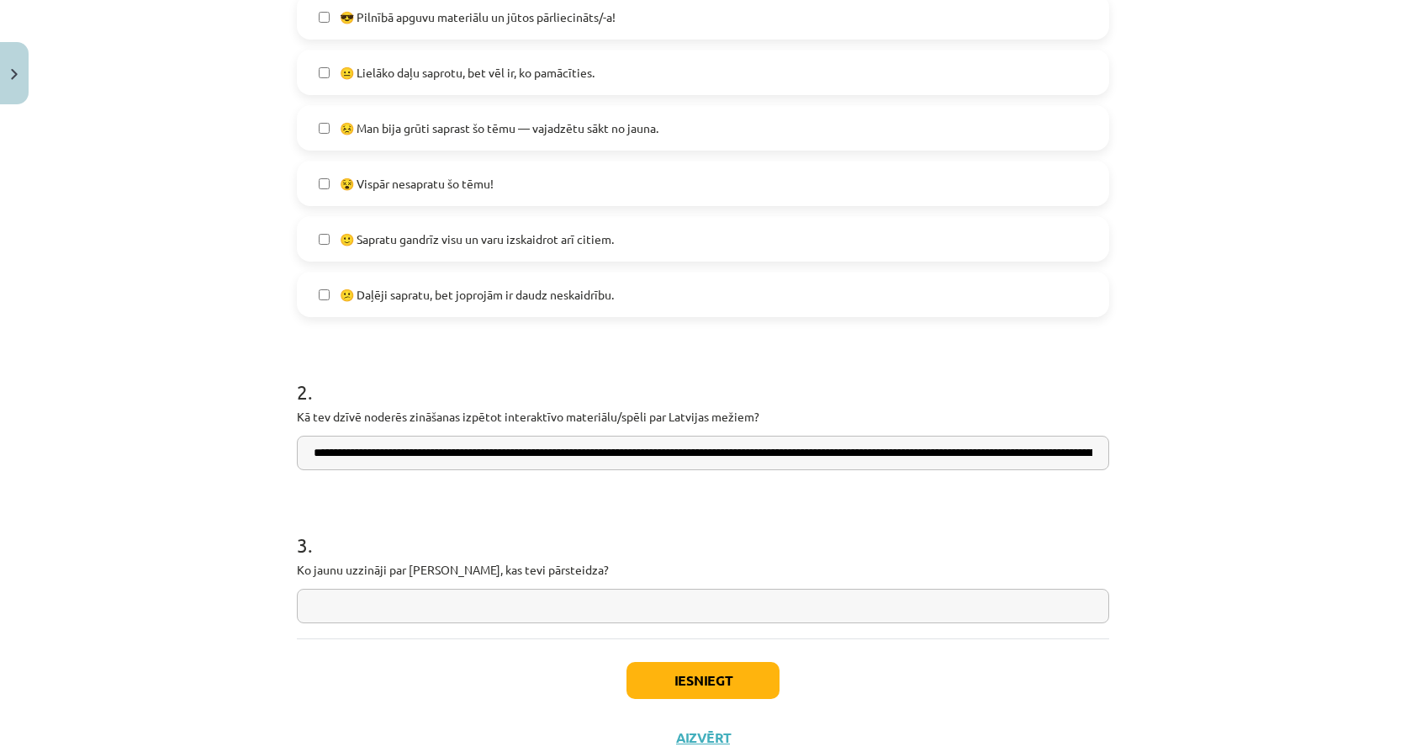
drag, startPoint x: 1014, startPoint y: 449, endPoint x: 1059, endPoint y: 469, distance: 49.7
click at [1014, 448] on input "**********" at bounding box center [703, 452] width 812 height 34
drag, startPoint x: 1057, startPoint y: 459, endPoint x: 779, endPoint y: 454, distance: 277.5
click at [779, 454] on input "**********" at bounding box center [703, 452] width 812 height 34
click at [1043, 447] on input "**********" at bounding box center [703, 452] width 812 height 34
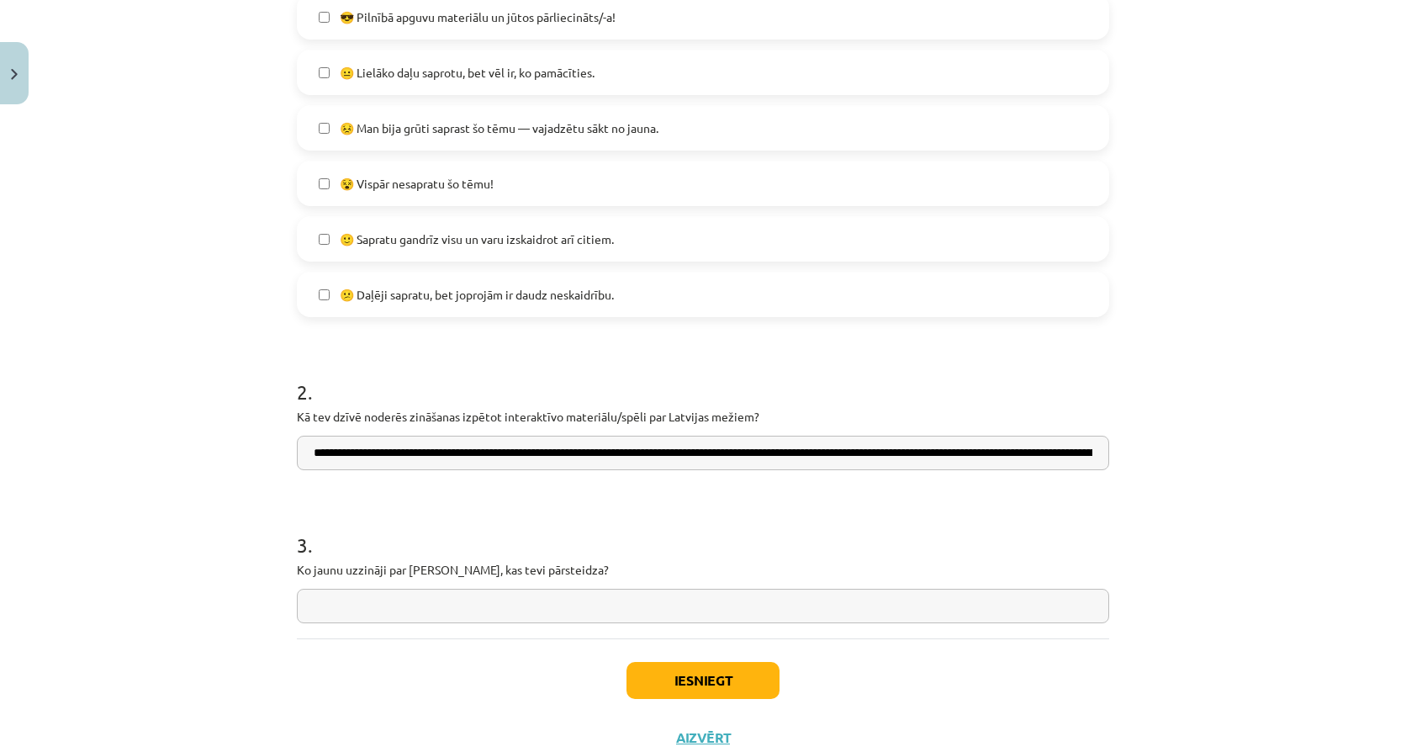
click at [1067, 454] on input "**********" at bounding box center [703, 452] width 812 height 34
drag, startPoint x: 1084, startPoint y: 451, endPoint x: 1107, endPoint y: 445, distance: 24.3
click at [1110, 444] on div "0 XP Saņemsi Viegls 102 pilda Apraksts Uzdevums Palīdzība 1 . Iesaki vismaz vie…" at bounding box center [703, 225] width 832 height 1079
click at [499, 445] on input "**********" at bounding box center [703, 452] width 812 height 34
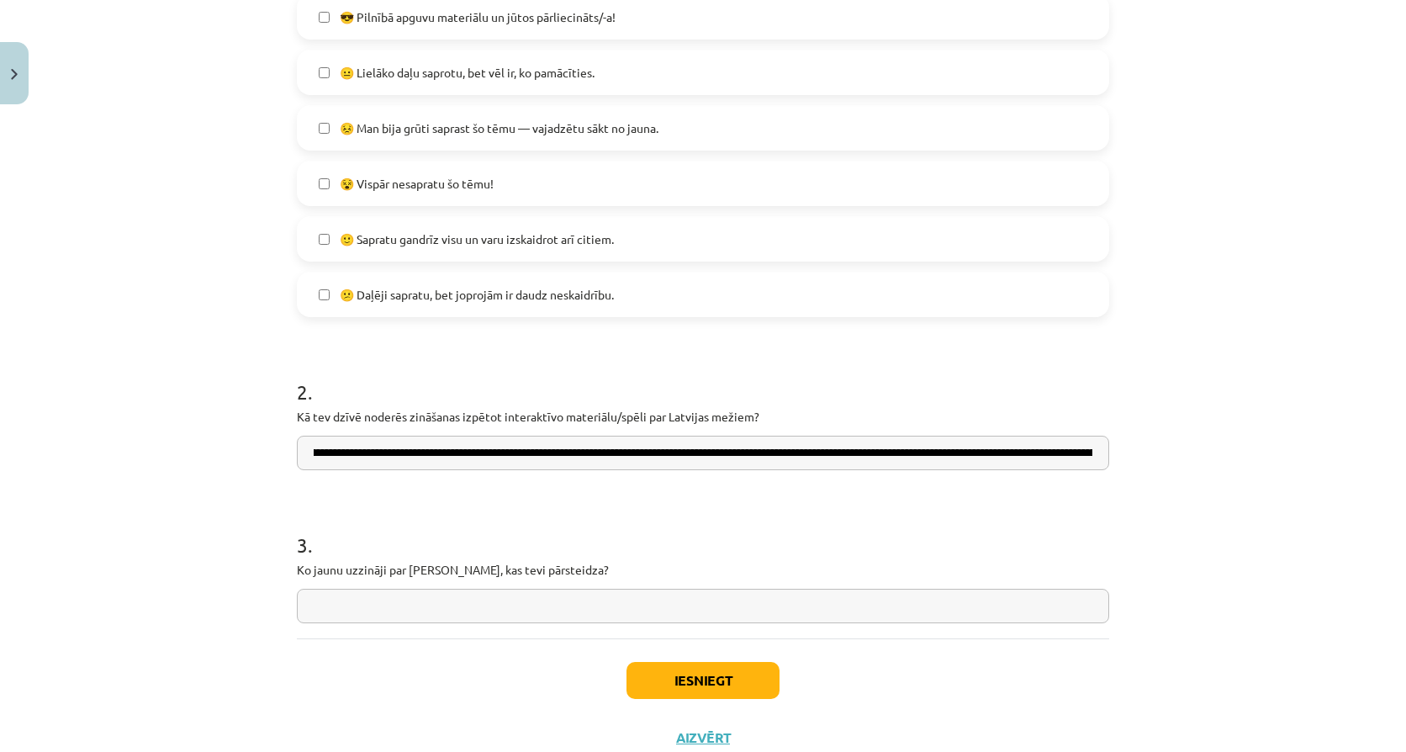
click at [489, 456] on input "**********" at bounding box center [703, 452] width 812 height 34
click at [989, 460] on input "**********" at bounding box center [703, 452] width 812 height 34
click at [974, 453] on input "**********" at bounding box center [703, 452] width 812 height 34
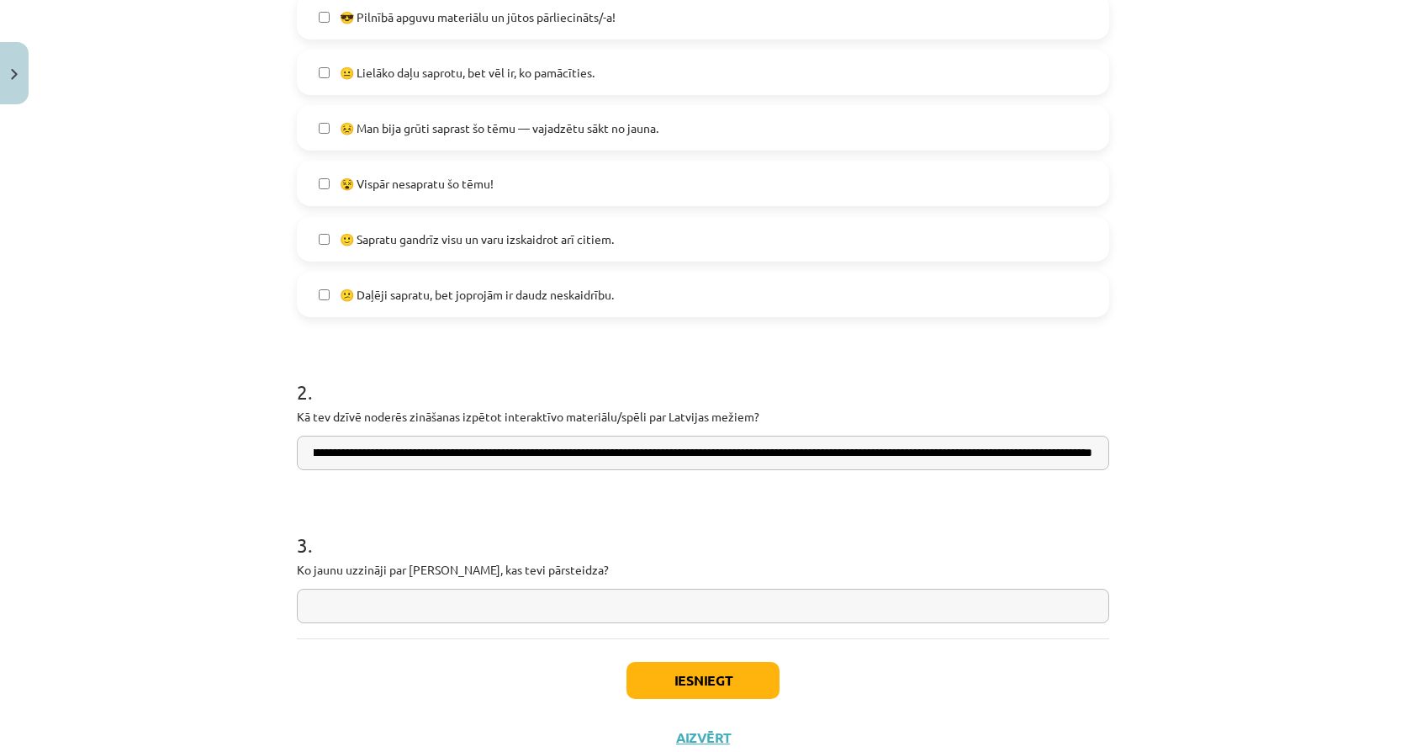
type input "**********"
click at [503, 599] on input "text" at bounding box center [703, 605] width 812 height 34
drag, startPoint x: 293, startPoint y: 569, endPoint x: 612, endPoint y: 569, distance: 319.5
click at [612, 569] on p "Ko jaunu uzzināji par mežiem, kas tevi pārsteidza?" at bounding box center [703, 570] width 812 height 18
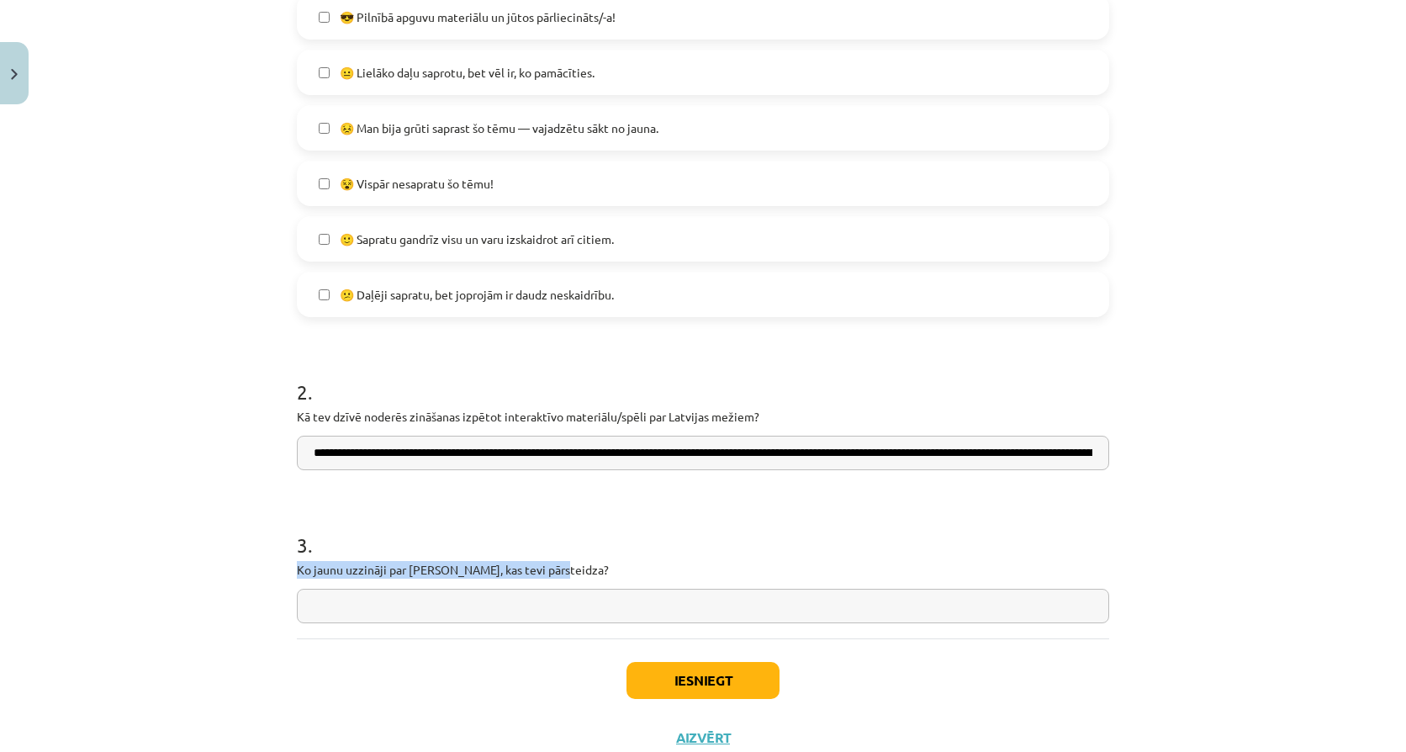
copy p "Ko jaunu uzzināji par mežiem, kas tevi pārsteidza?"
click at [561, 594] on input "text" at bounding box center [703, 605] width 812 height 34
paste input "**********"
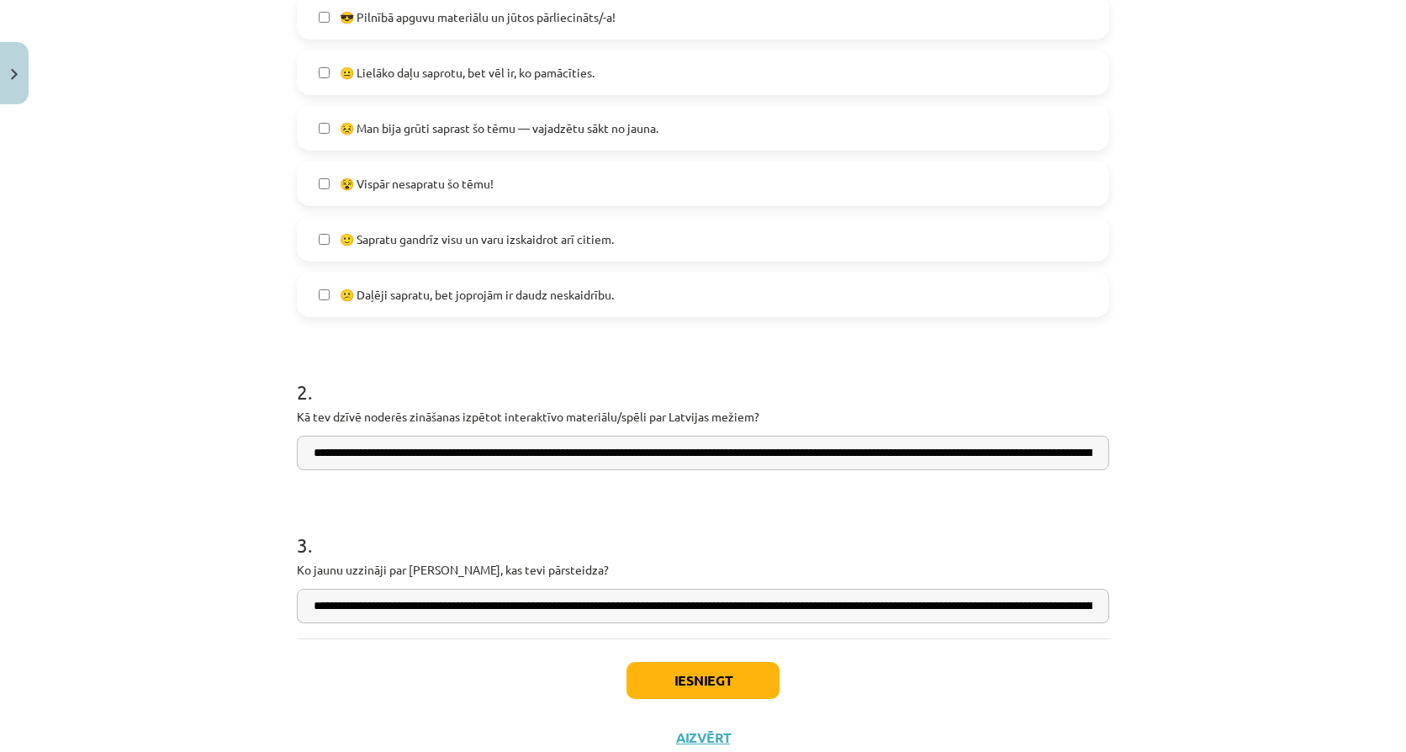
scroll to position [0, 198]
type input "**********"
click at [704, 684] on button "Iesniegt" at bounding box center [702, 680] width 153 height 37
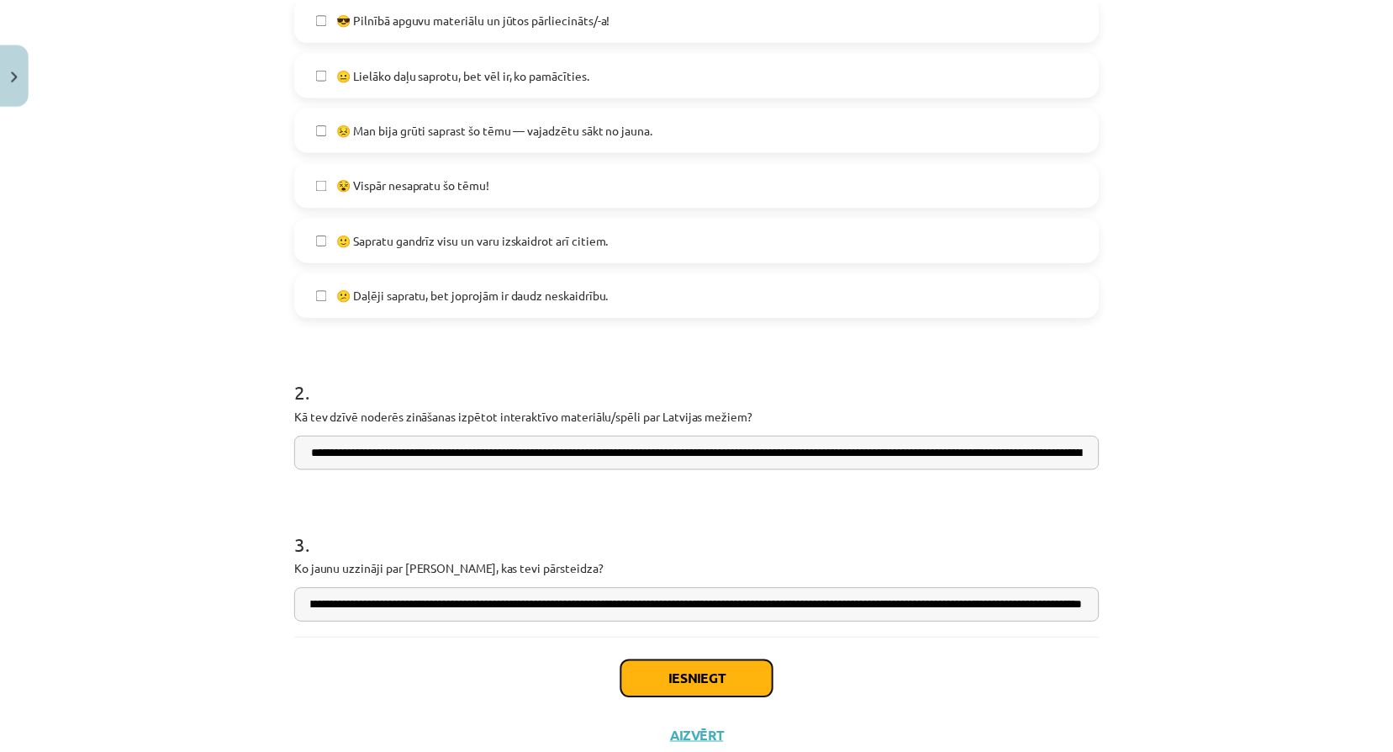
scroll to position [0, 0]
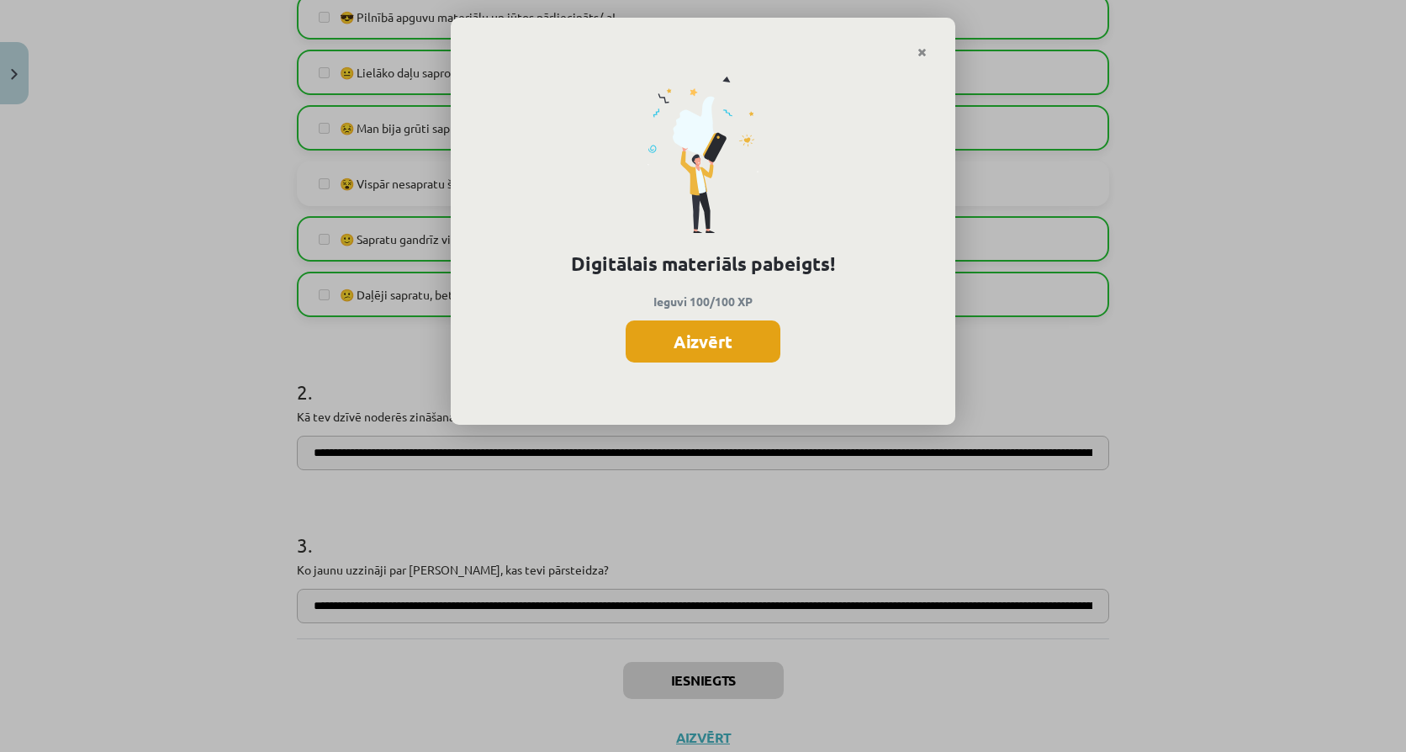
click at [689, 332] on button "Aizvērt" at bounding box center [702, 341] width 155 height 42
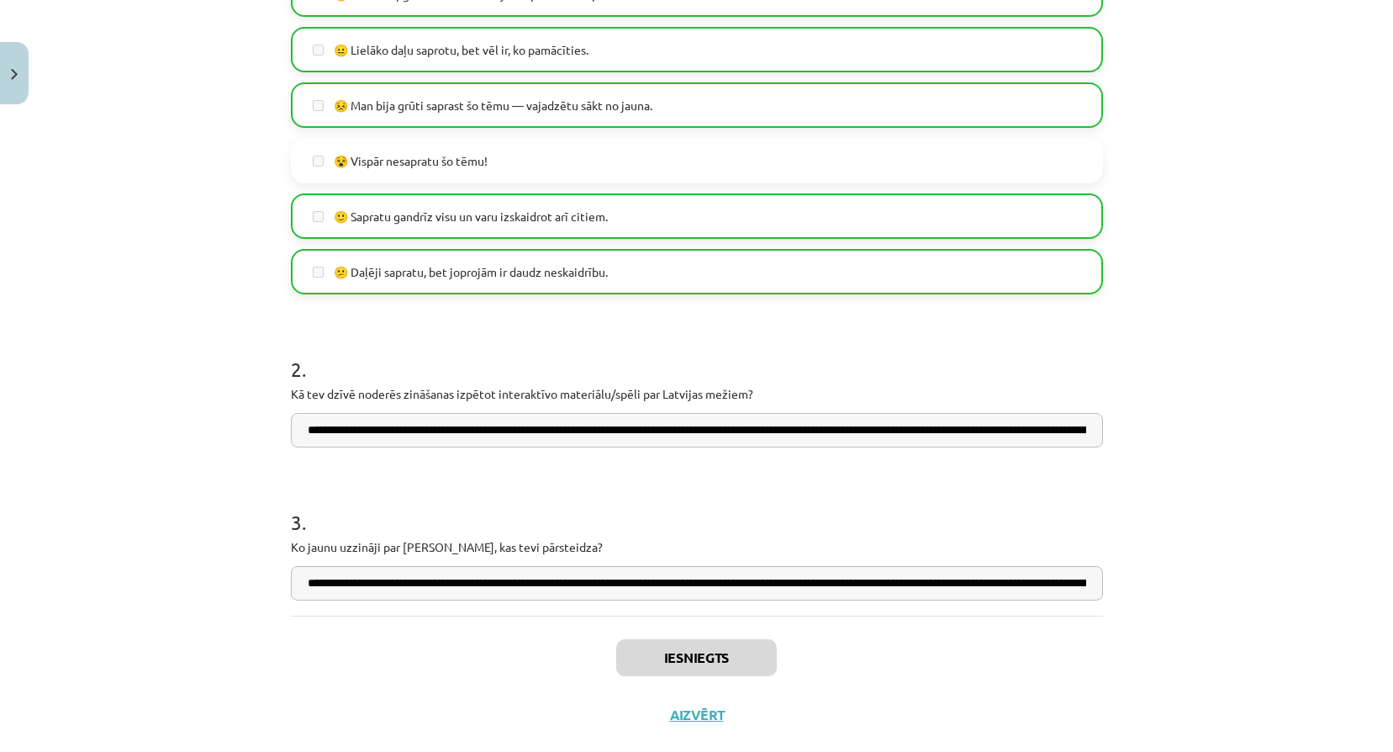
scroll to position [482, 0]
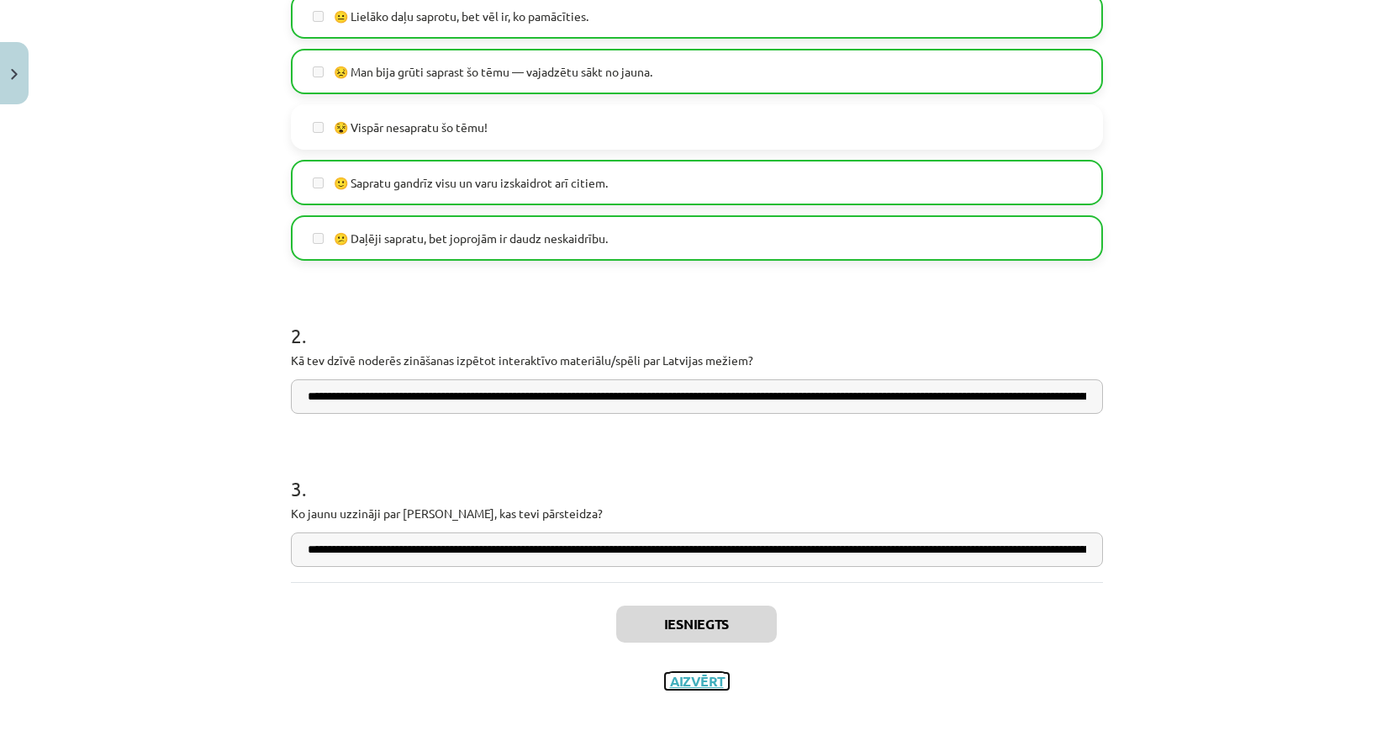
click at [687, 676] on button "Aizvērt" at bounding box center [697, 681] width 64 height 17
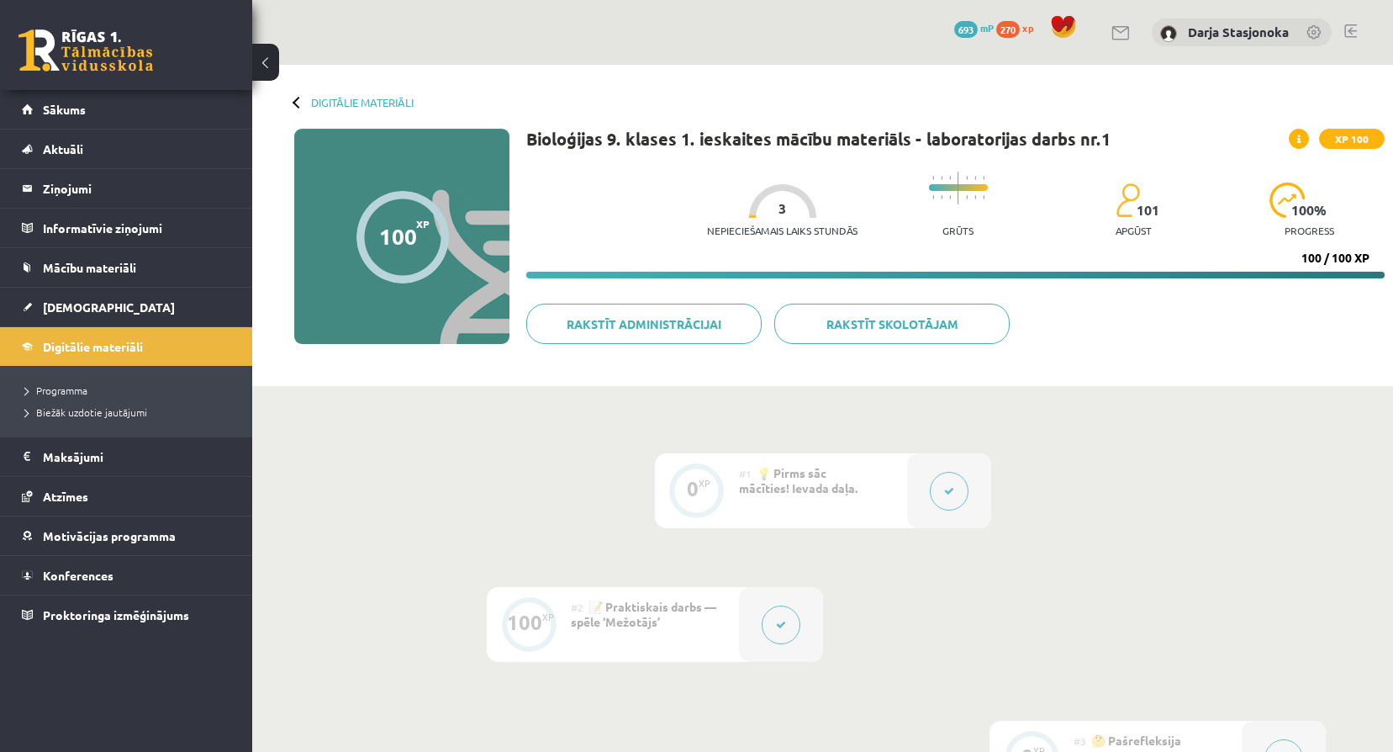
click at [1028, 29] on span "xp" at bounding box center [1027, 27] width 11 height 13
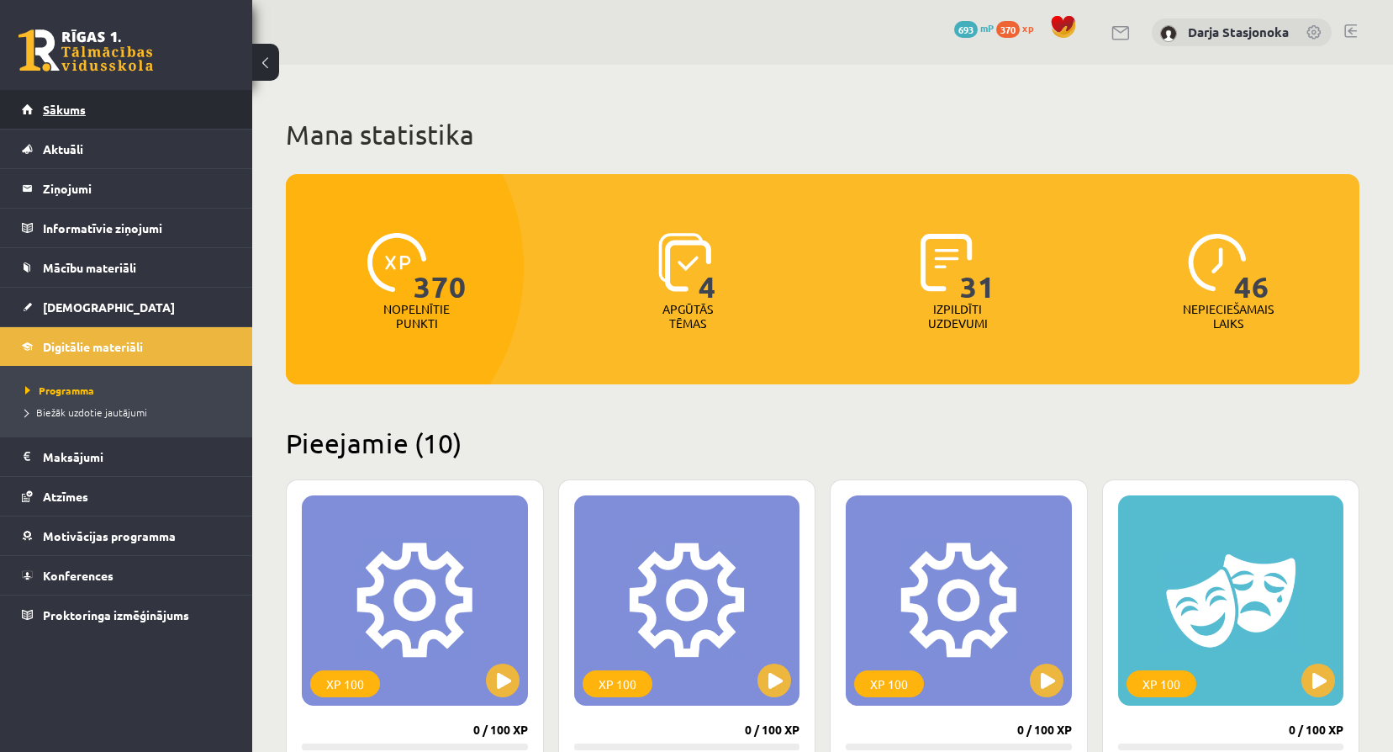
click at [126, 110] on link "Sākums" at bounding box center [126, 109] width 209 height 39
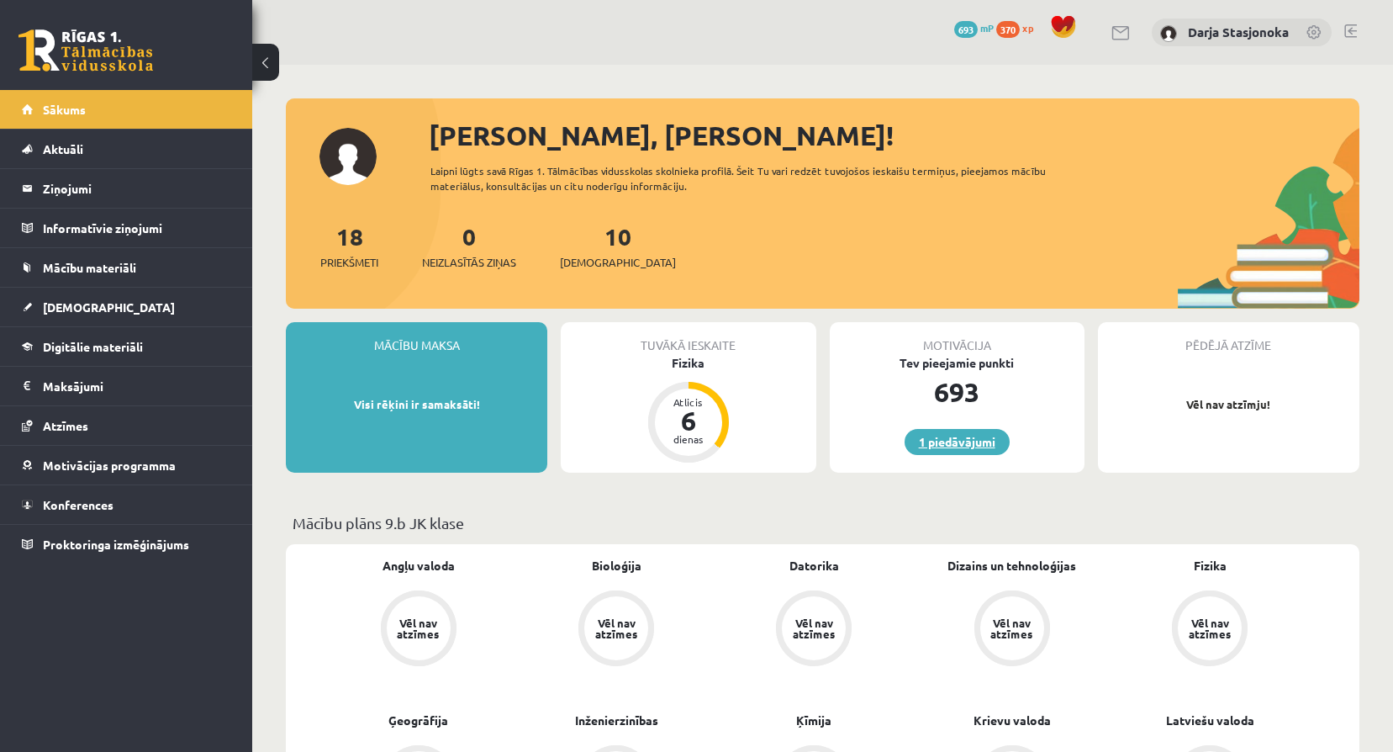
click at [974, 436] on link "1 piedāvājumi" at bounding box center [957, 442] width 105 height 26
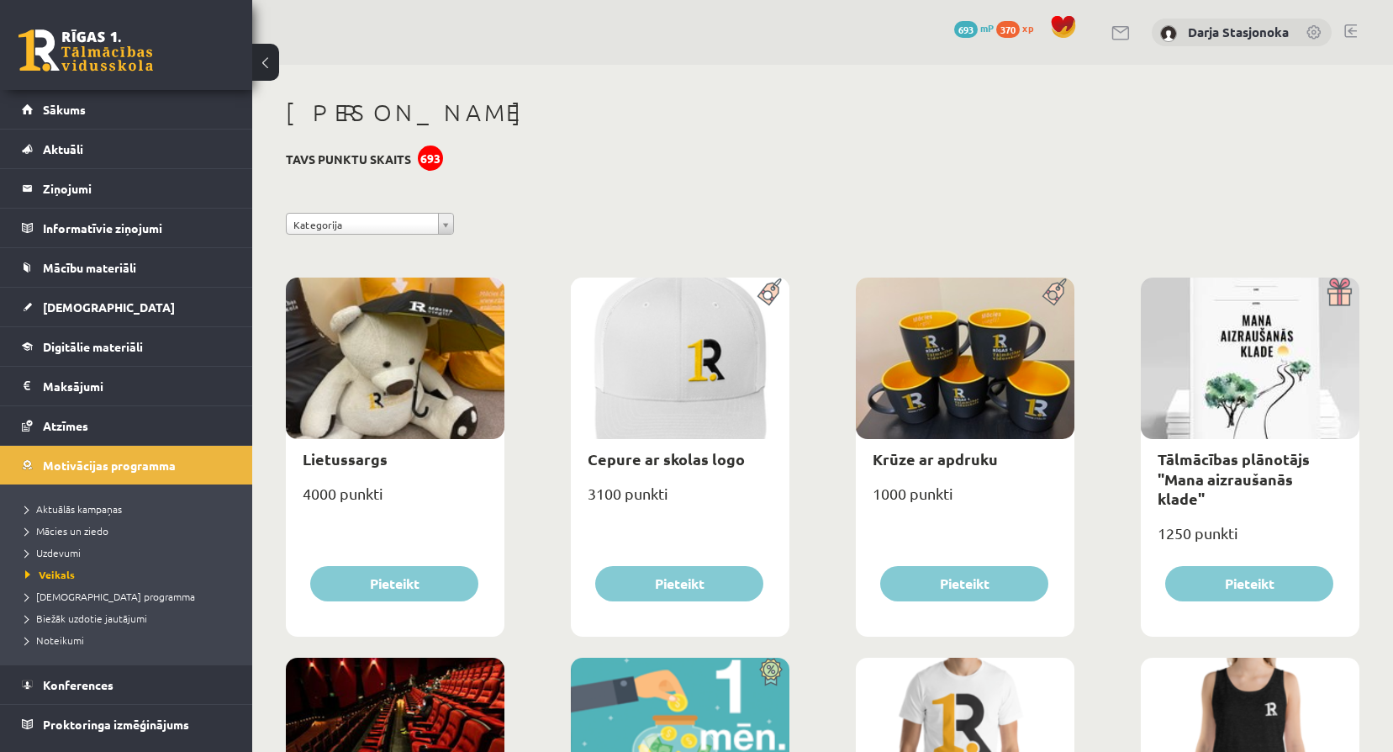
click at [1026, 32] on span "xp" at bounding box center [1027, 27] width 11 height 13
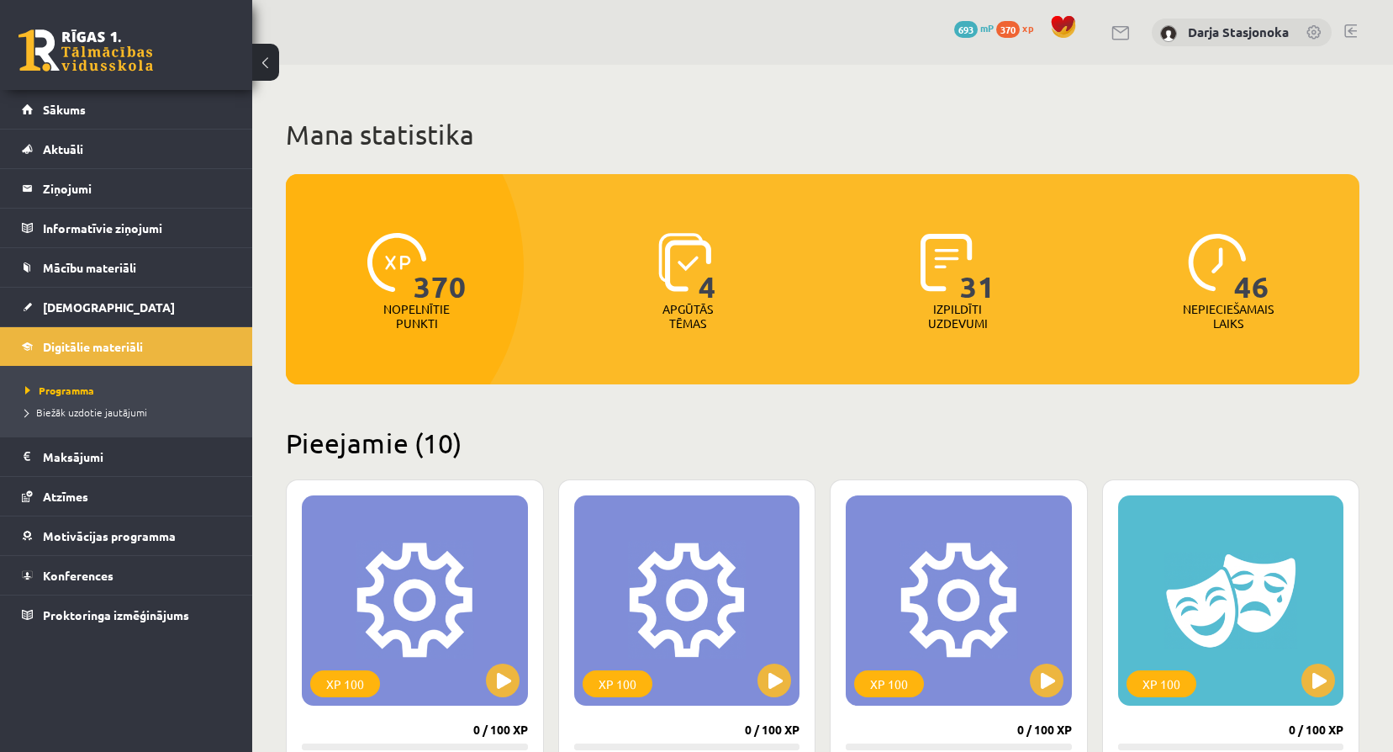
click at [1069, 29] on span at bounding box center [1063, 26] width 25 height 25
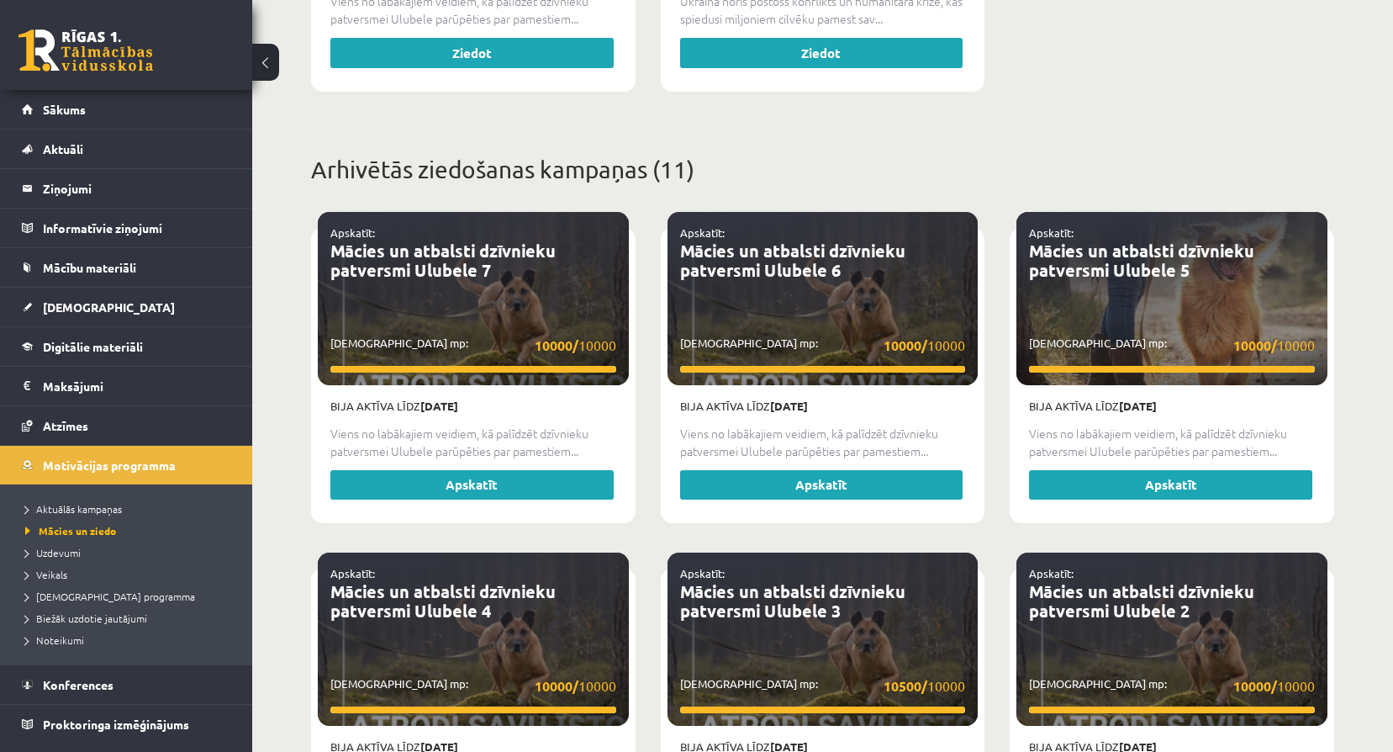
scroll to position [952, 0]
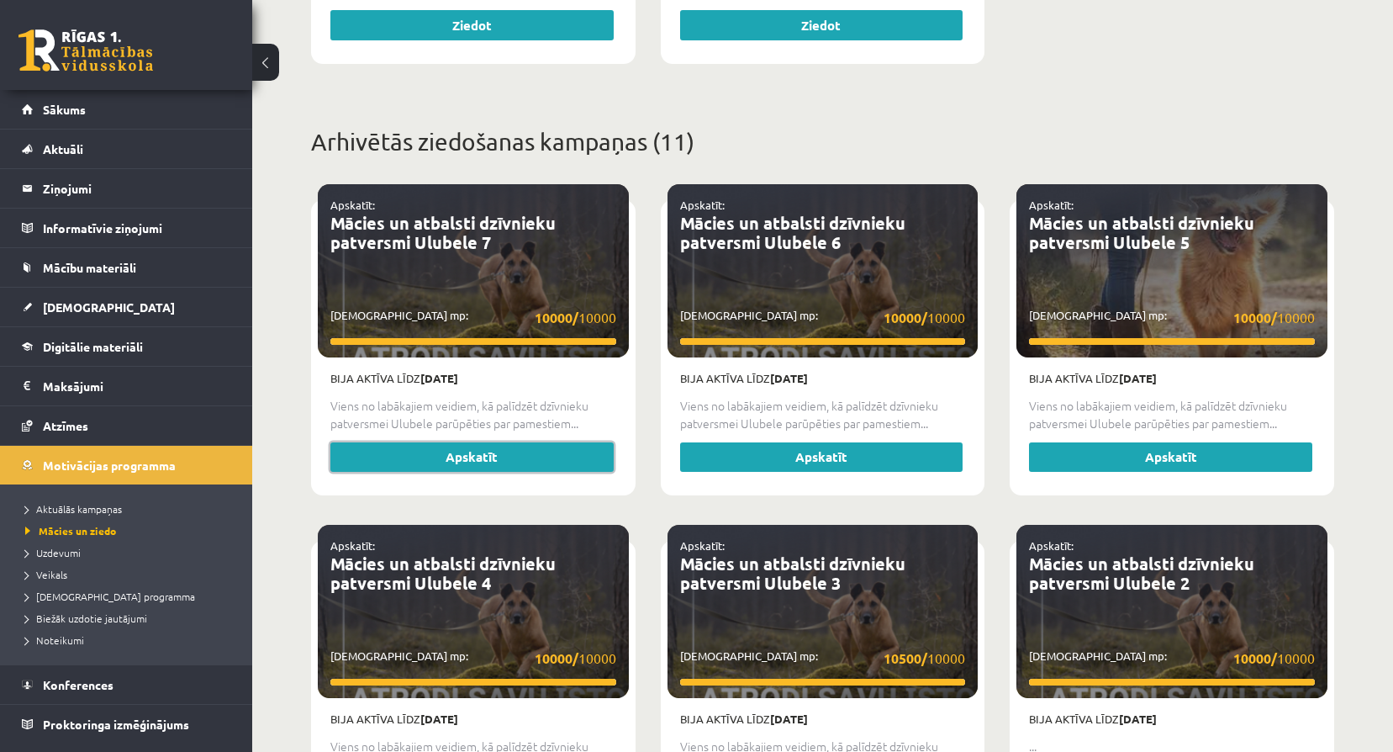
click at [446, 456] on link "Apskatīt" at bounding box center [471, 457] width 283 height 30
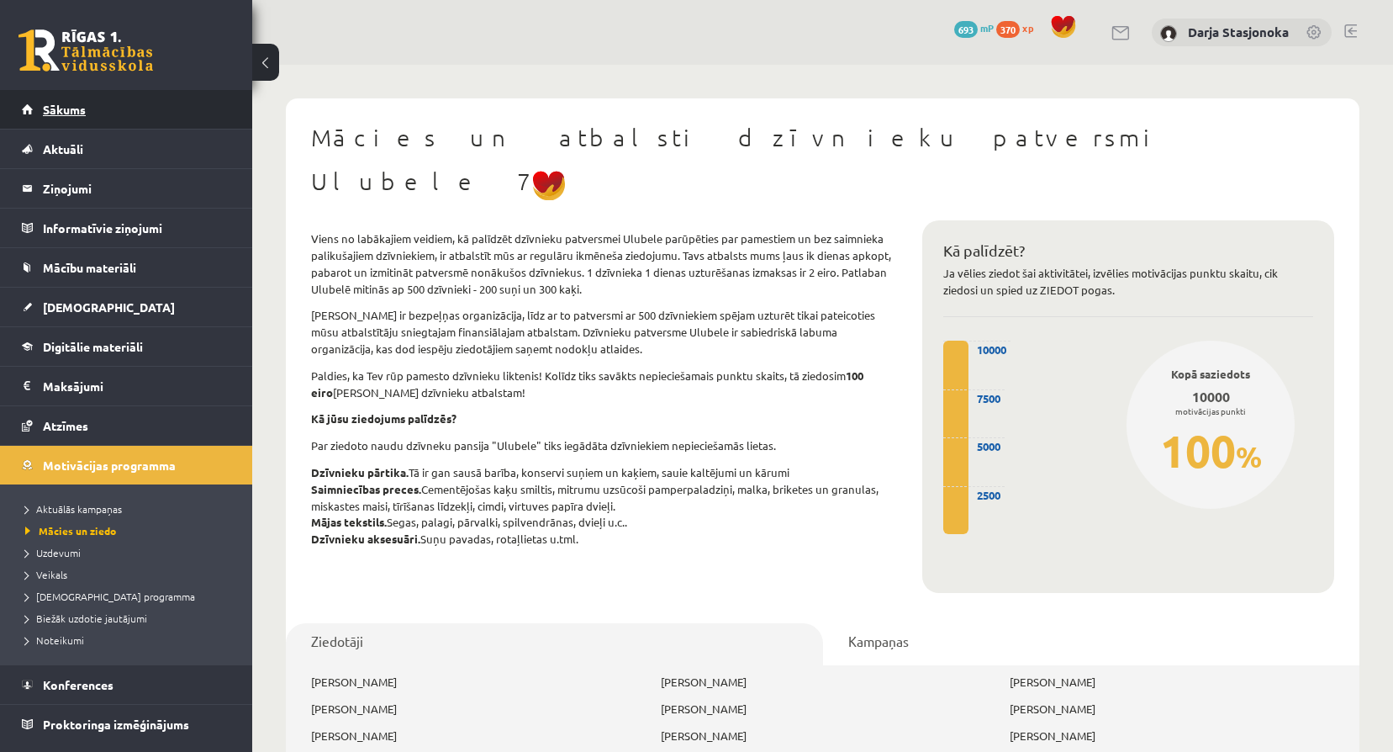
click at [60, 107] on span "Sākums" at bounding box center [64, 109] width 43 height 15
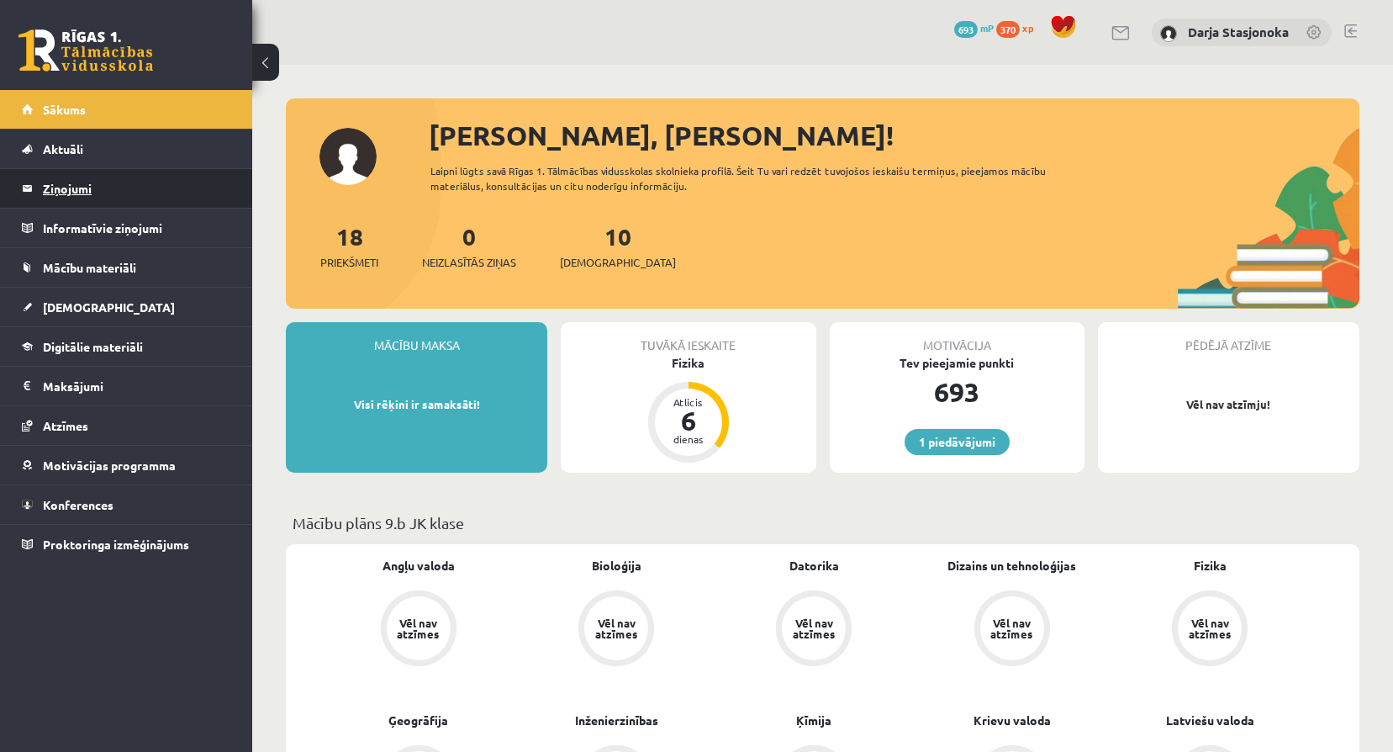
click at [139, 187] on legend "Ziņojumi 0" at bounding box center [137, 188] width 188 height 39
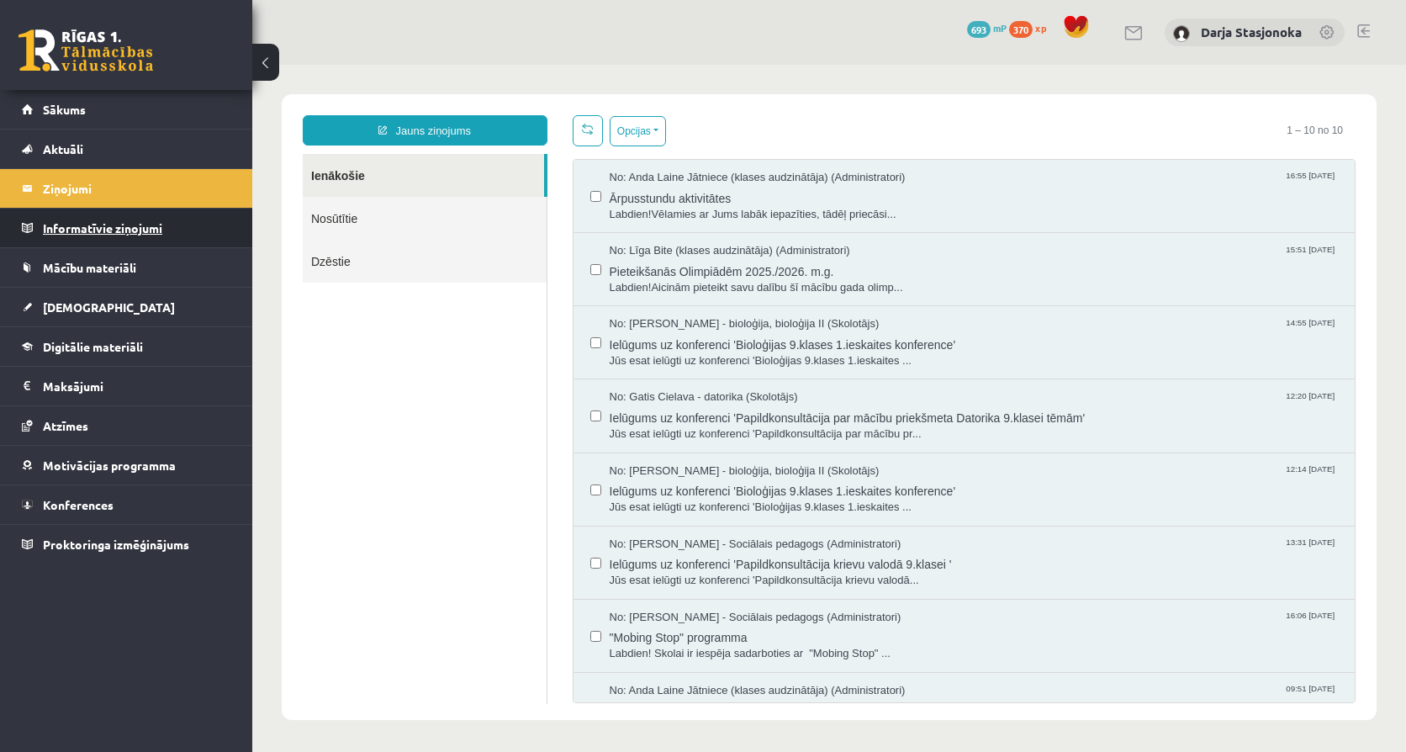
click at [132, 222] on legend "Informatīvie ziņojumi 0" at bounding box center [137, 227] width 188 height 39
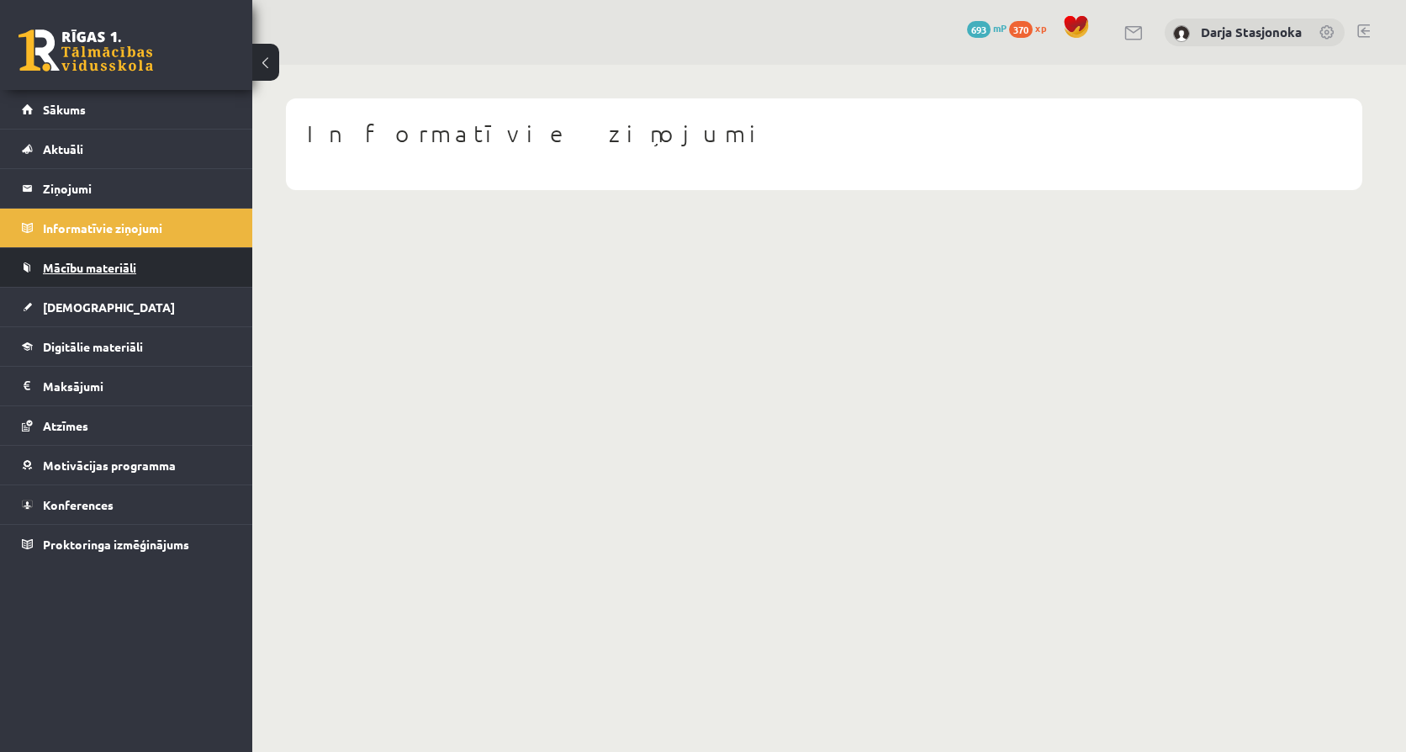
click at [142, 269] on link "Mācību materiāli" at bounding box center [126, 267] width 209 height 39
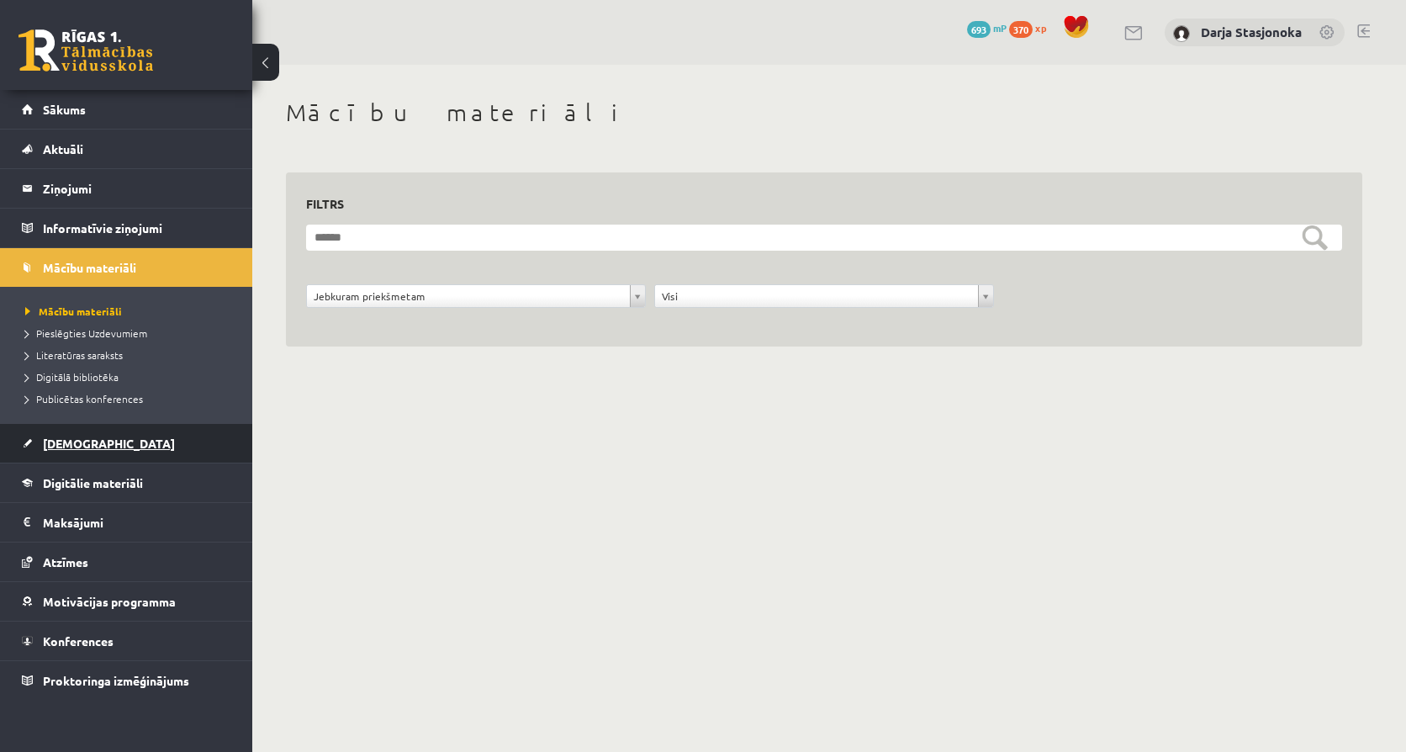
click at [92, 446] on span "[DEMOGRAPHIC_DATA]" at bounding box center [109, 442] width 132 height 15
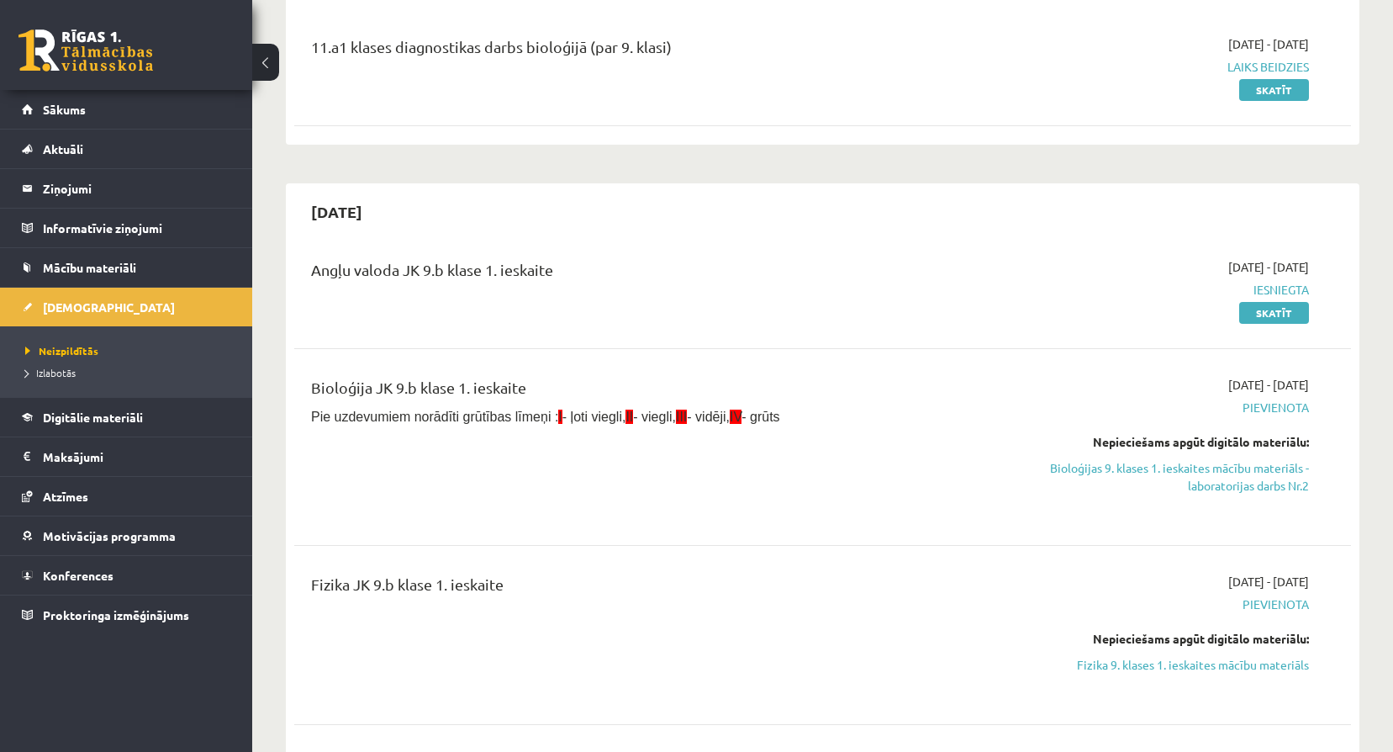
scroll to position [224, 0]
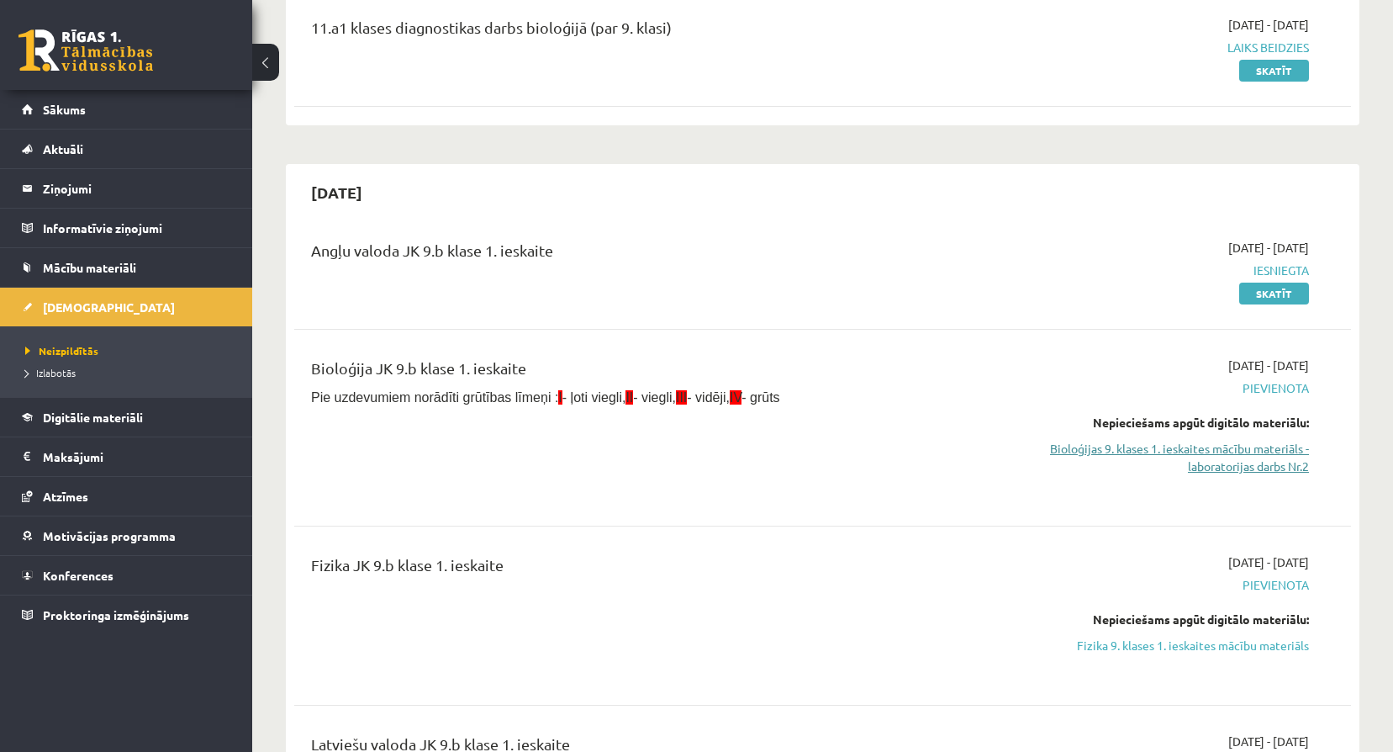
click at [1152, 451] on link "Bioloģijas 9. klases 1. ieskaites mācību materiāls - laboratorijas darbs Nr.2" at bounding box center [1151, 457] width 316 height 35
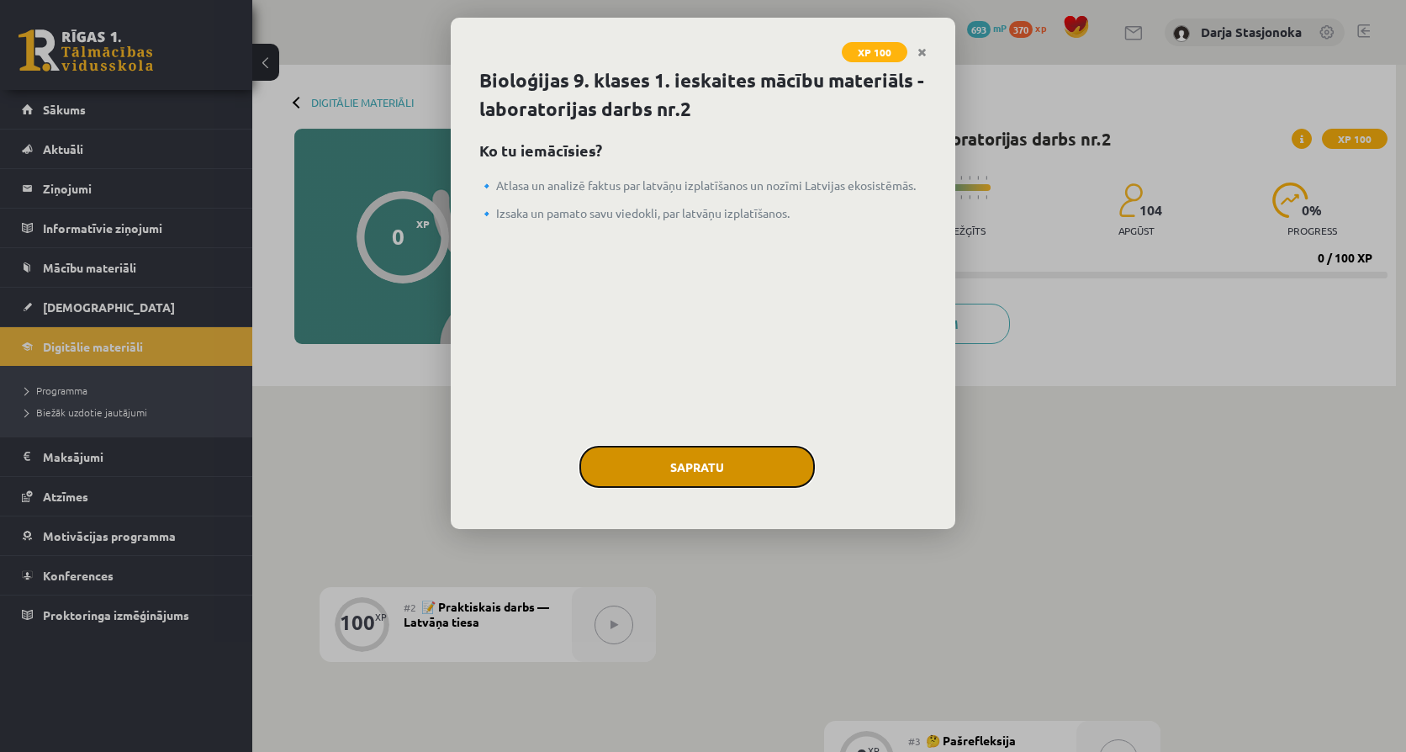
click at [714, 462] on button "Sapratu" at bounding box center [696, 467] width 235 height 42
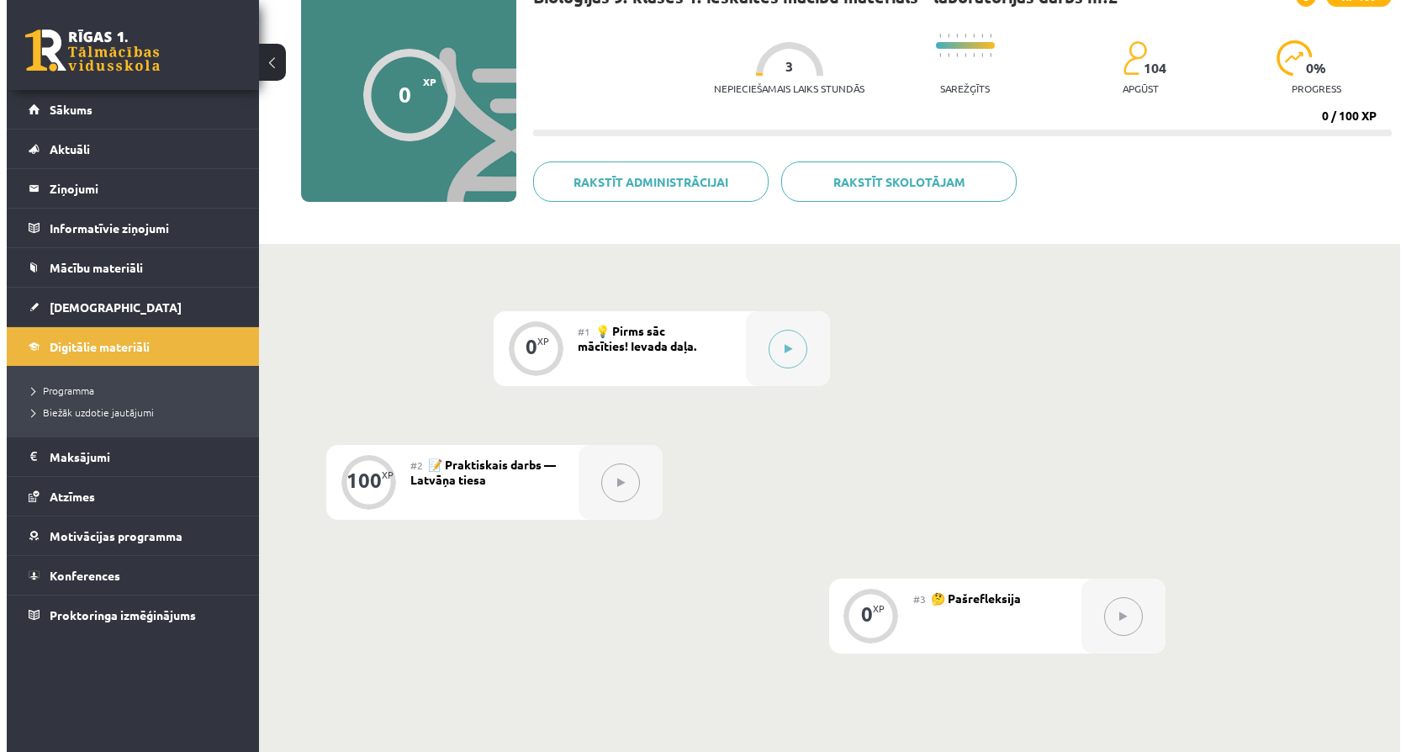
scroll to position [140, 0]
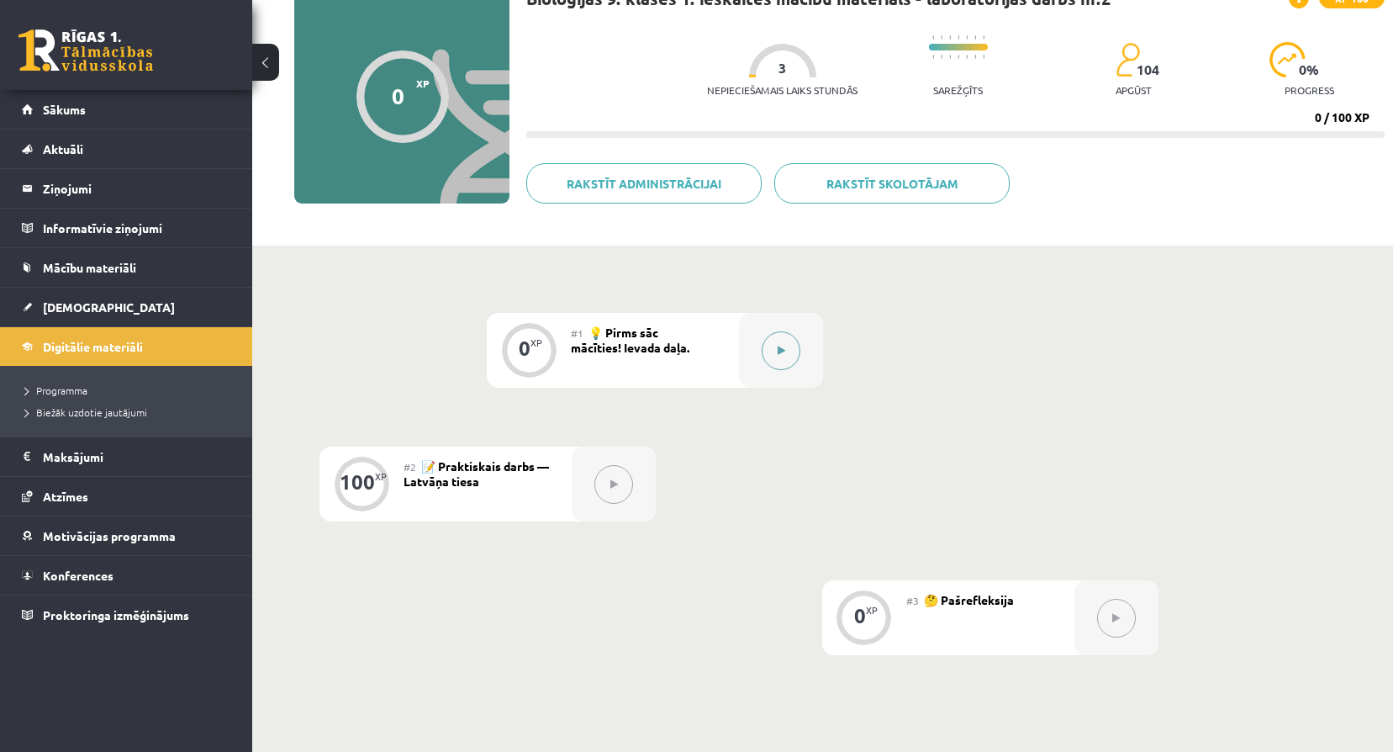
click at [789, 362] on button at bounding box center [781, 350] width 39 height 39
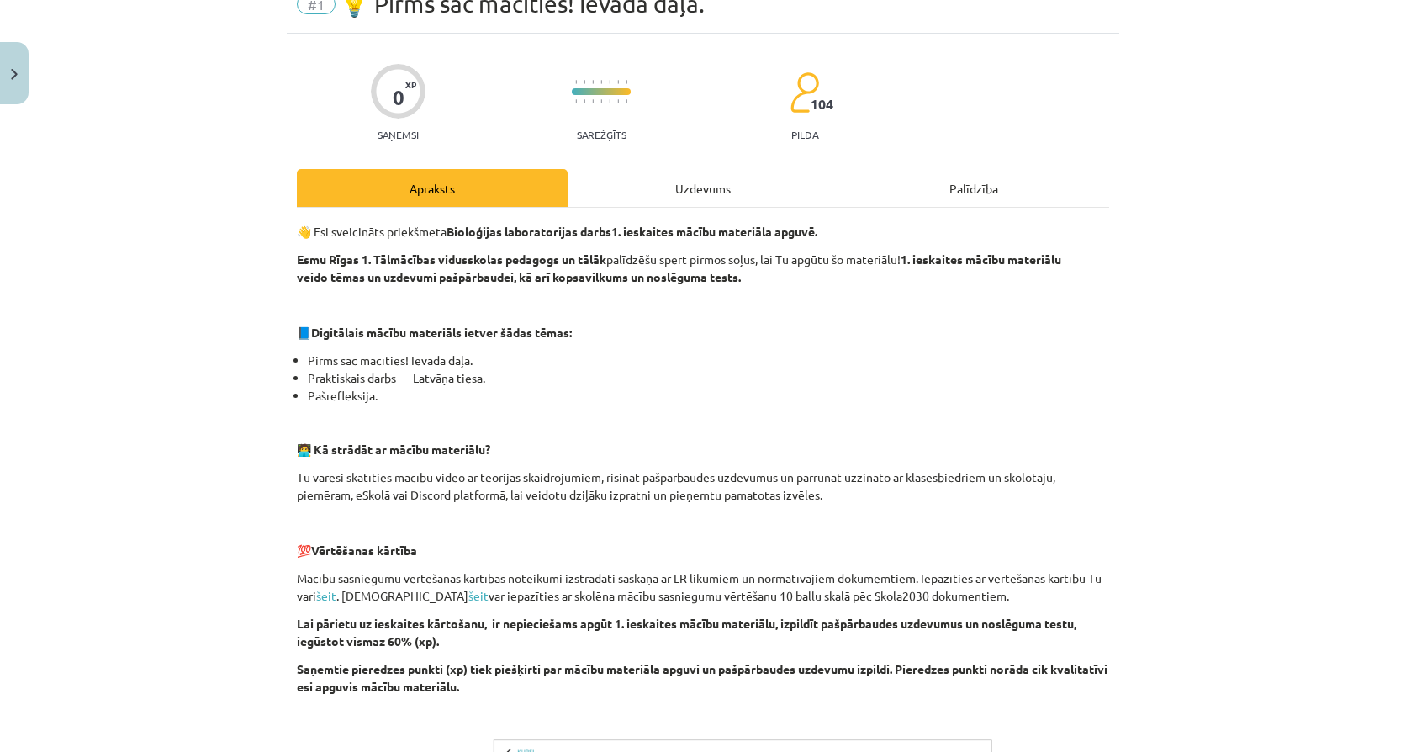
scroll to position [75, 0]
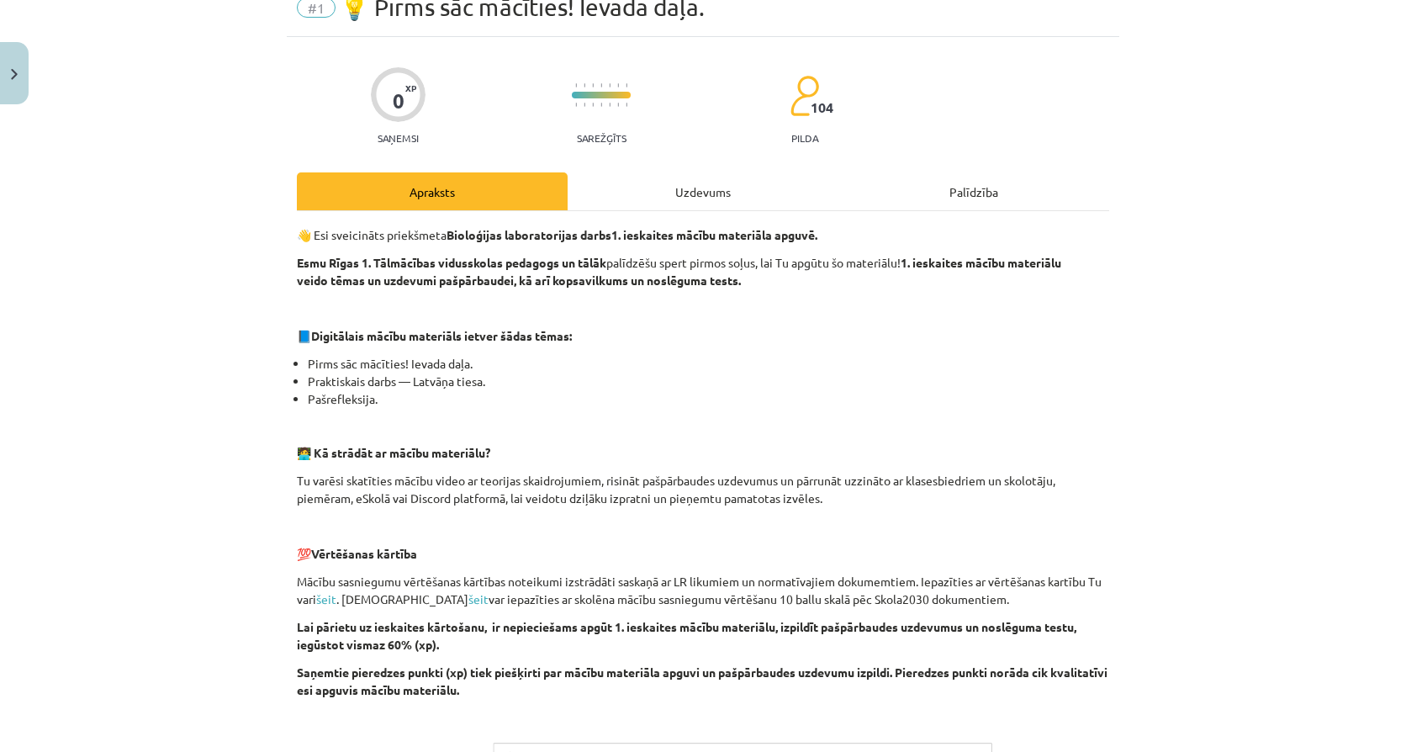
click at [646, 199] on div "Uzdevums" at bounding box center [702, 191] width 271 height 38
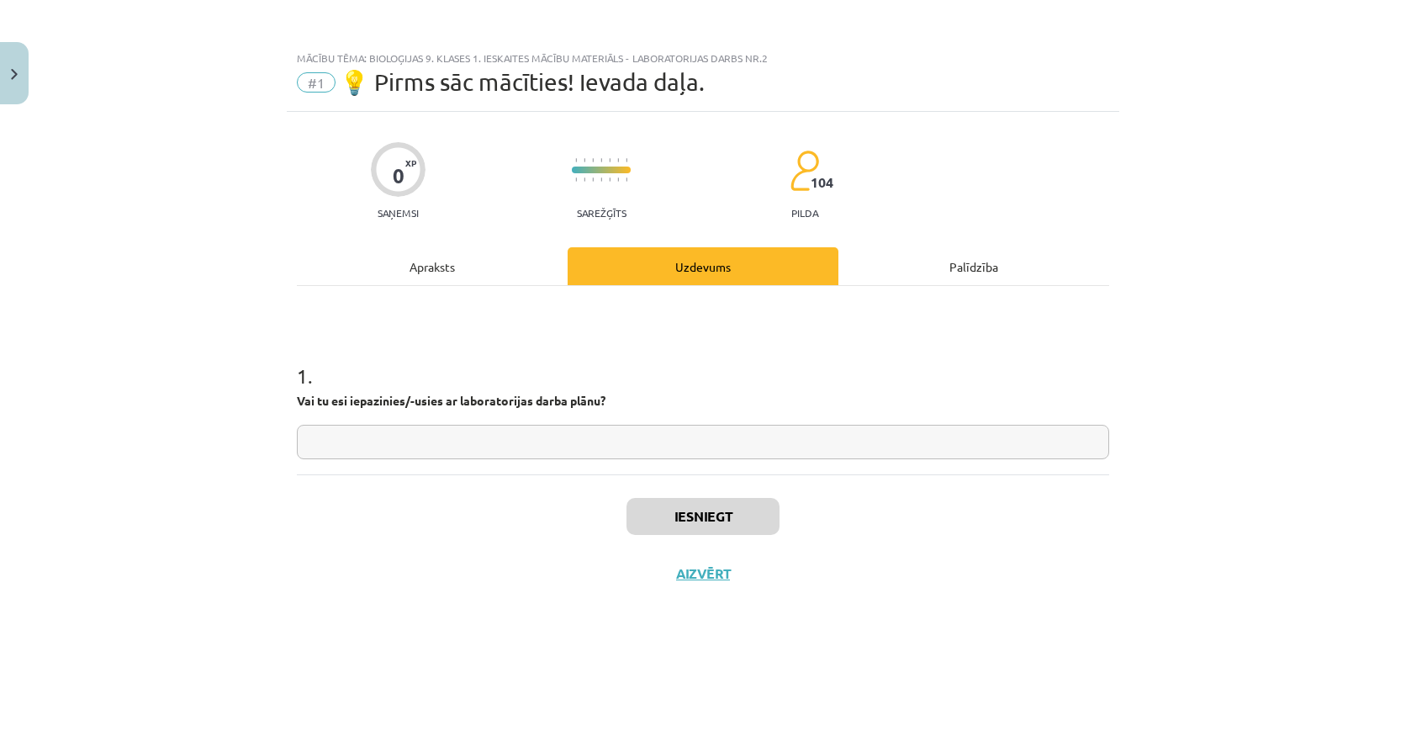
scroll to position [0, 0]
click at [418, 446] on input "text" at bounding box center [703, 442] width 812 height 34
type input "**"
click at [623, 503] on div "Iesniegt Aizvērt" at bounding box center [703, 533] width 812 height 118
click at [655, 513] on button "Iesniegt" at bounding box center [702, 516] width 153 height 37
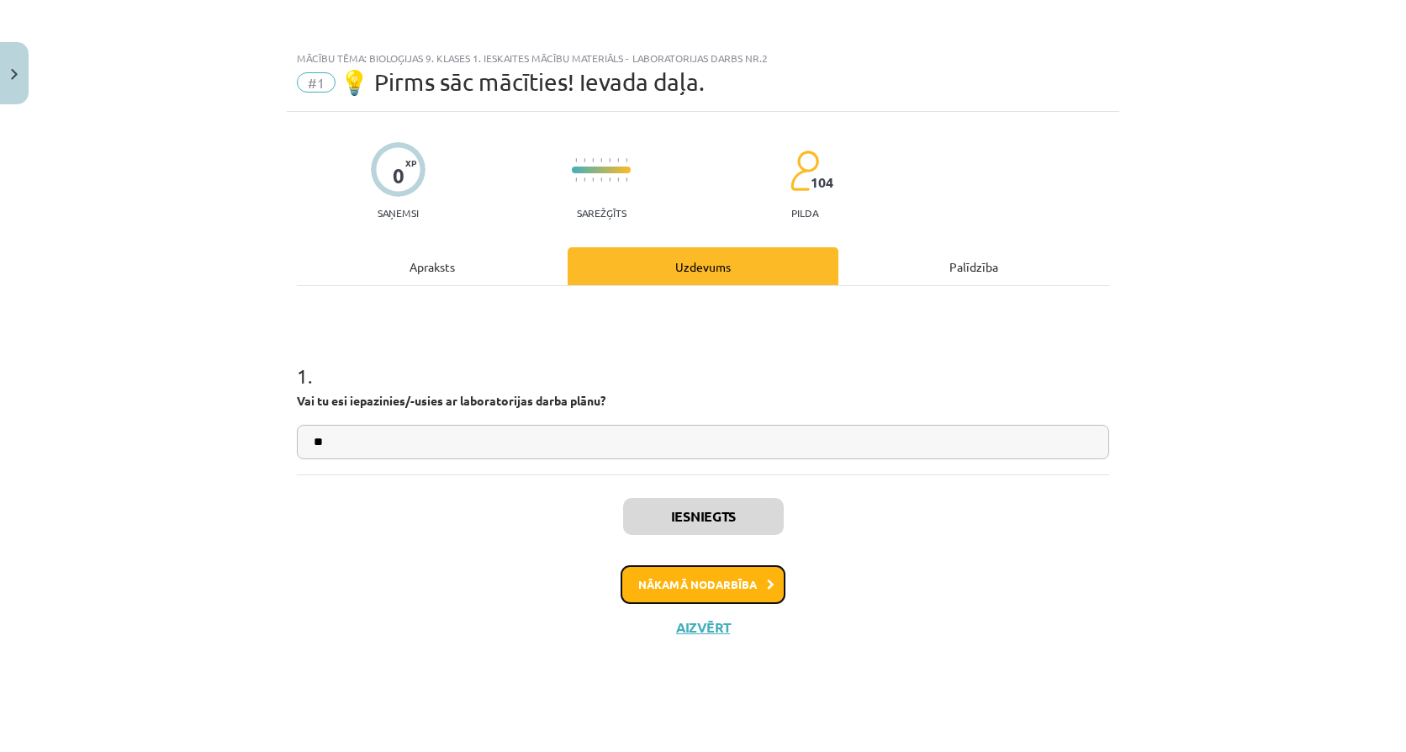
click at [710, 577] on button "Nākamā nodarbība" at bounding box center [702, 584] width 165 height 39
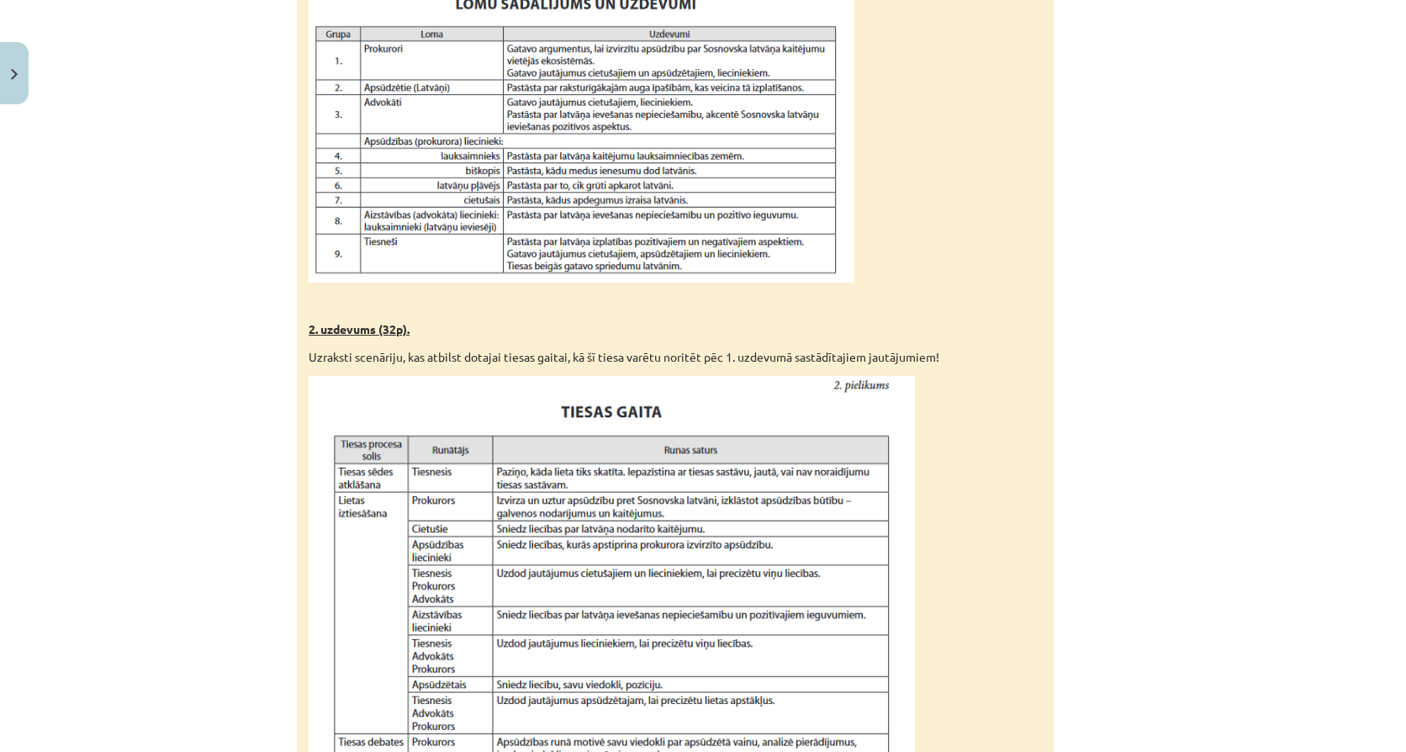
scroll to position [1065, 0]
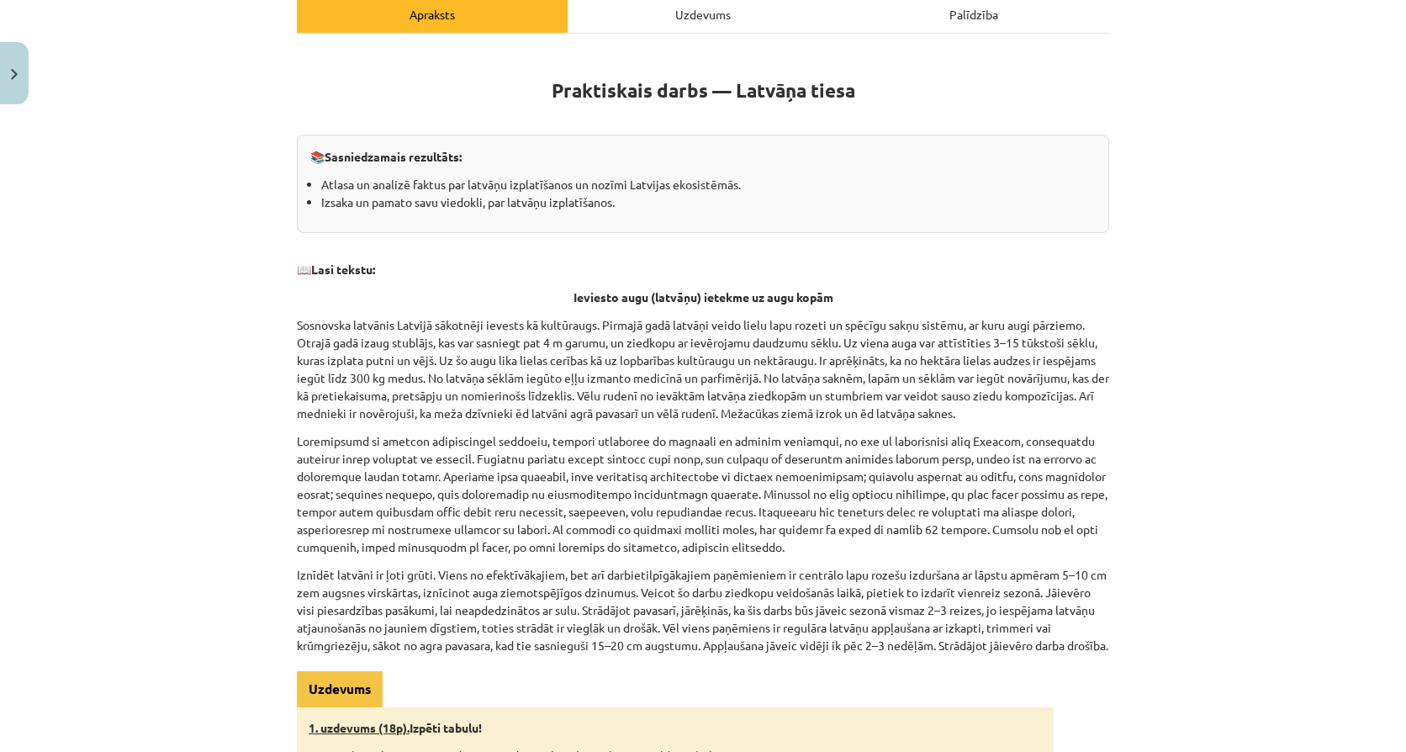
click at [750, 29] on div "Uzdevums" at bounding box center [702, 14] width 271 height 38
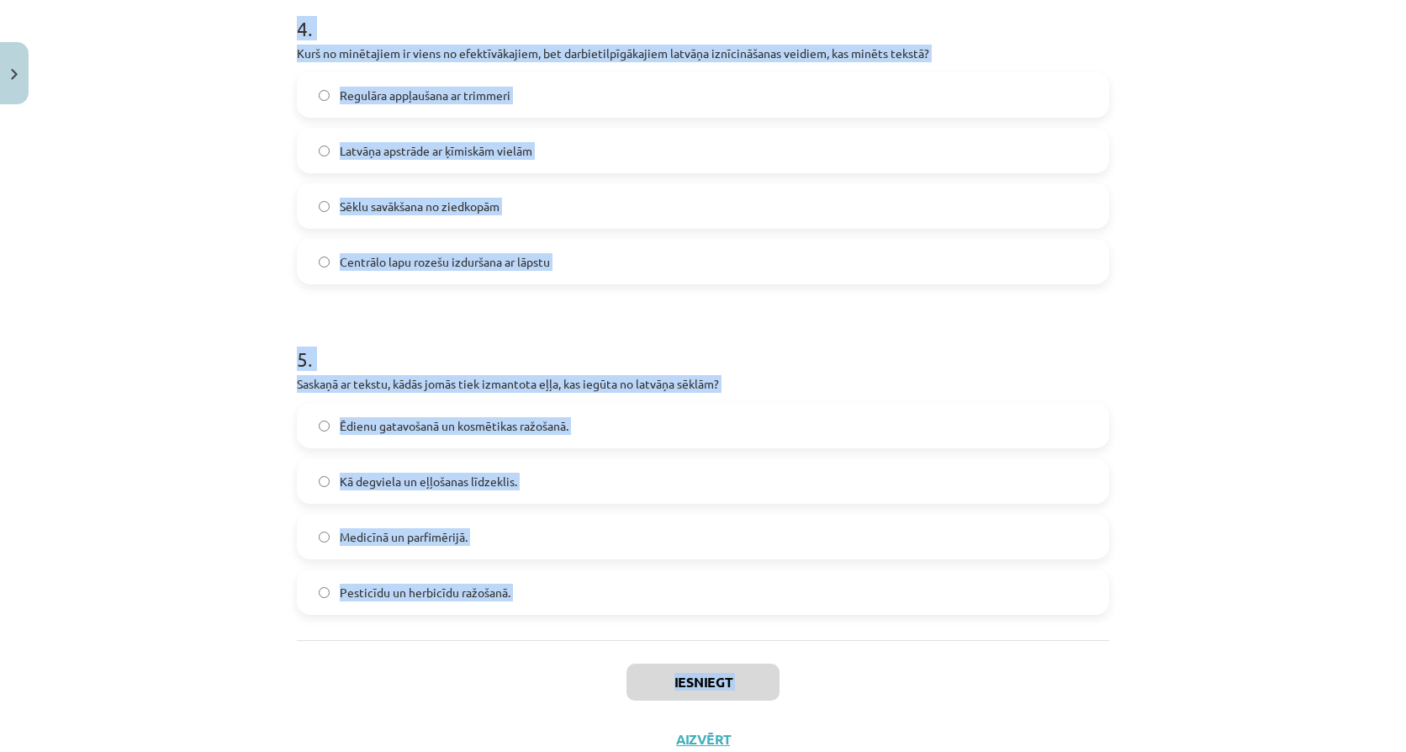
scroll to position [1396, 0]
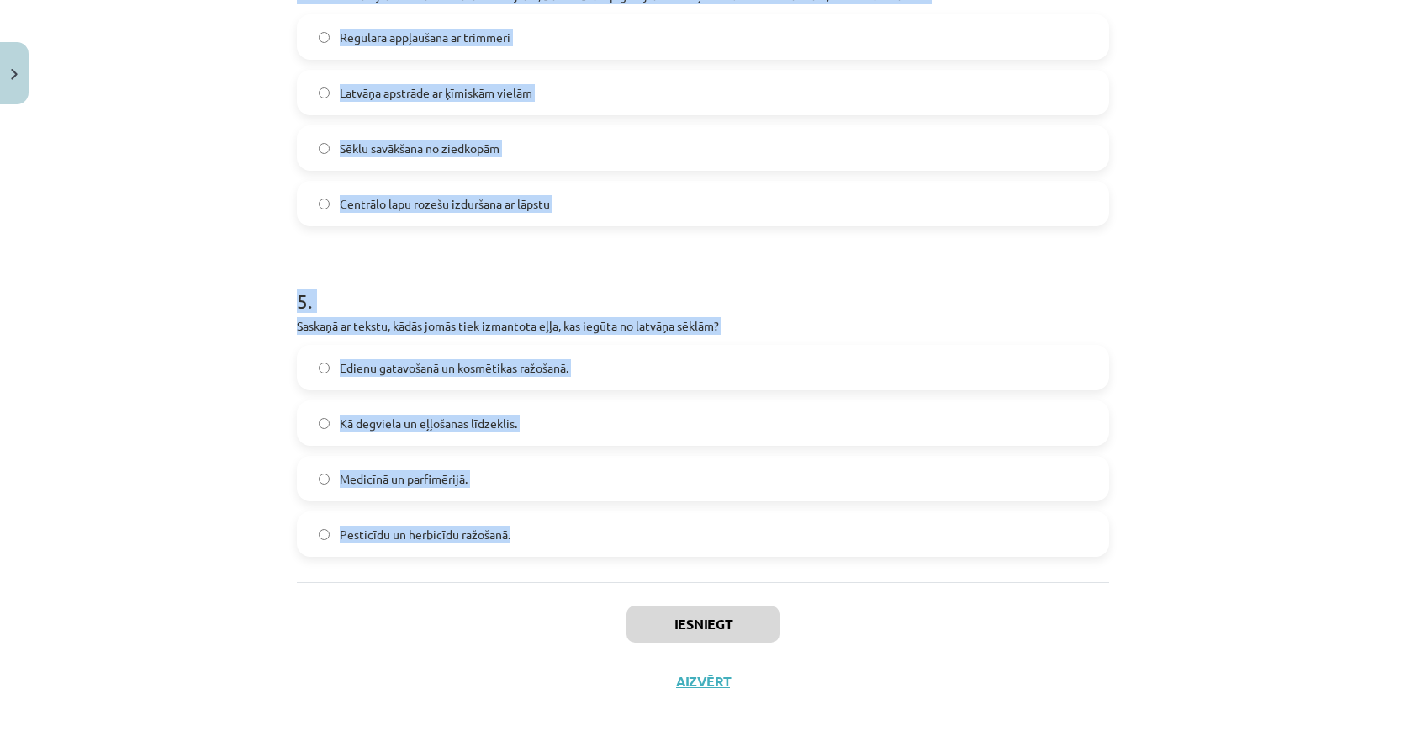
drag, startPoint x: 288, startPoint y: 303, endPoint x: 509, endPoint y: 530, distance: 317.5
copy form "Kādēļ Sosnovska latvānis sākotnēji tika ievests Latvijā? Kā sēklas eļļas iegūša…"
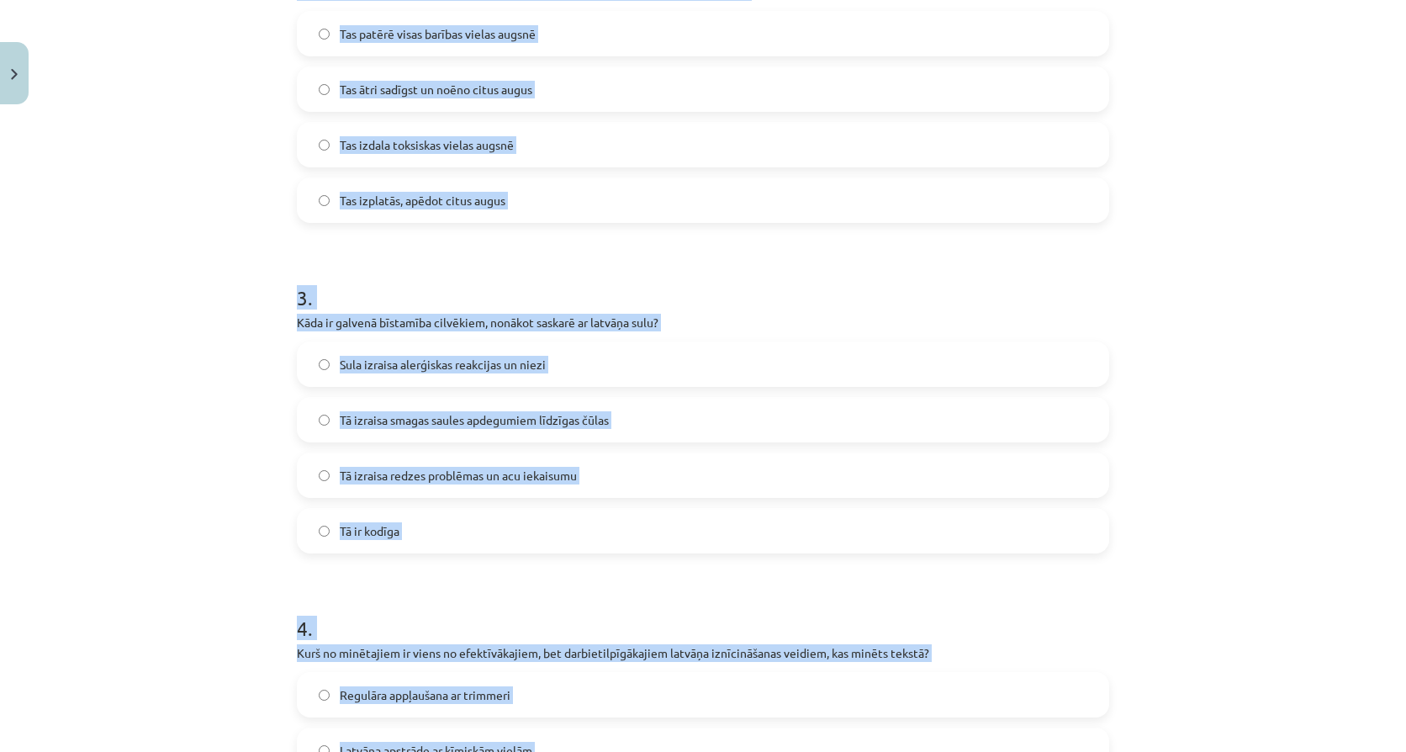
click at [1280, 366] on div "Mācību tēma: Bioloģijas 9. klases 1. ieskaites mācību materiāls - laboratorijas…" at bounding box center [703, 376] width 1406 height 752
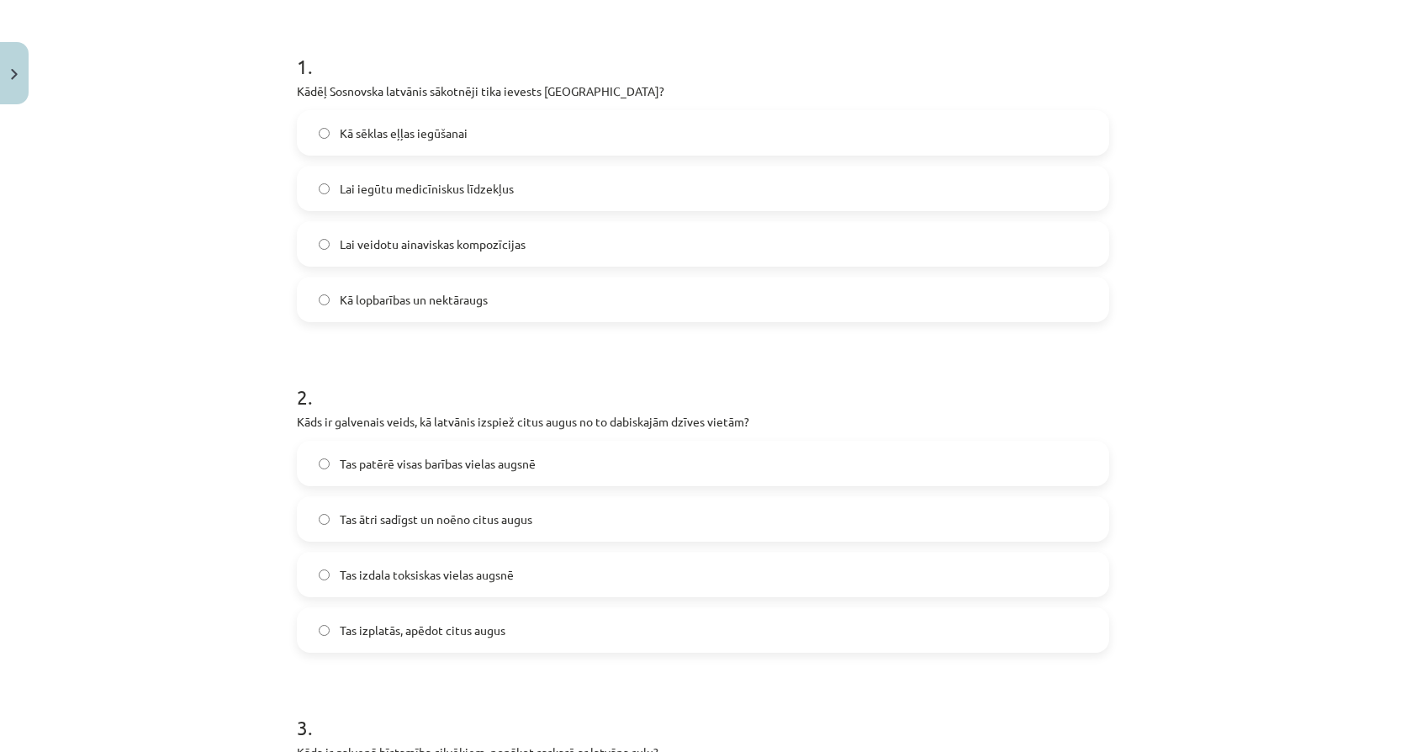
scroll to position [206, 0]
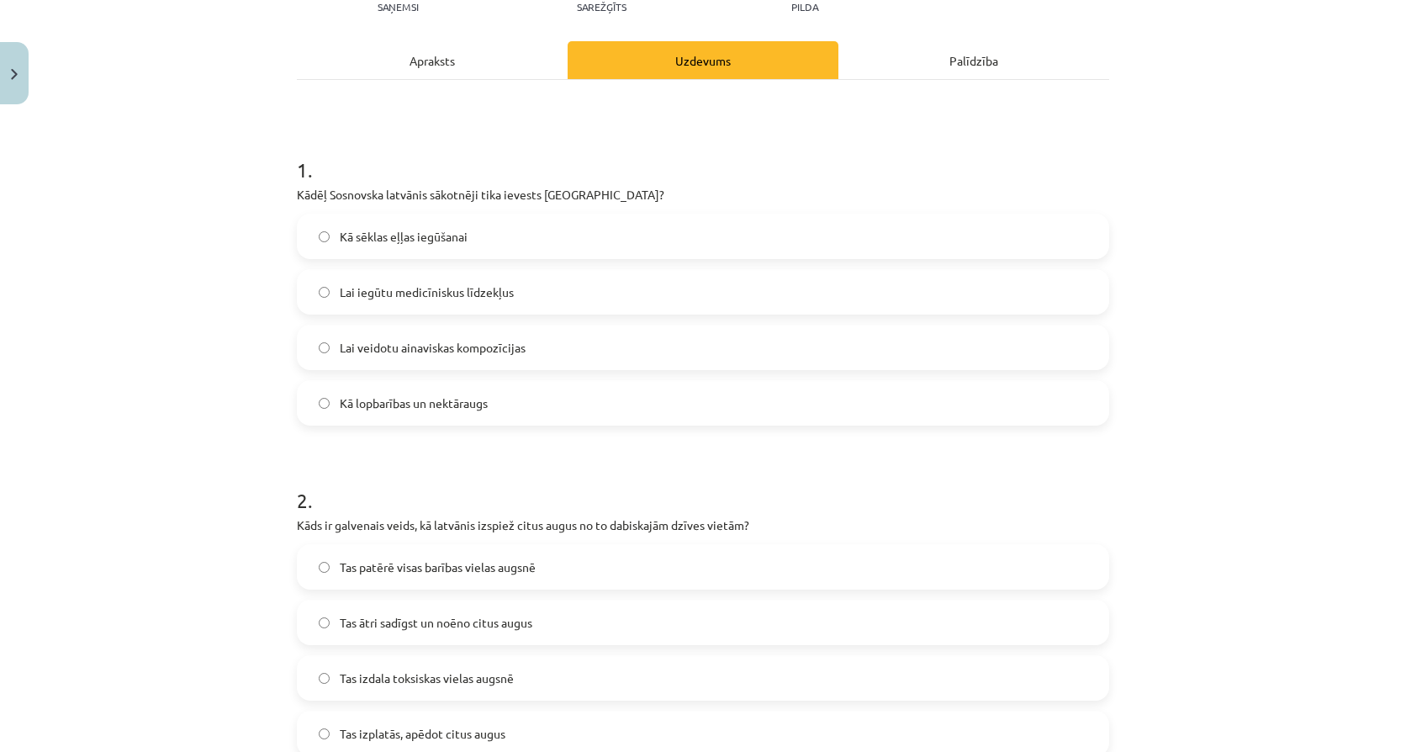
click at [473, 412] on label "Kā lopbarības un nektāraugs" at bounding box center [702, 403] width 809 height 42
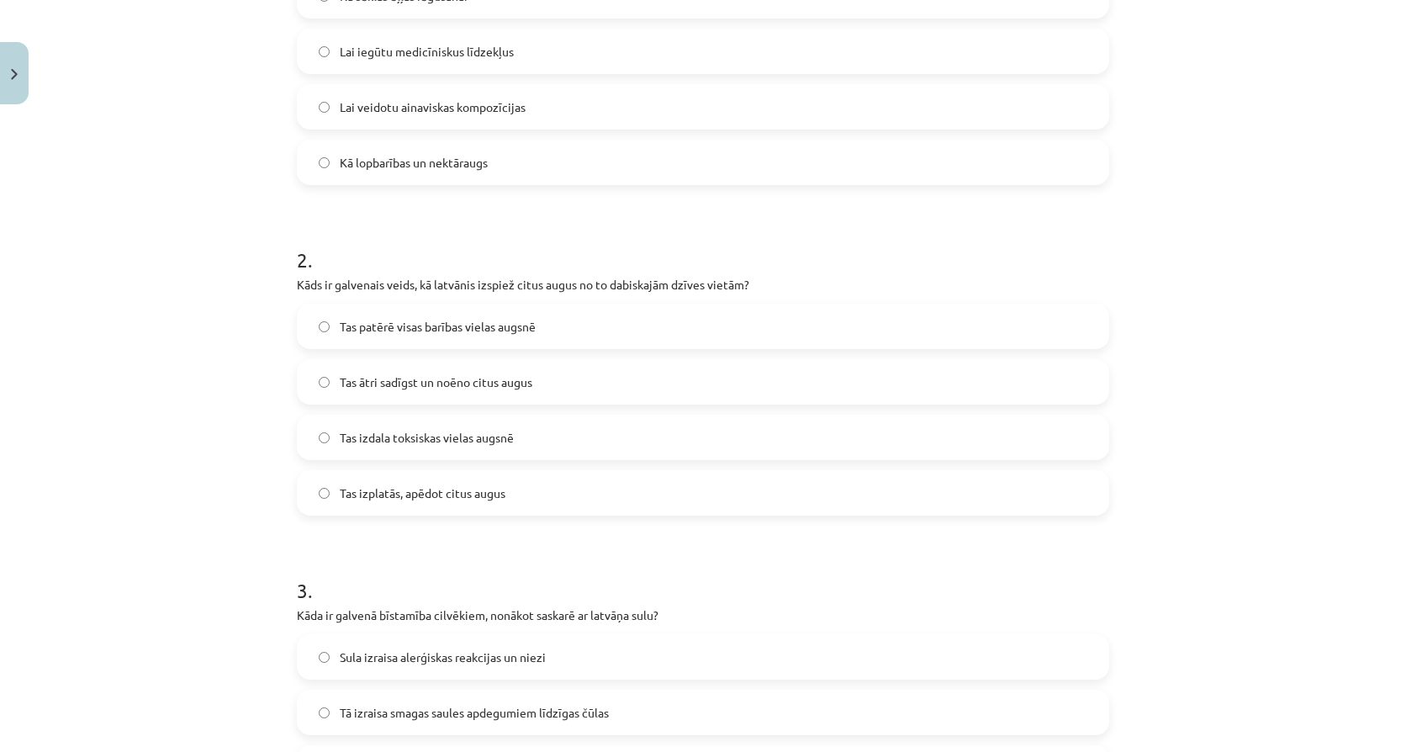
scroll to position [458, 0]
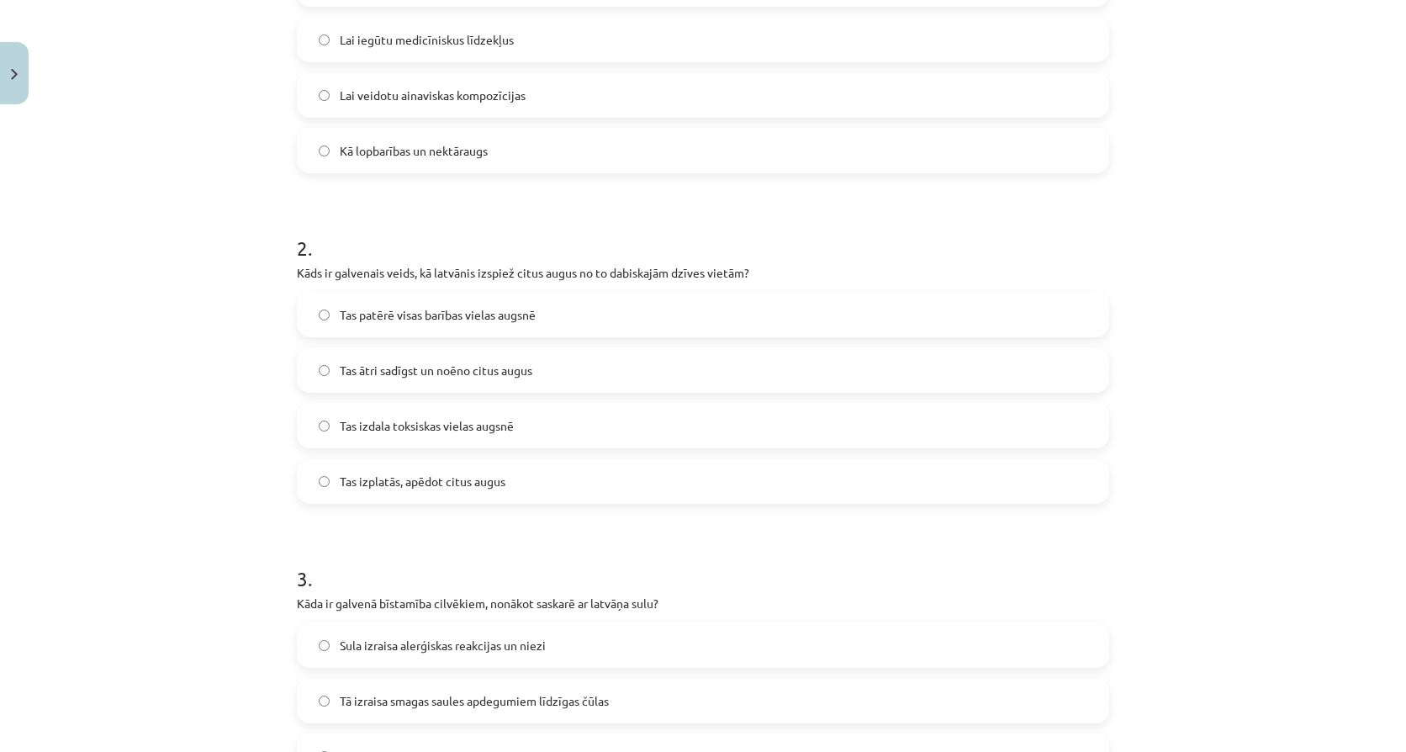
click at [398, 367] on span "Tas ātri sadīgst un noēno citus augus" at bounding box center [436, 370] width 193 height 18
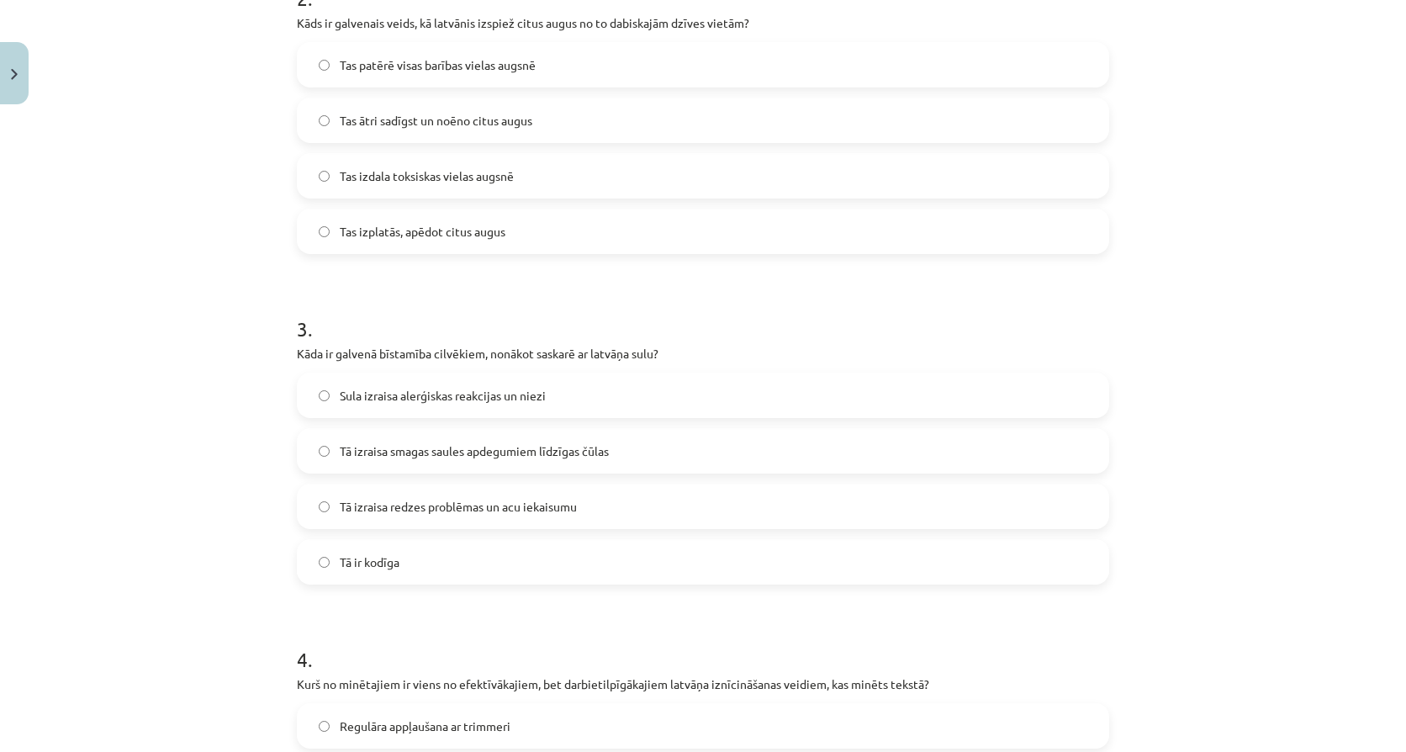
scroll to position [710, 0]
click at [397, 444] on span "Tā izraisa smagas saules apdegumiem līdzīgas čūlas" at bounding box center [474, 449] width 269 height 18
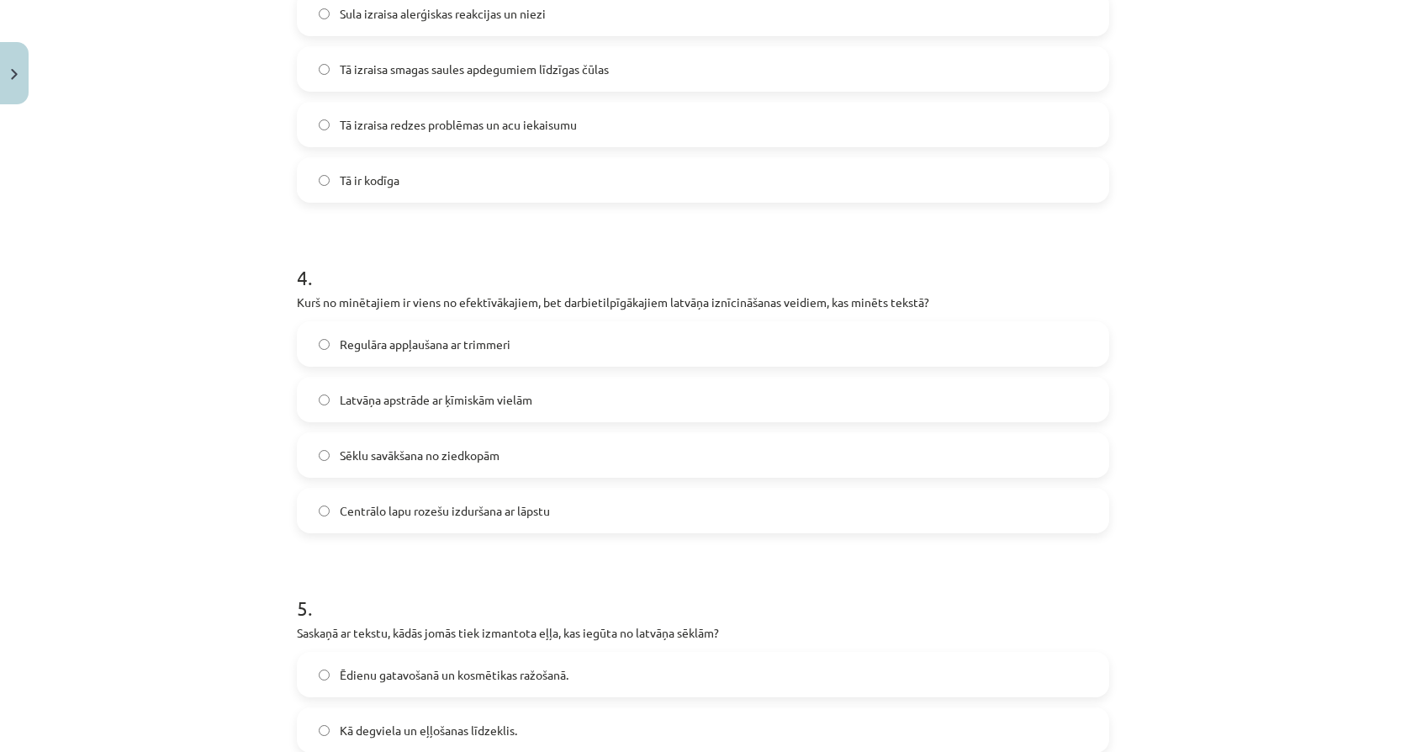
scroll to position [1103, 0]
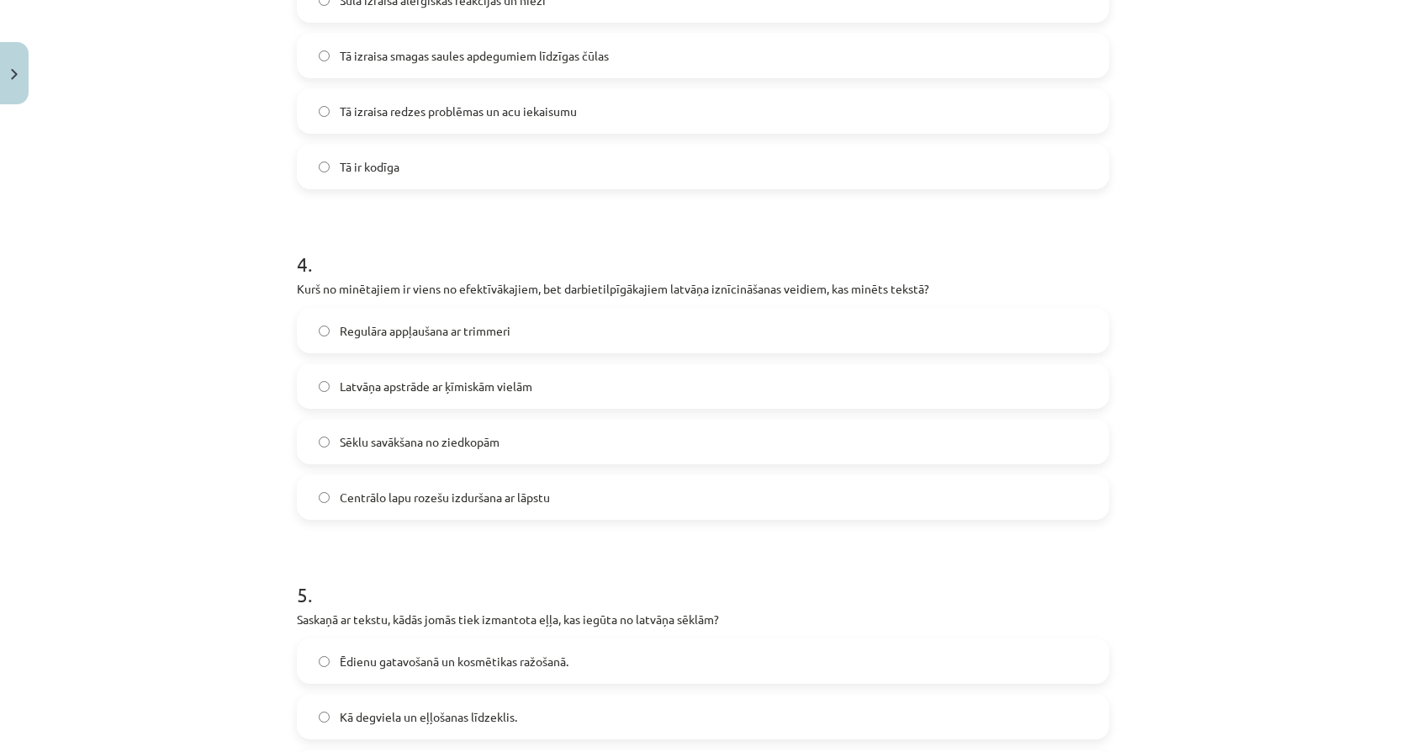
click at [435, 498] on span "Centrālo lapu rozešu izduršana ar lāpstu" at bounding box center [445, 497] width 210 height 18
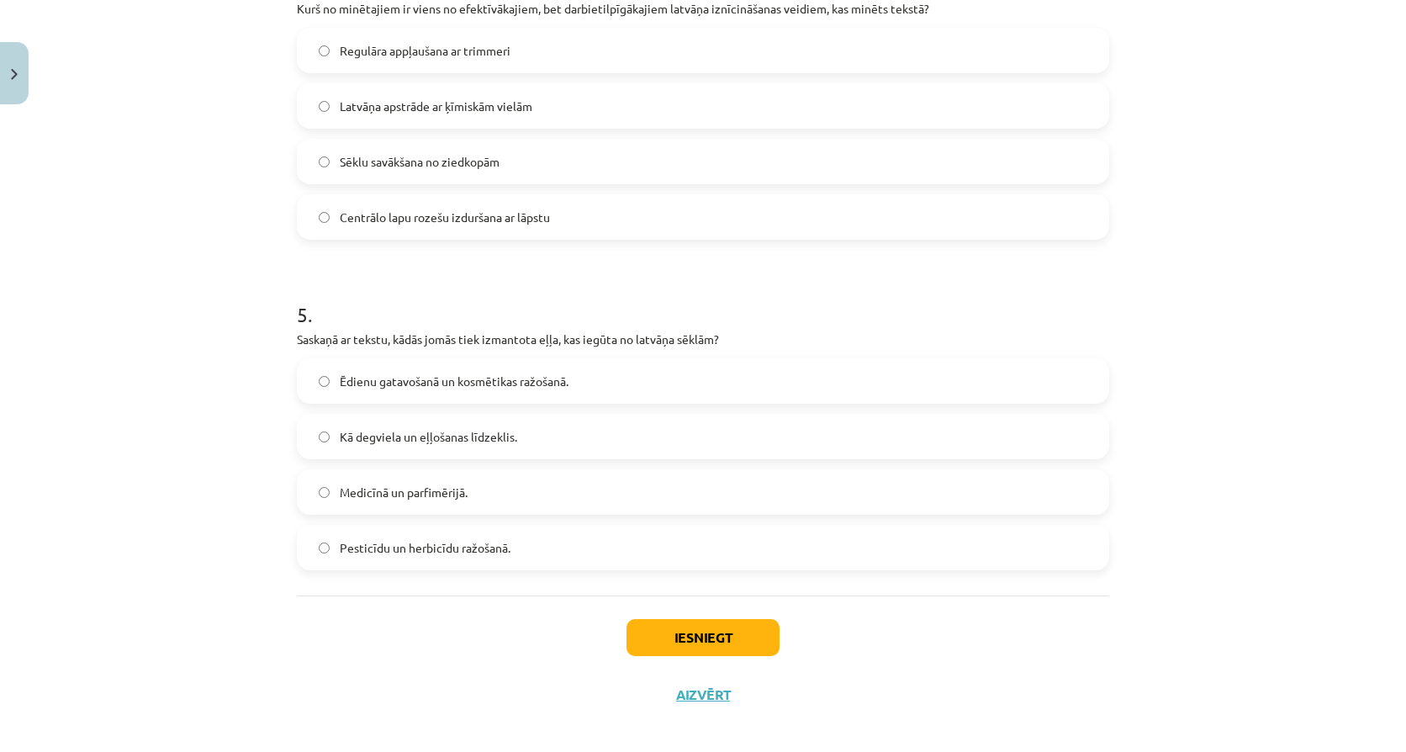
scroll to position [1396, 0]
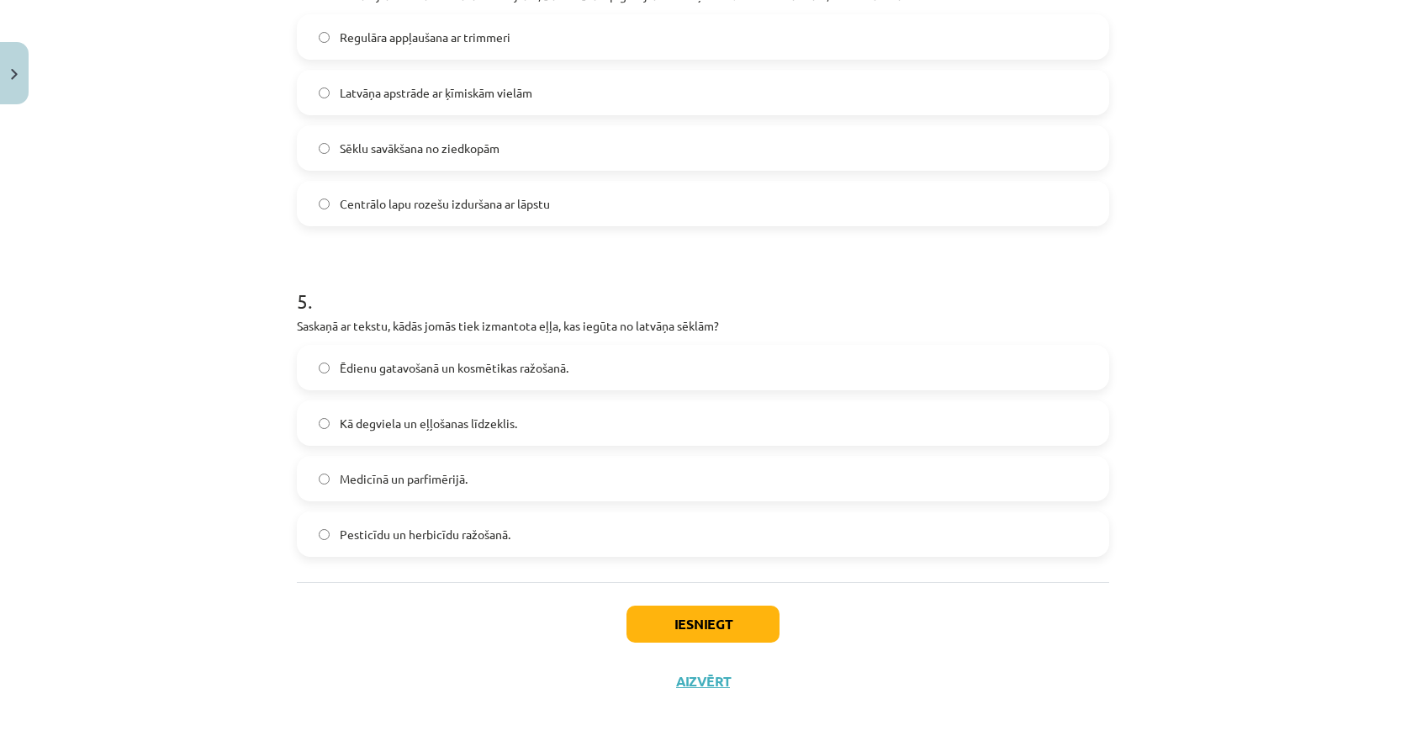
click at [506, 466] on label "Medicīnā un parfimērijā." at bounding box center [702, 478] width 809 height 42
click at [668, 622] on button "Iesniegt" at bounding box center [702, 623] width 153 height 37
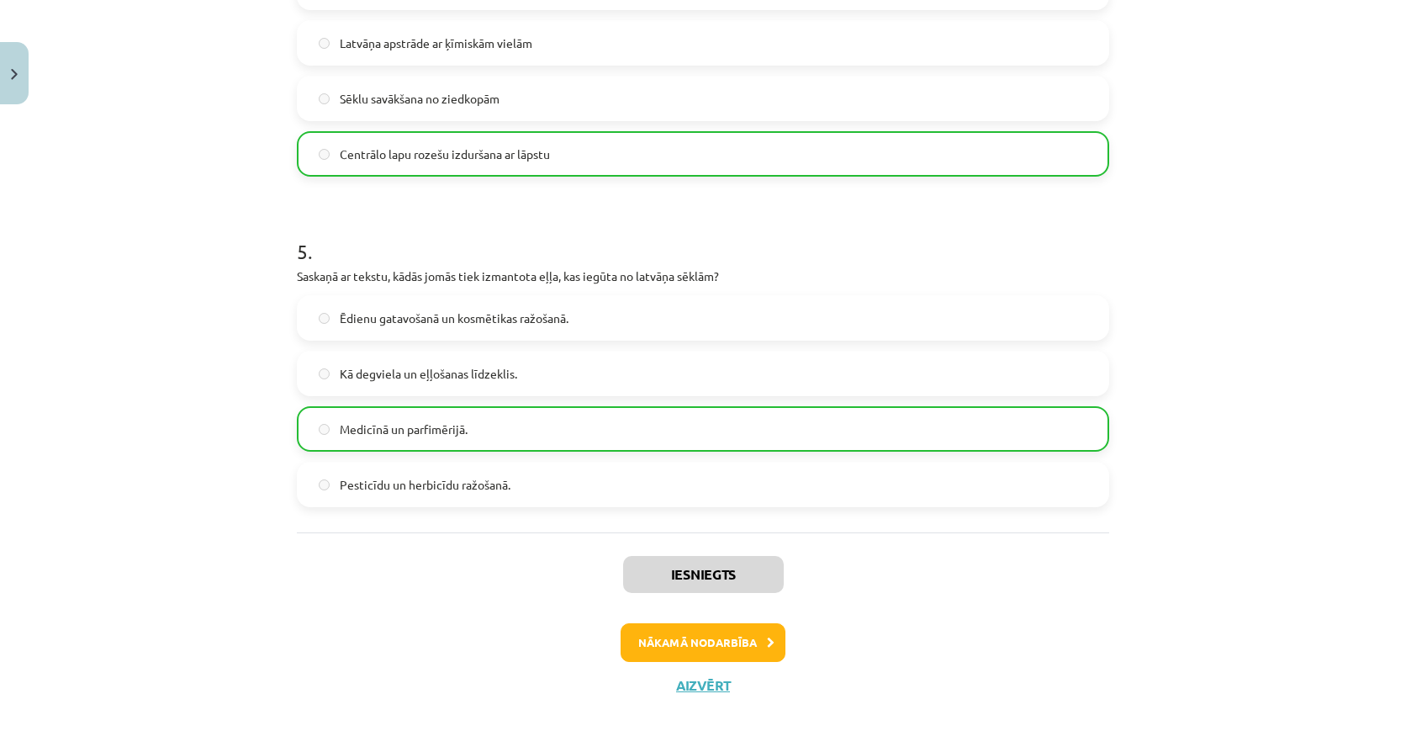
scroll to position [1450, 0]
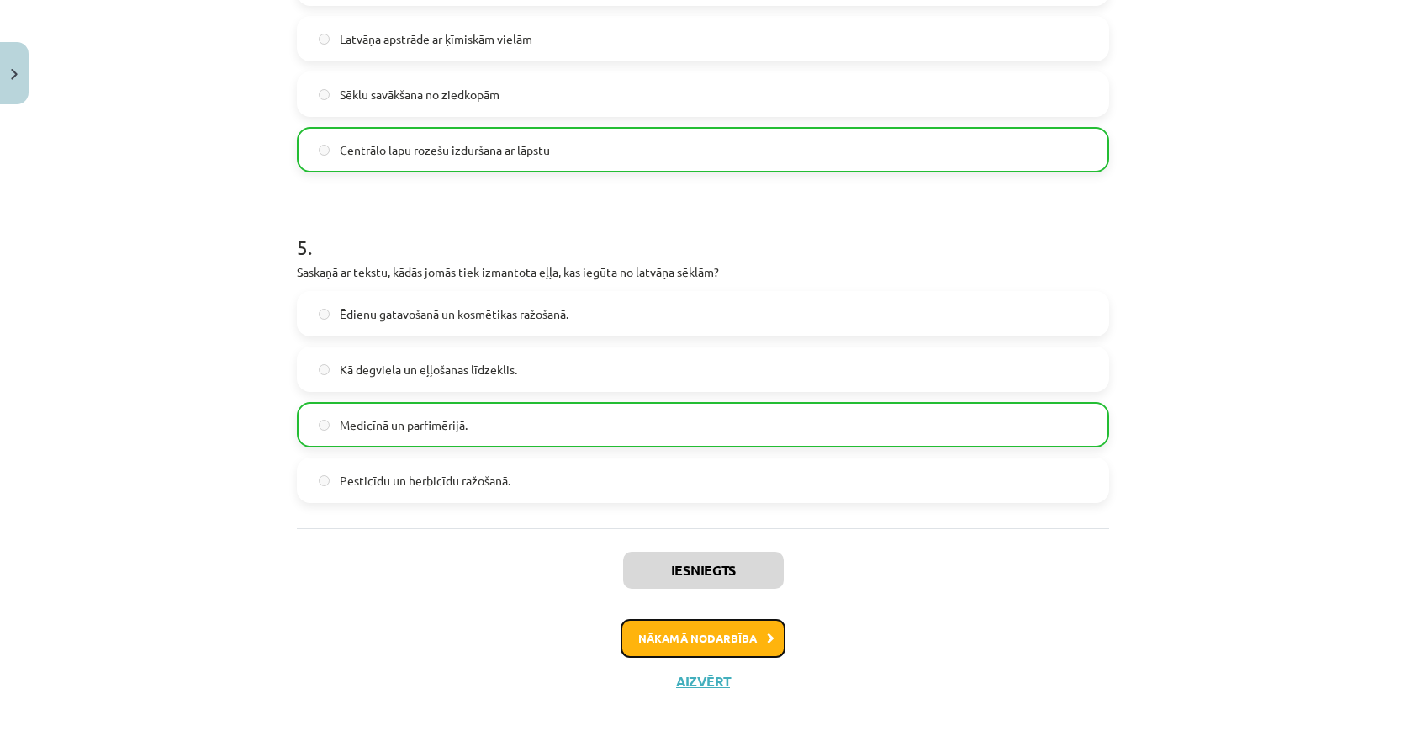
click at [752, 640] on button "Nākamā nodarbība" at bounding box center [702, 638] width 165 height 39
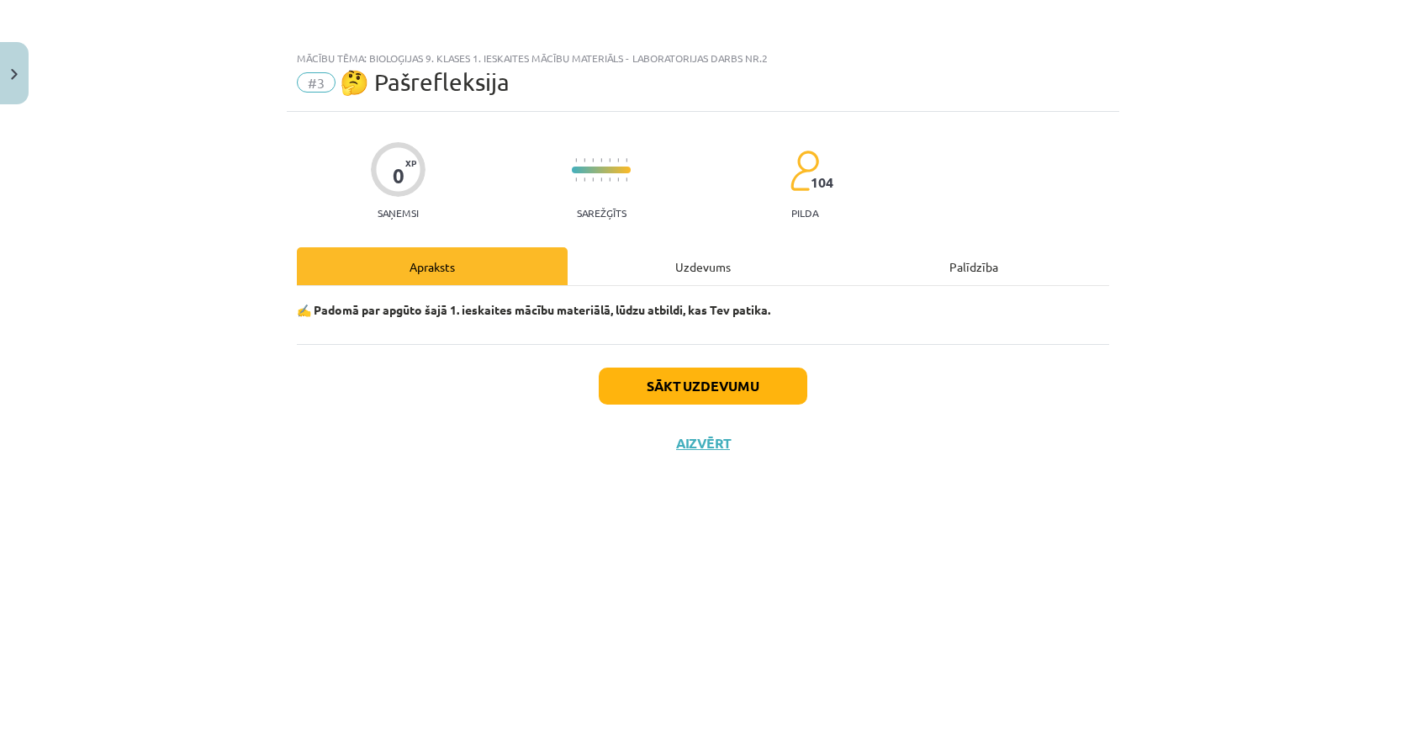
scroll to position [0, 0]
click at [695, 389] on button "Sākt uzdevumu" at bounding box center [703, 385] width 208 height 37
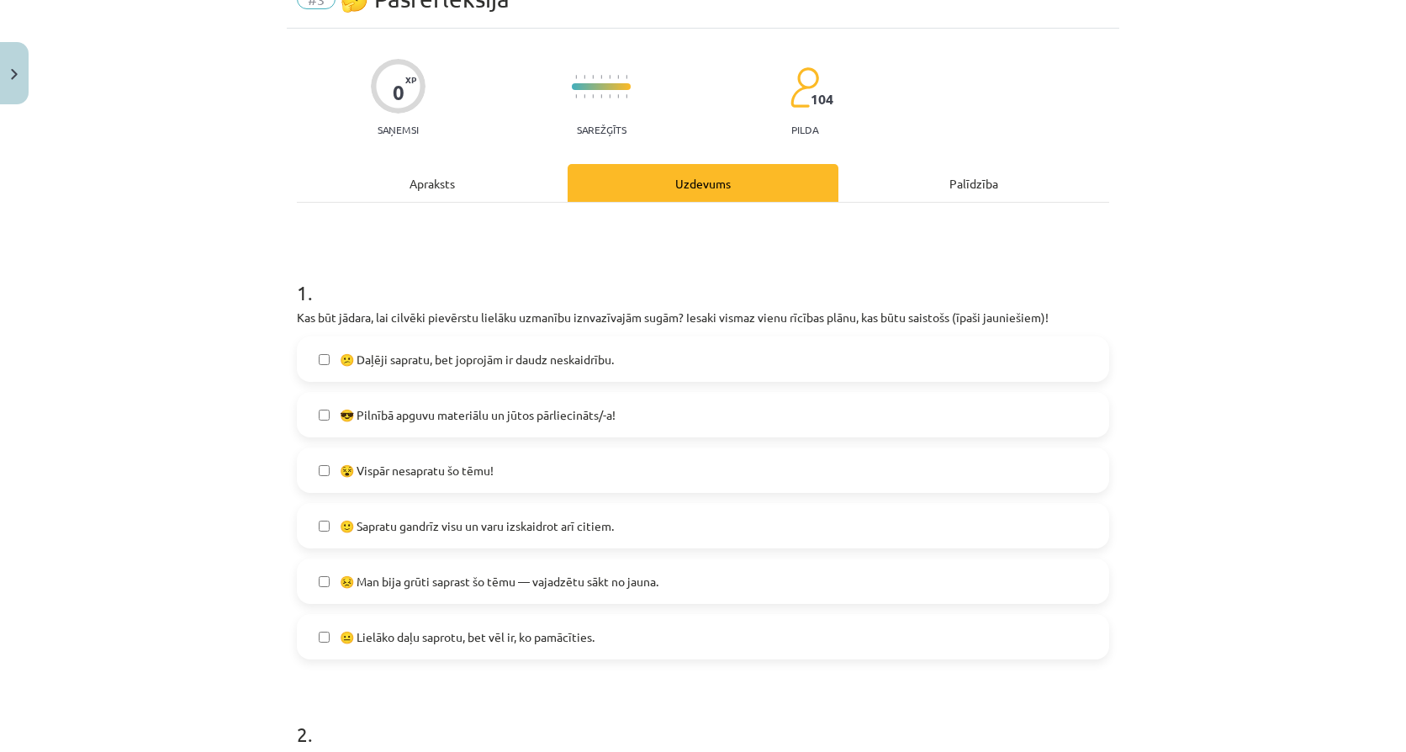
scroll to position [84, 0]
click at [465, 427] on label "😎 Pilnībā apguvu materiālu un jūtos pārliecināts/-a!" at bounding box center [702, 414] width 809 height 42
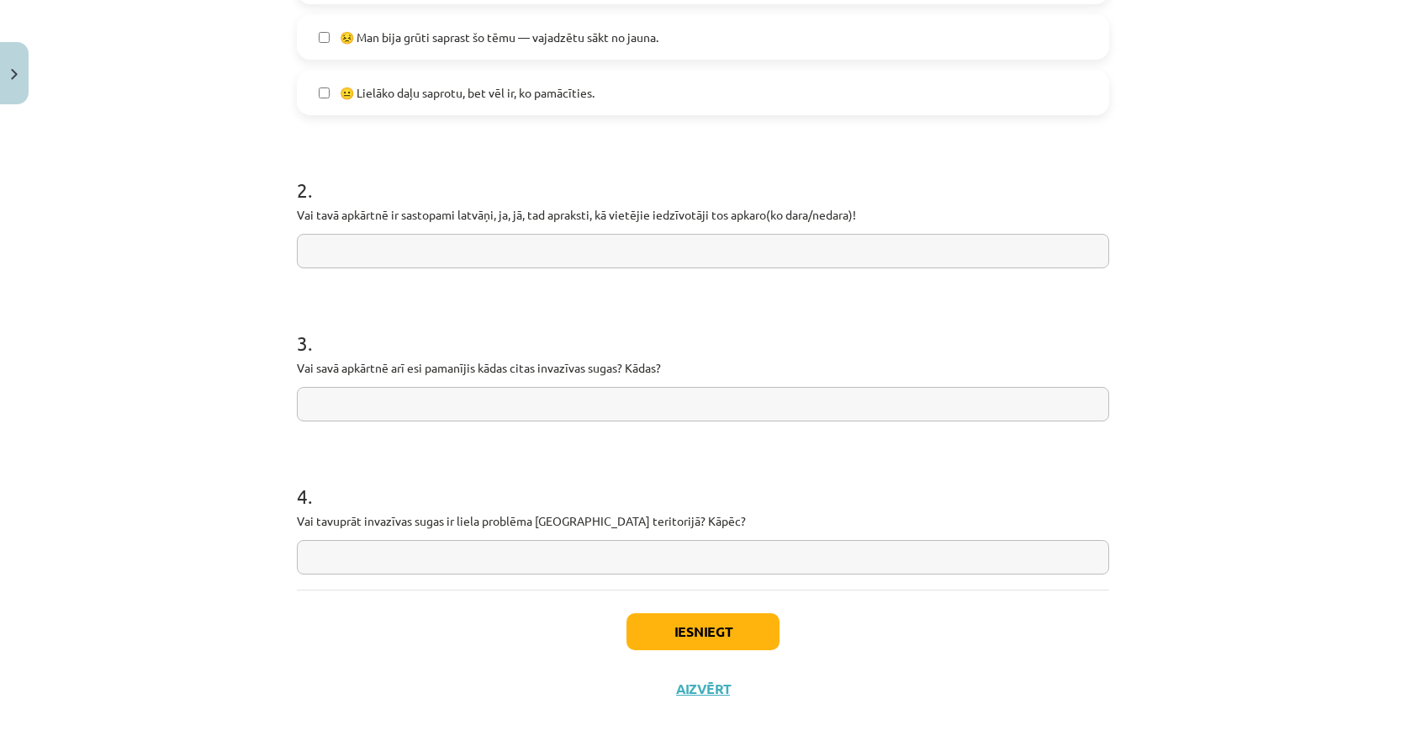
scroll to position [635, 0]
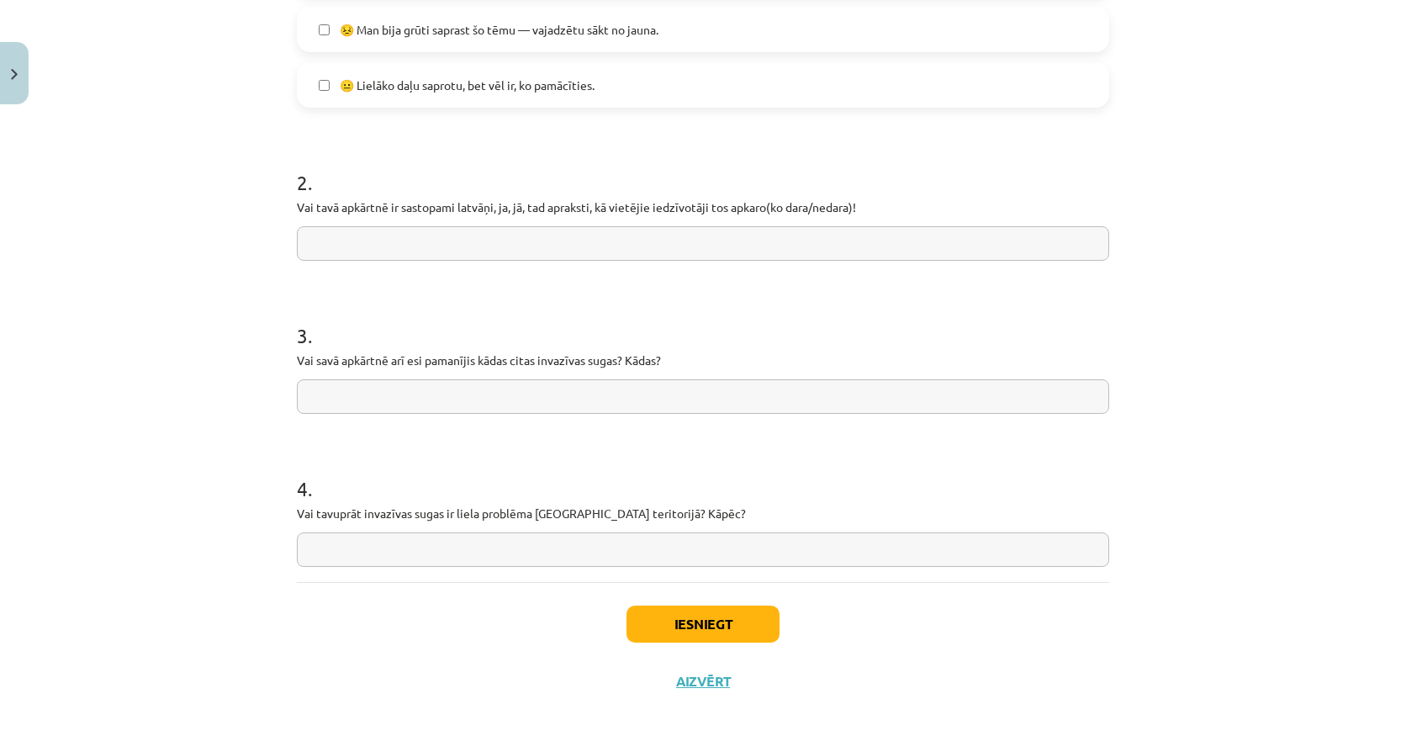
drag, startPoint x: 290, startPoint y: 208, endPoint x: 859, endPoint y: 219, distance: 569.2
click at [859, 219] on div "2 . Vai tavā apkārtnē ir sastopami latvāņi, ja, jā, tad apraksti, kā vietējie i…" at bounding box center [703, 200] width 812 height 119
copy p
click at [446, 242] on input "text" at bounding box center [703, 243] width 812 height 34
paste input "**********"
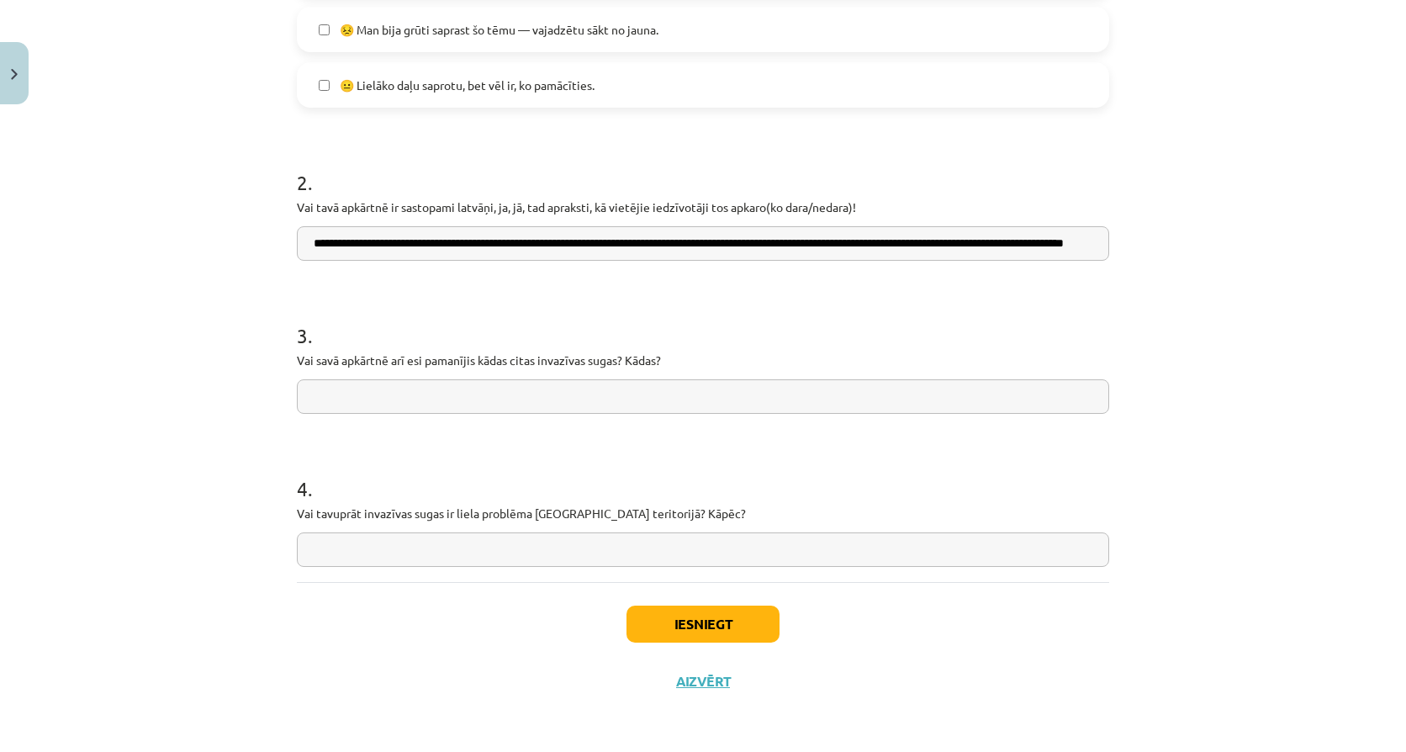
scroll to position [0, 94]
type input "**********"
drag, startPoint x: 295, startPoint y: 358, endPoint x: 607, endPoint y: 377, distance: 312.5
click at [607, 377] on div "3 . Vai savā apkārtnē arī esi pamanījis kādas citas invazīvas sugas? Kādas?" at bounding box center [703, 353] width 812 height 119
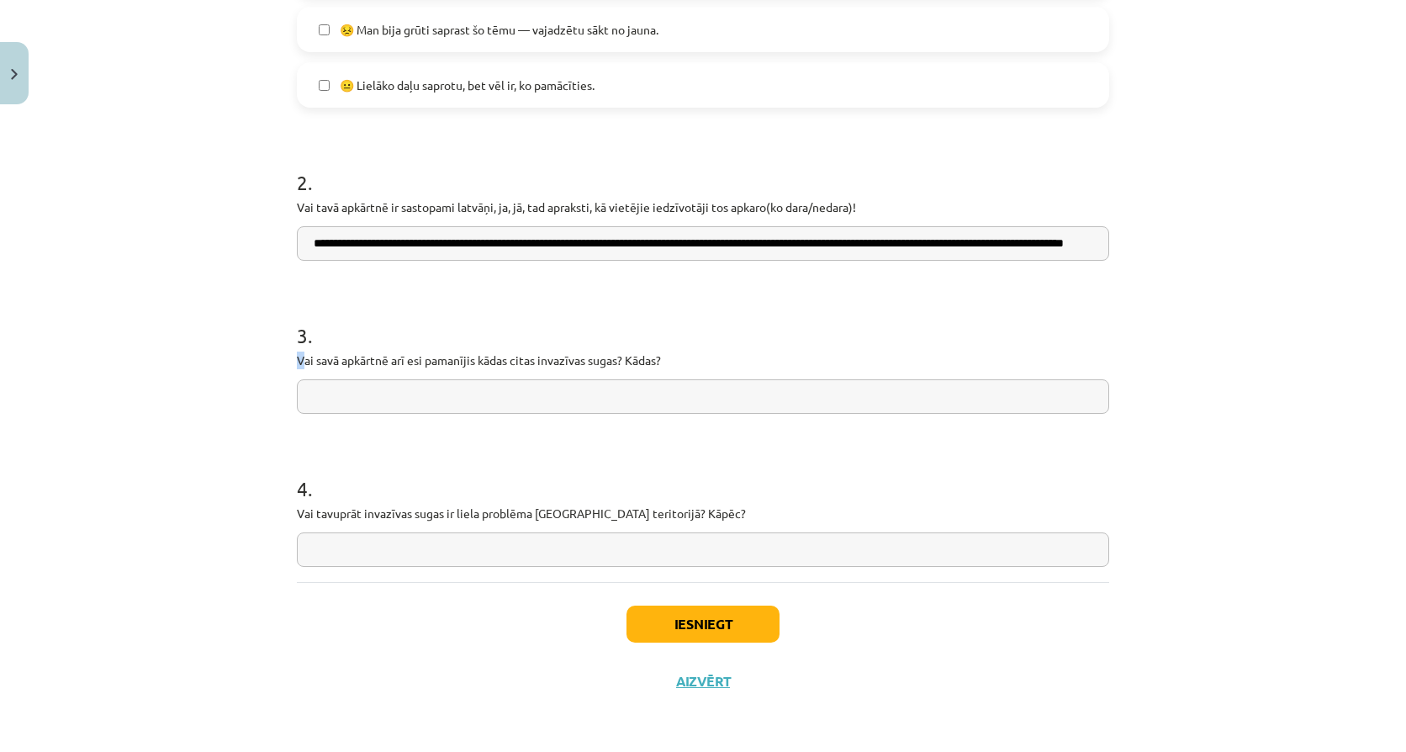
copy p "V"
click at [404, 400] on input "text" at bounding box center [703, 396] width 812 height 34
paste input "**********"
type input "**********"
drag, startPoint x: 288, startPoint y: 507, endPoint x: 645, endPoint y: 541, distance: 358.9
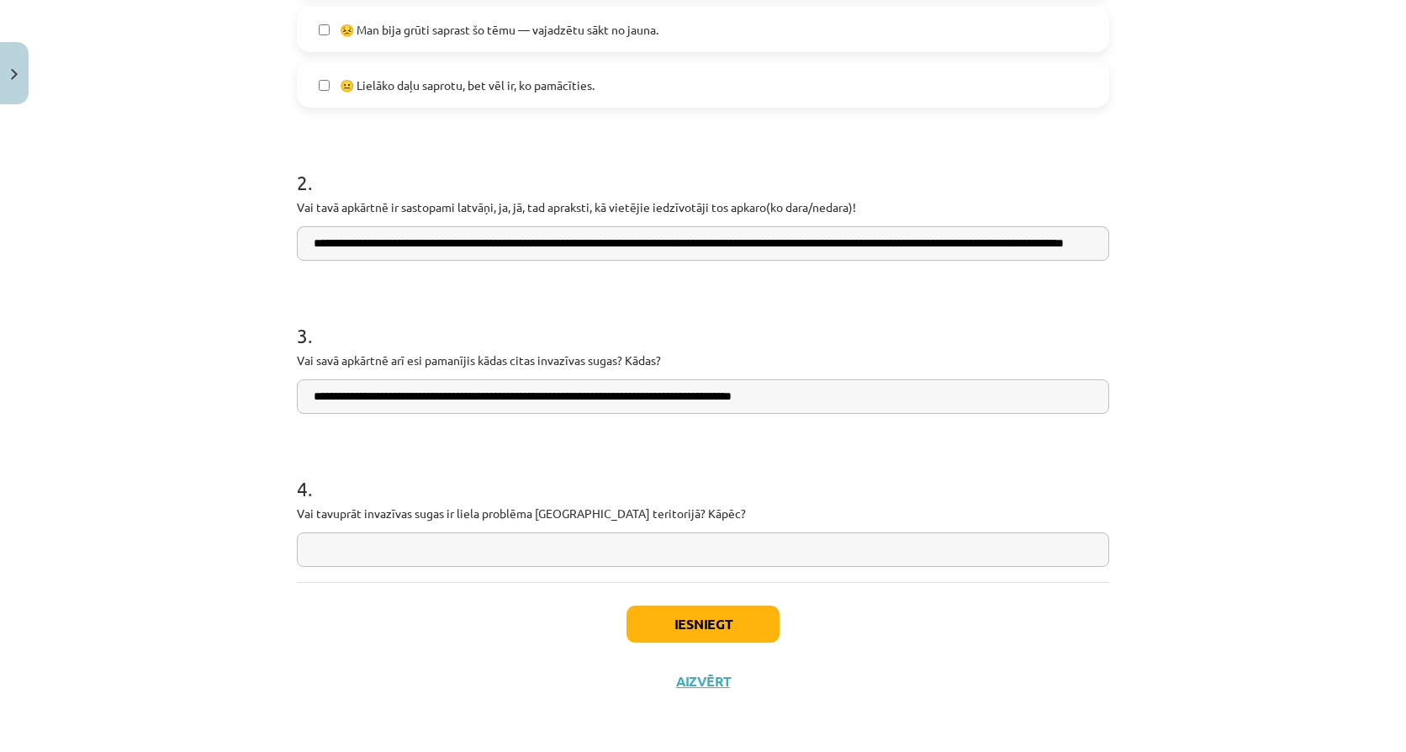
click at [645, 541] on div "**********" at bounding box center [703, 93] width 832 height 1232
copy p
click at [524, 542] on input "text" at bounding box center [703, 549] width 812 height 34
paste input "**********"
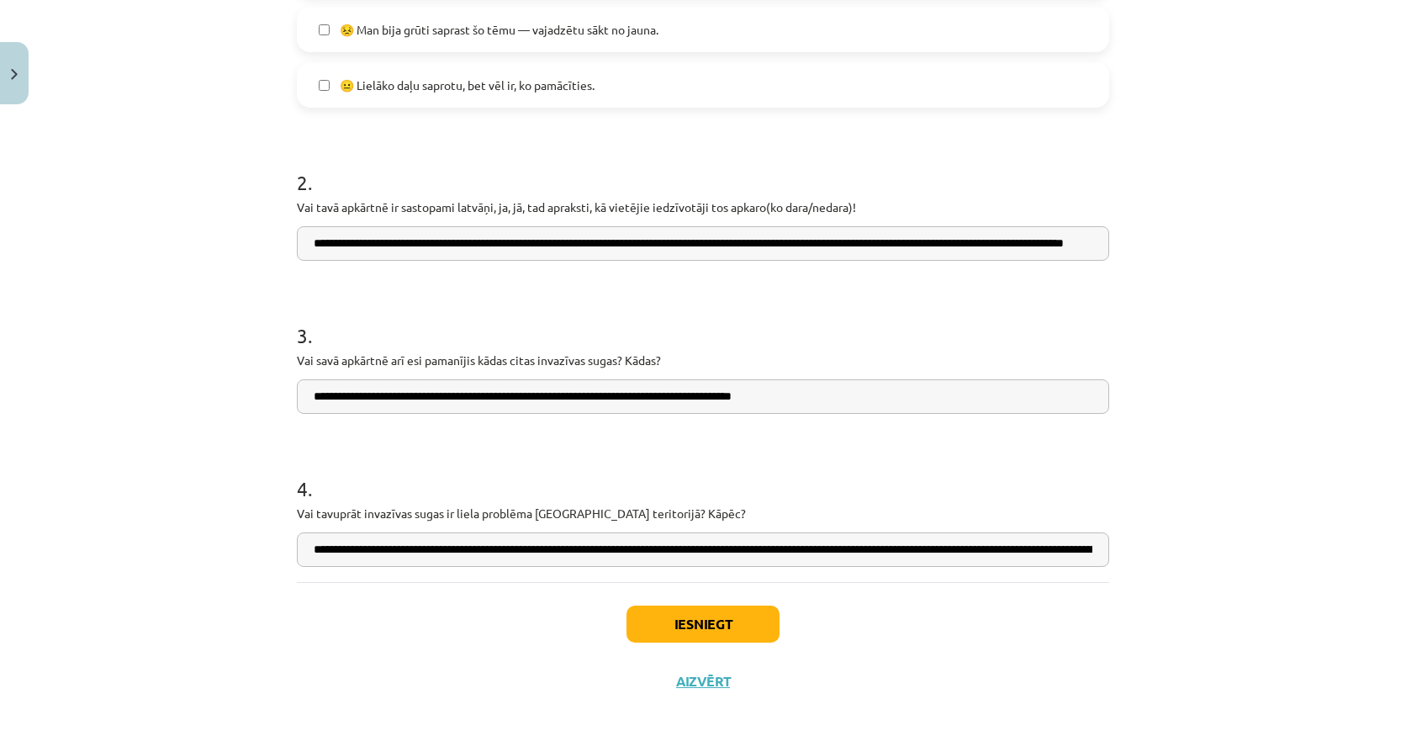
scroll to position [0, 490]
type input "**********"
click at [644, 615] on button "Iesniegt" at bounding box center [702, 623] width 153 height 37
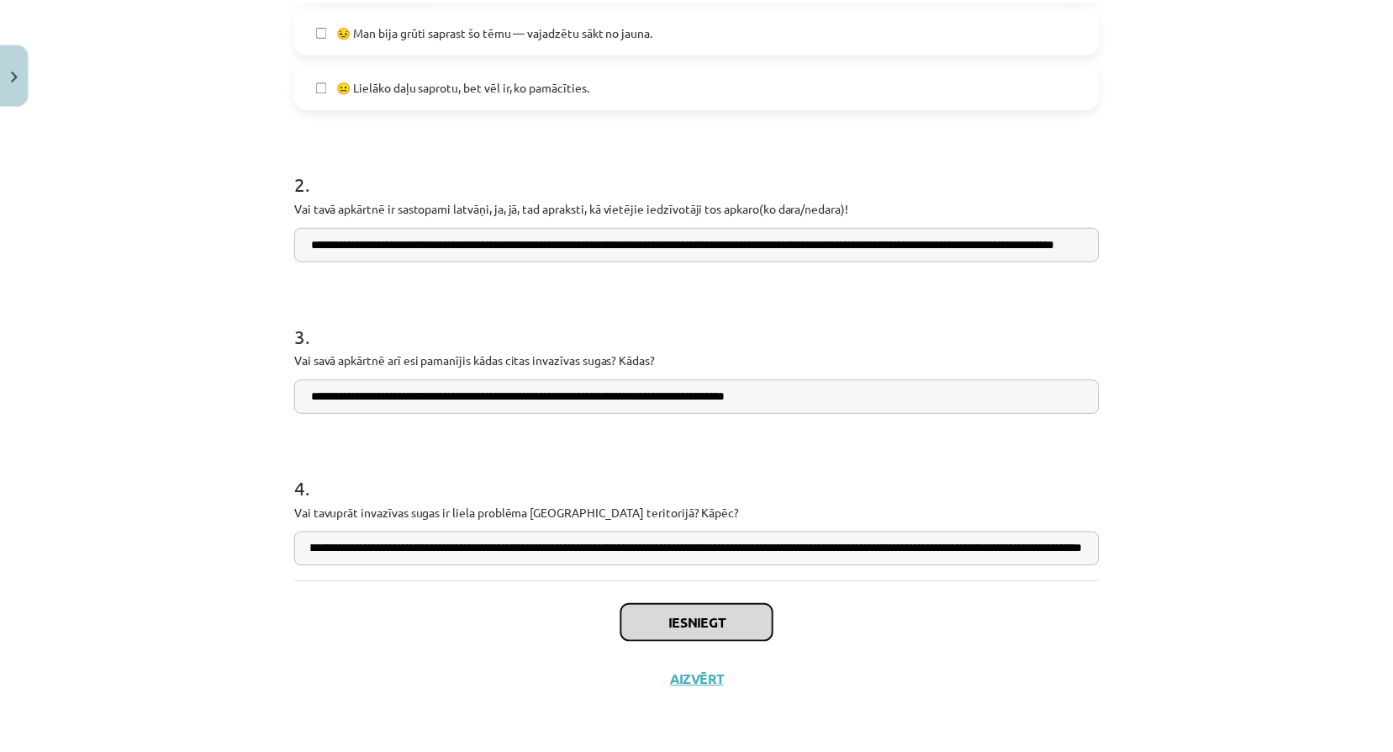
scroll to position [0, 0]
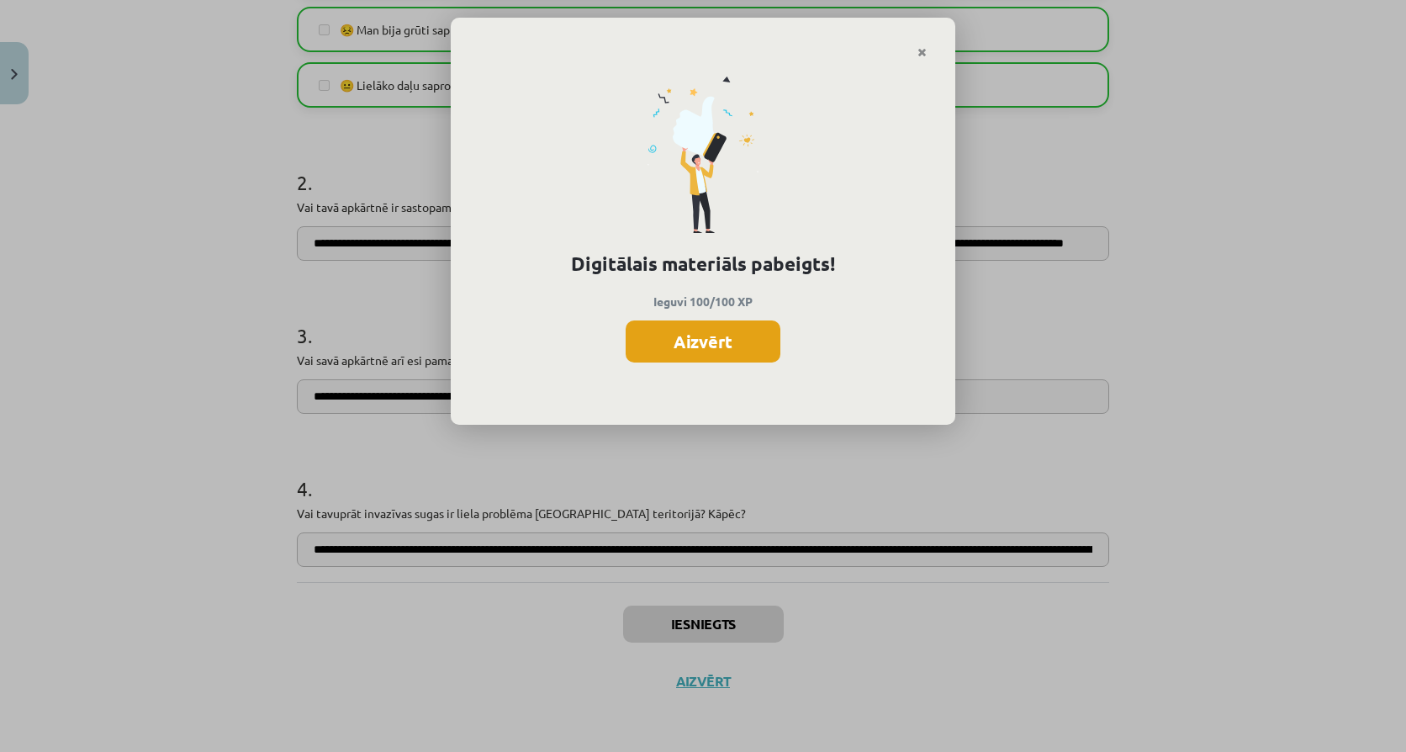
click at [662, 355] on button "Aizvērt" at bounding box center [702, 341] width 155 height 42
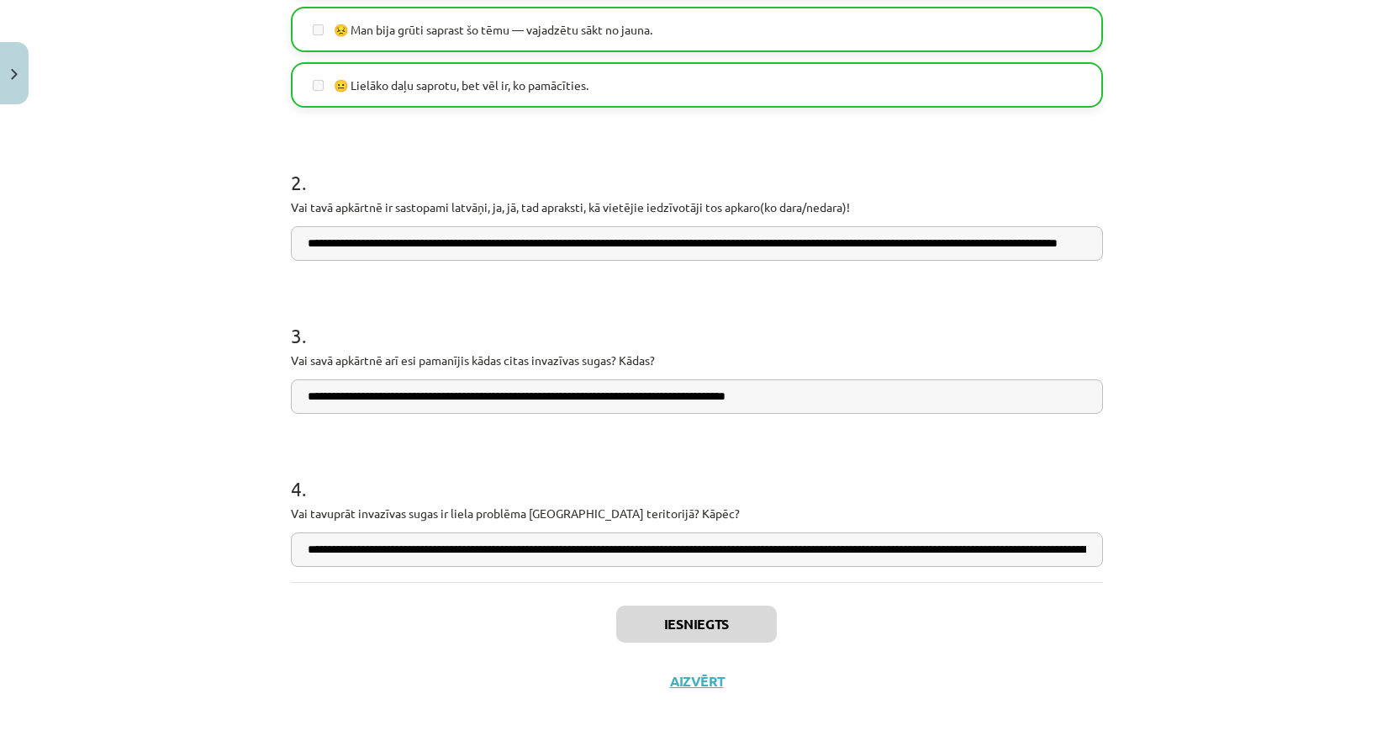
scroll to position [224, 0]
click at [695, 683] on button "Aizvērt" at bounding box center [697, 681] width 64 height 17
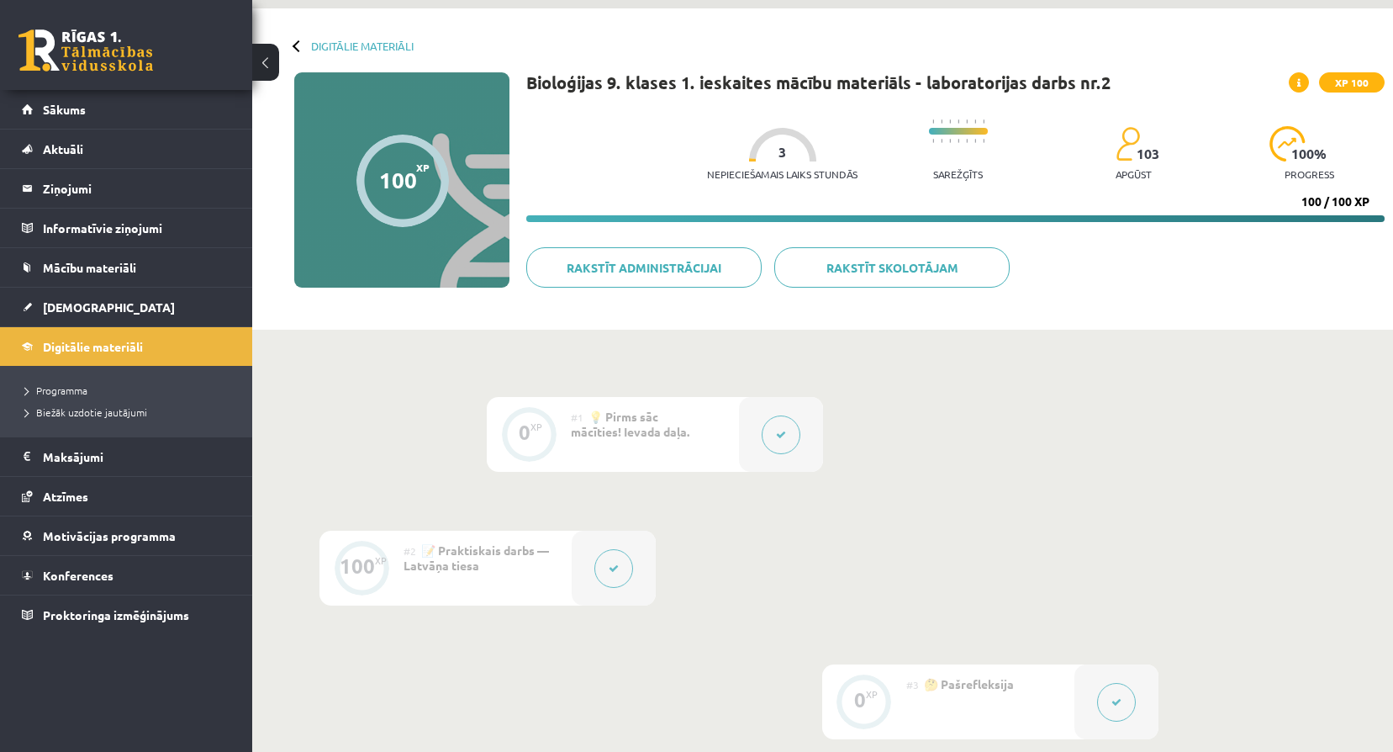
scroll to position [0, 0]
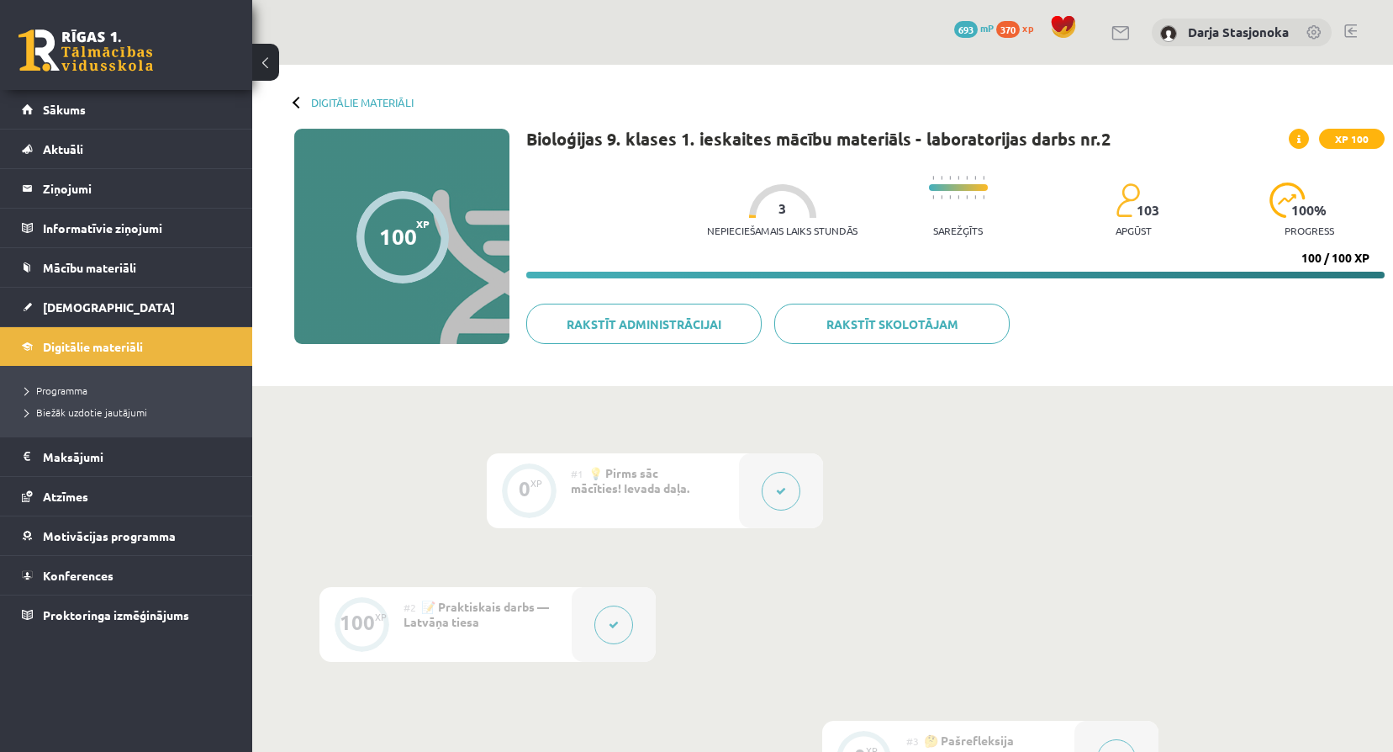
click at [1038, 23] on div "370 xp" at bounding box center [1018, 28] width 45 height 18
click at [1026, 26] on span "xp" at bounding box center [1027, 27] width 11 height 13
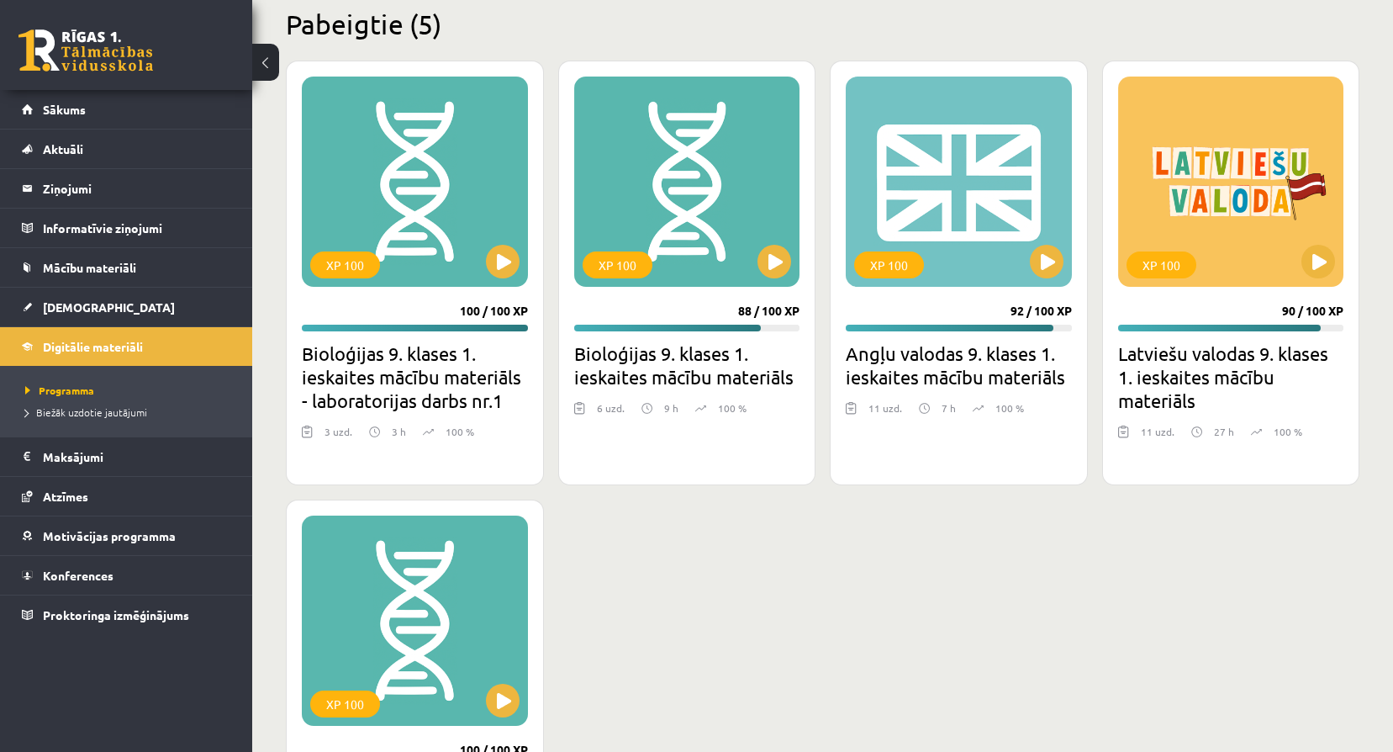
scroll to position [1990, 0]
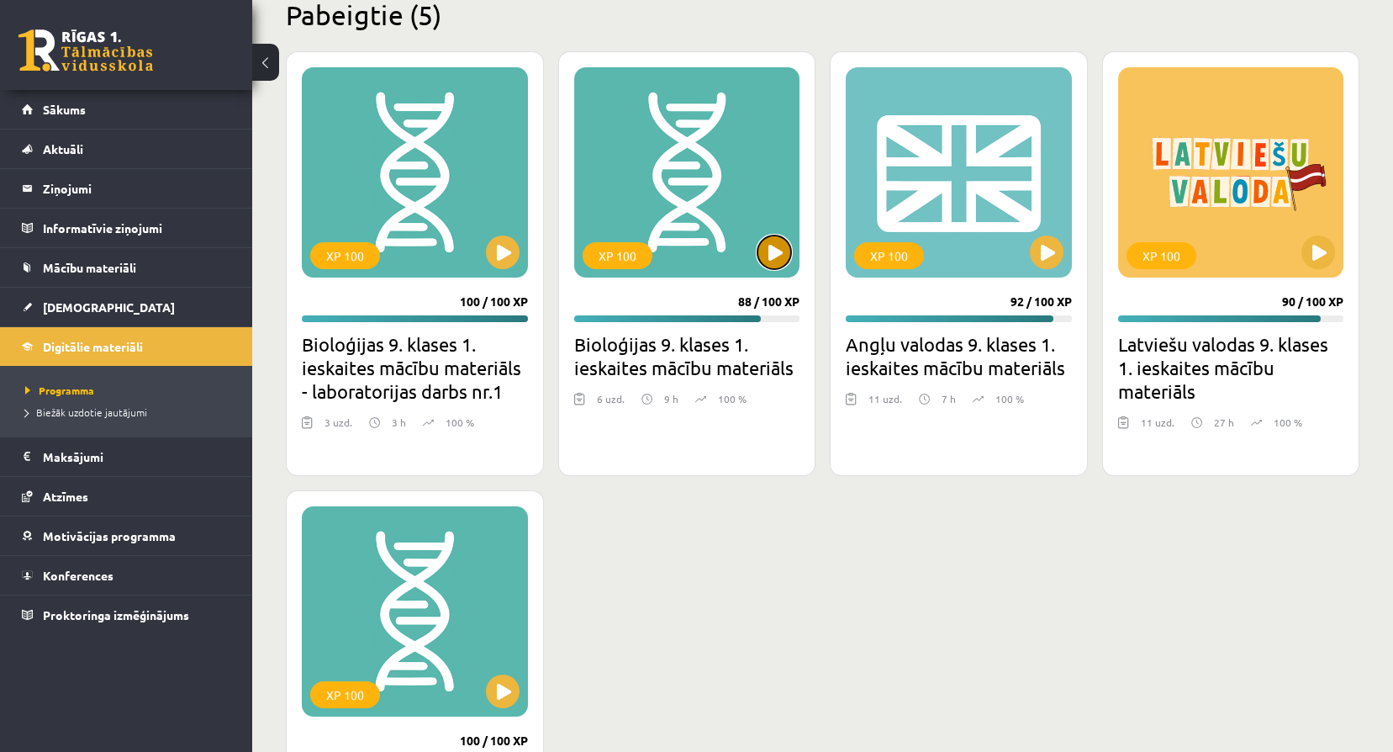
click at [780, 240] on button at bounding box center [774, 252] width 34 height 34
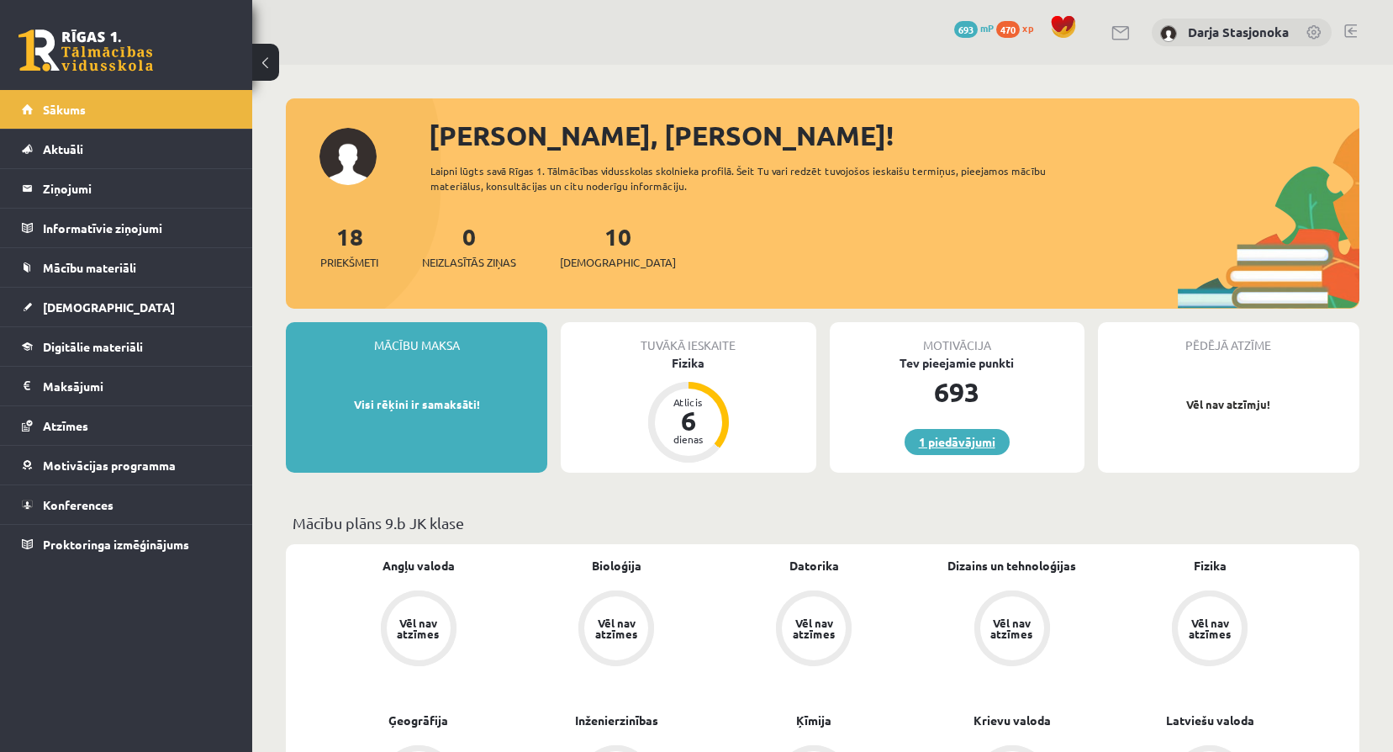
click at [946, 438] on link "1 piedāvājumi" at bounding box center [957, 442] width 105 height 26
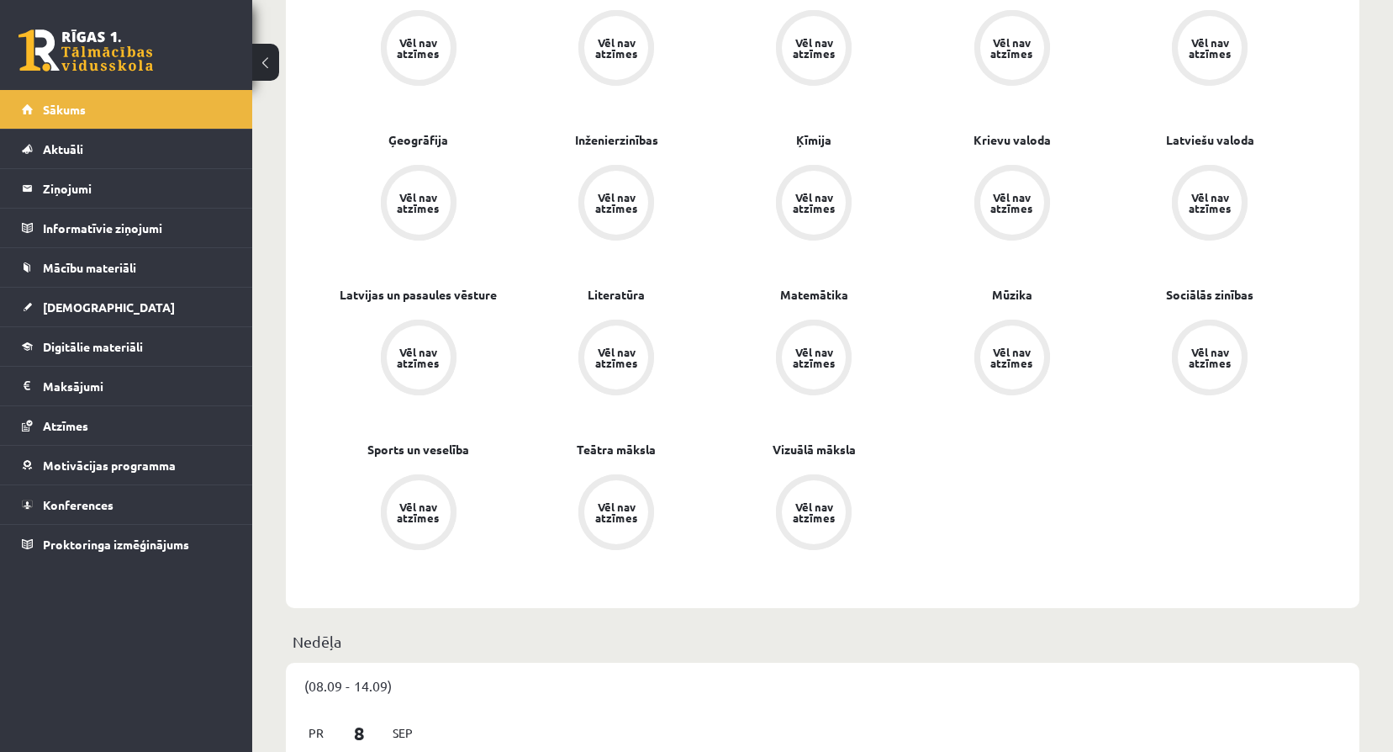
scroll to position [588, 0]
